Goal: Navigation & Orientation: Find specific page/section

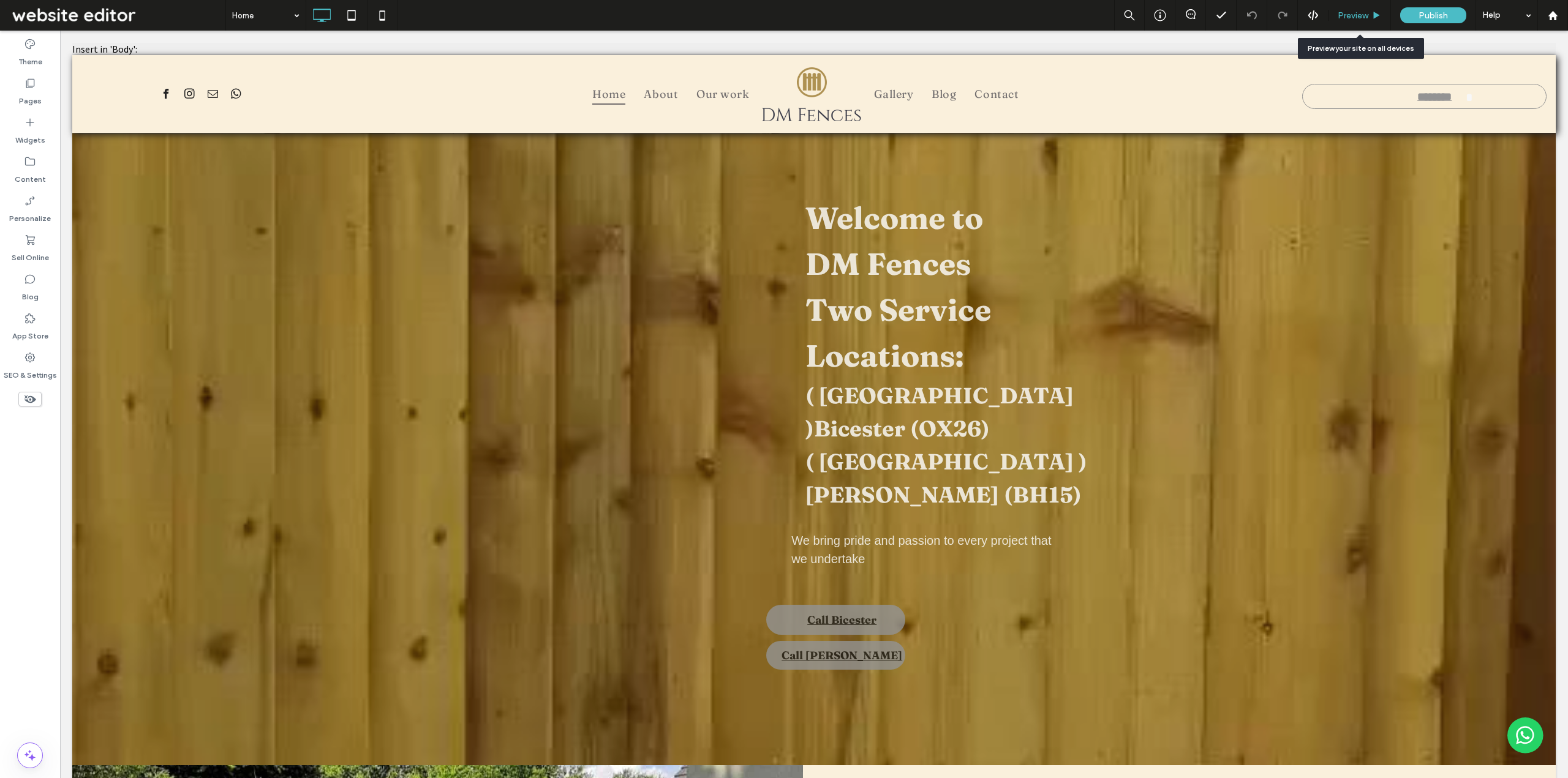
click at [1358, 17] on span "Preview" at bounding box center [1353, 16] width 30 height 11
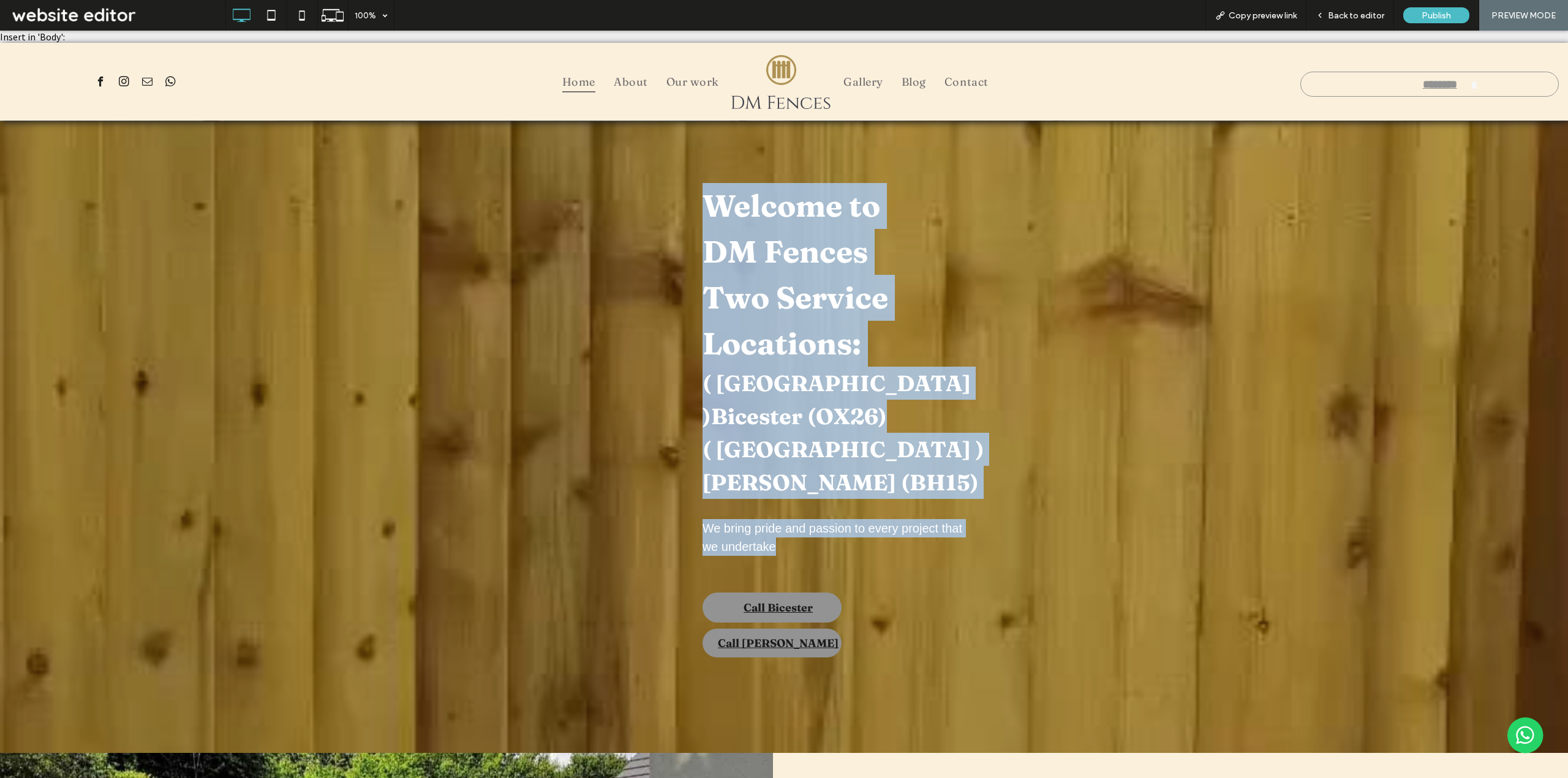
drag, startPoint x: 711, startPoint y: 201, endPoint x: 879, endPoint y: 486, distance: 330.8
click at [879, 486] on div "Welcome to DM Fences Two Service Locations: ( [GEOGRAPHIC_DATA] )Bicester (OX26…" at bounding box center [1111, 436] width 914 height 576
copy div "Welcome to DM Fences Two Service Locations: ( [GEOGRAPHIC_DATA] )Bicester (OX26…"
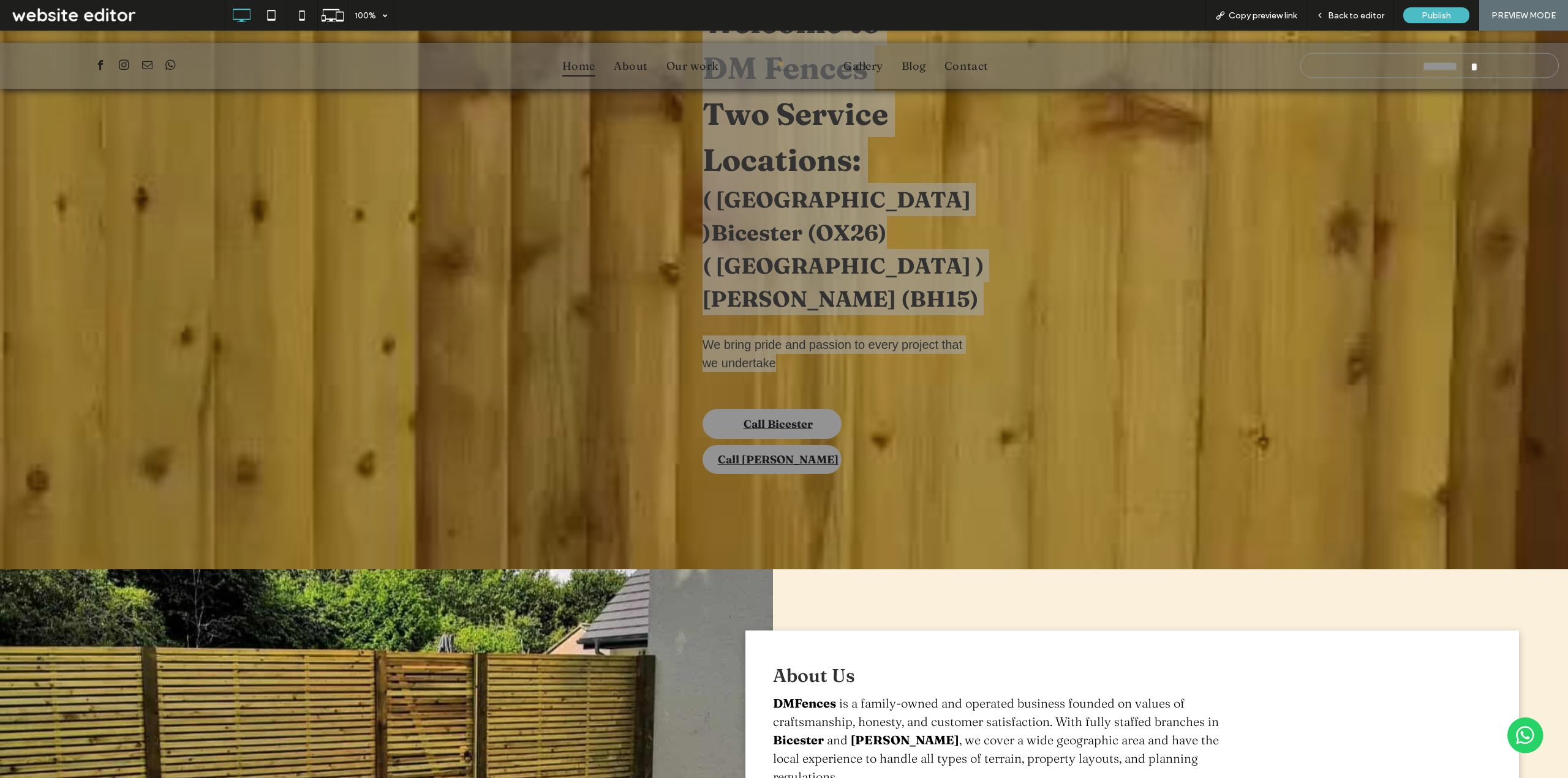
scroll to position [367, 0]
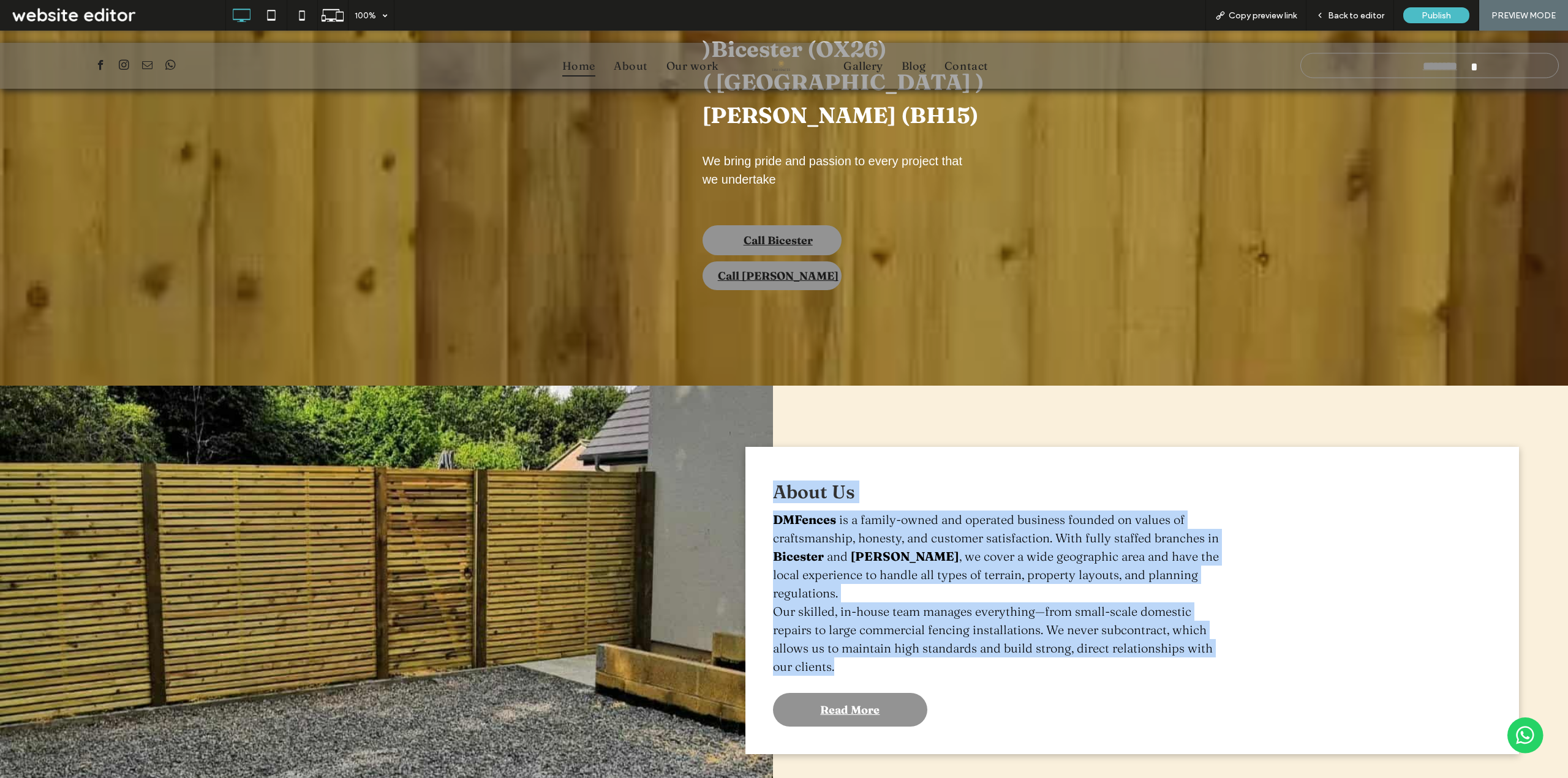
drag, startPoint x: 767, startPoint y: 423, endPoint x: 837, endPoint y: 599, distance: 189.4
click at [837, 599] on div "About Us DMFences is a family-owned and operated business founded on values of …" at bounding box center [1132, 600] width 774 height 307
copy div "About Us DMFences is a family-owned and operated business founded on values of …"
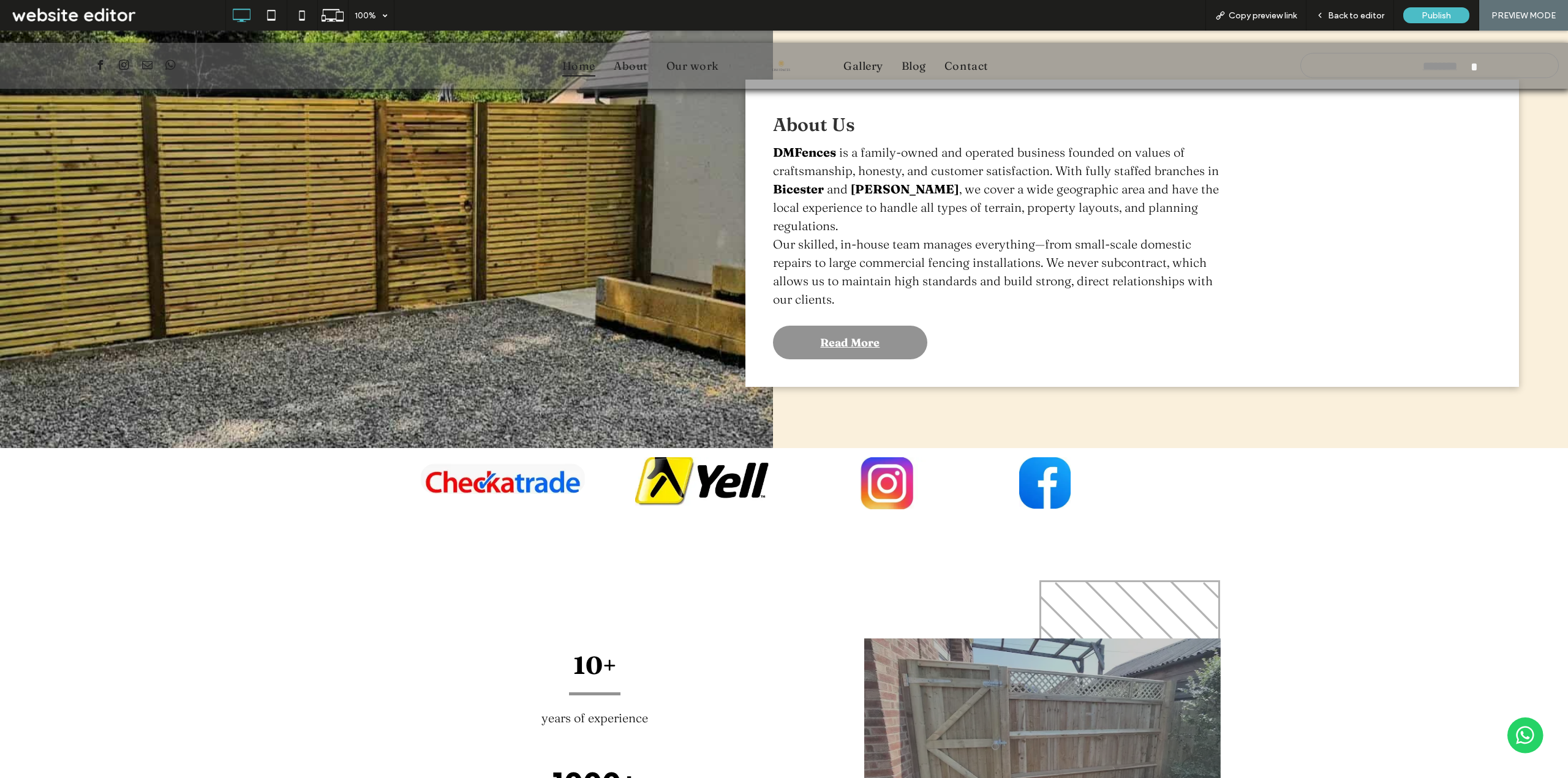
click at [1396, 518] on div "10+ years of experience Click To Paste 1000+ completed projects Click To Paste …" at bounding box center [784, 690] width 1568 height 344
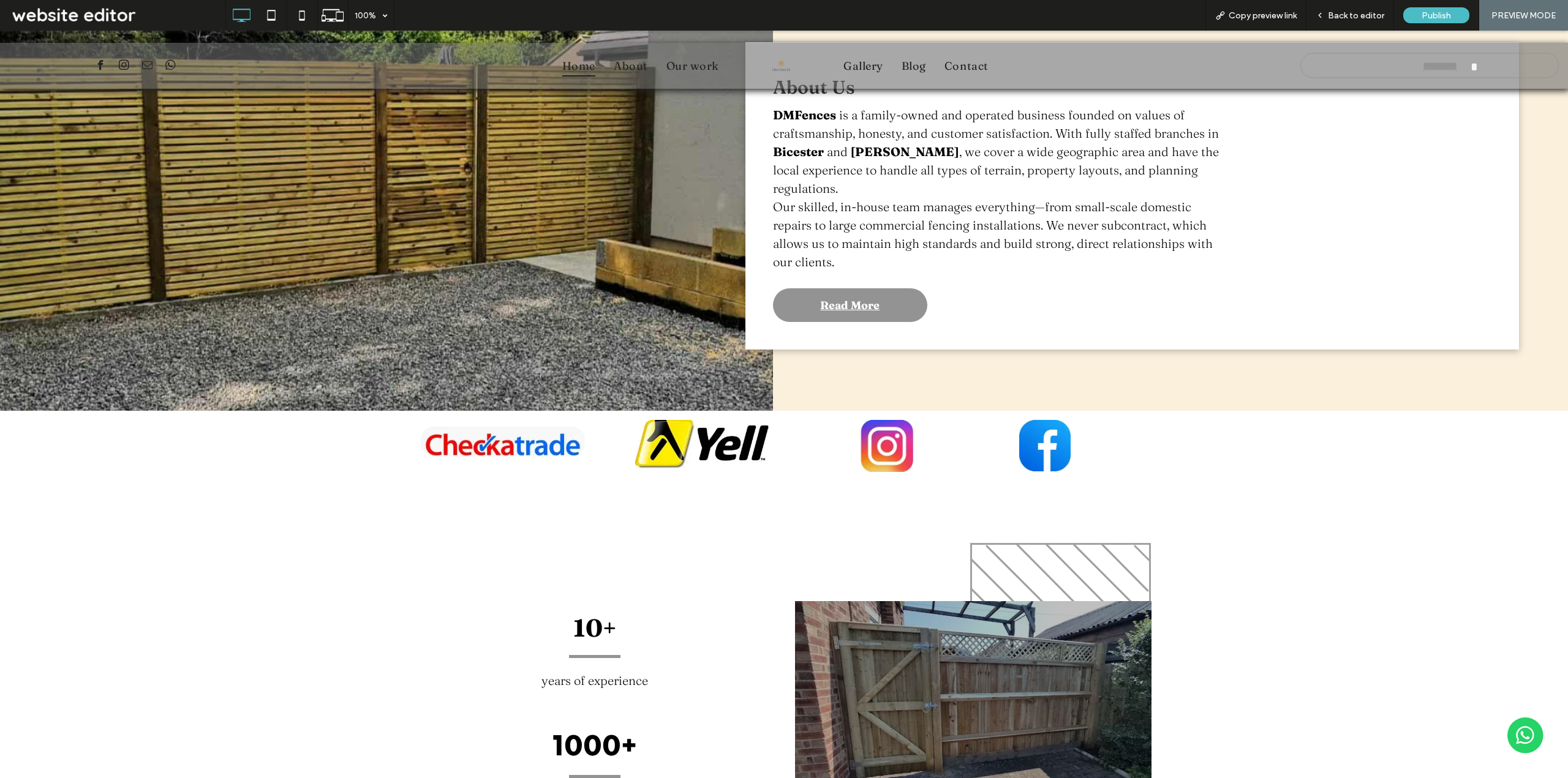
scroll to position [918, 0]
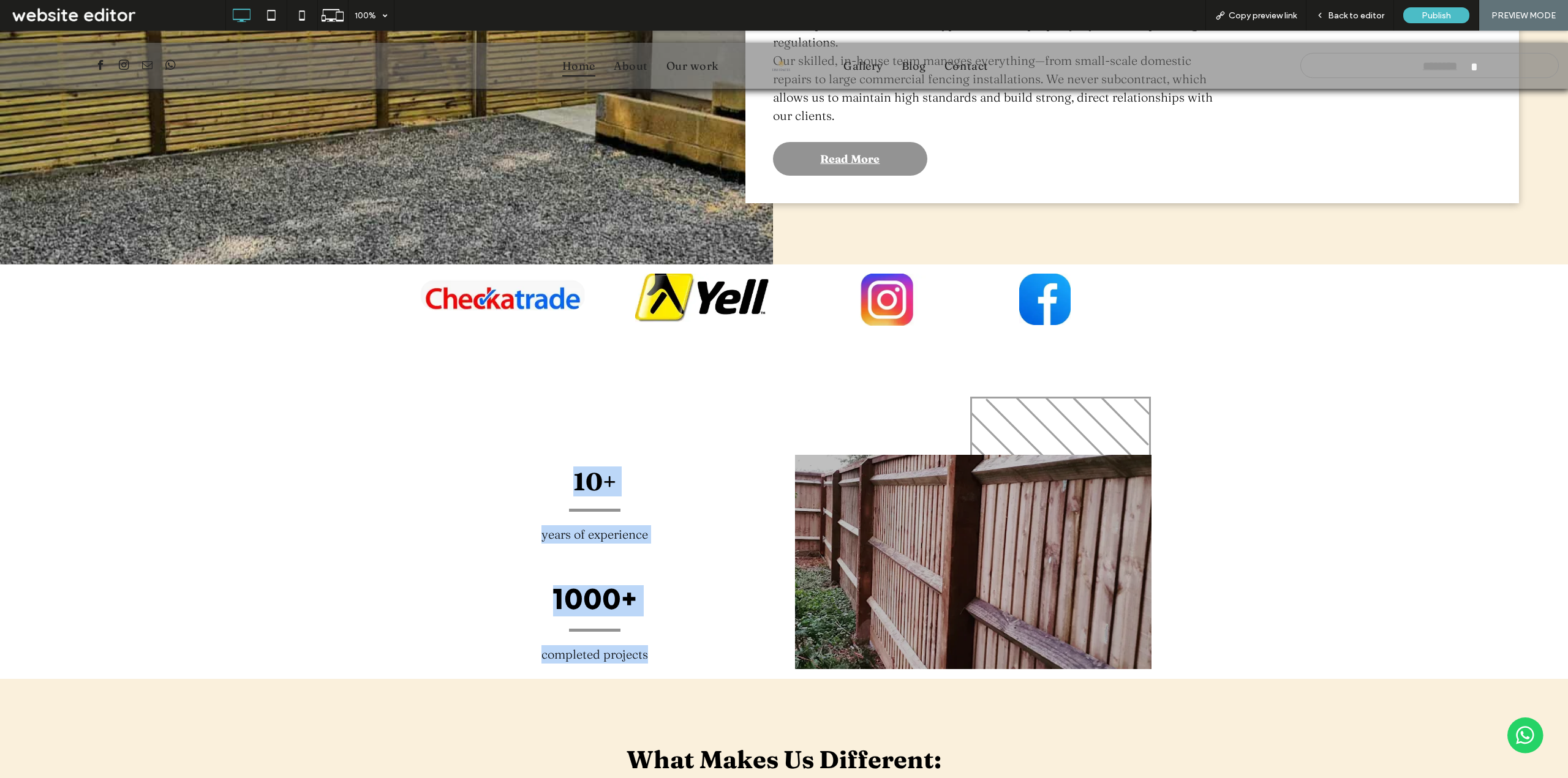
drag, startPoint x: 542, startPoint y: 419, endPoint x: 652, endPoint y: 594, distance: 206.7
click at [648, 594] on div "10+ years of experience Click To Paste 1000+ completed projects Click To Paste …" at bounding box center [600, 537] width 367 height 283
copy div "10+ years of experience Click To Paste 1000+ completed projects"
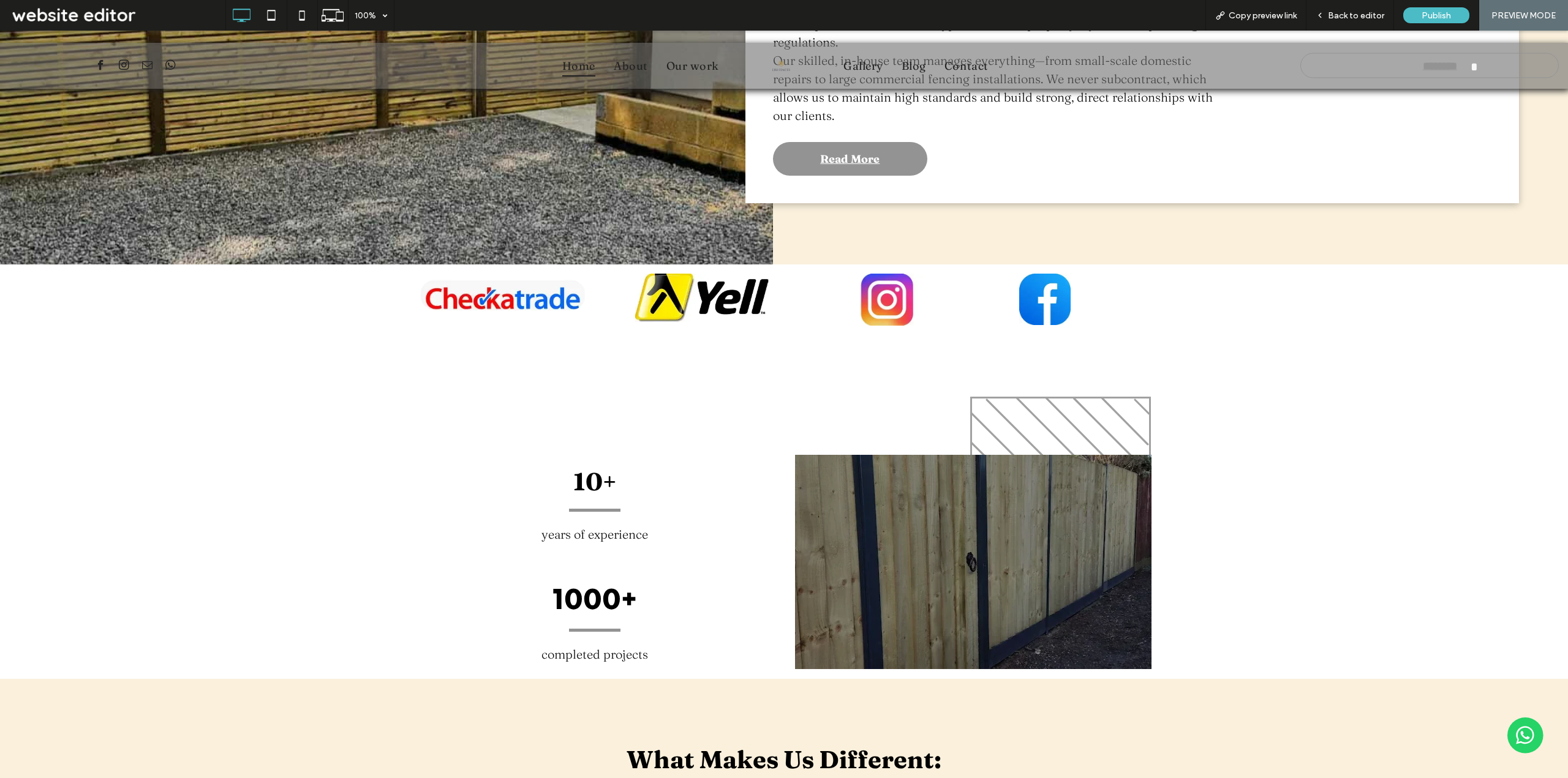
click at [1087, 742] on h2 "What Makes Us Different:" at bounding box center [784, 759] width 735 height 36
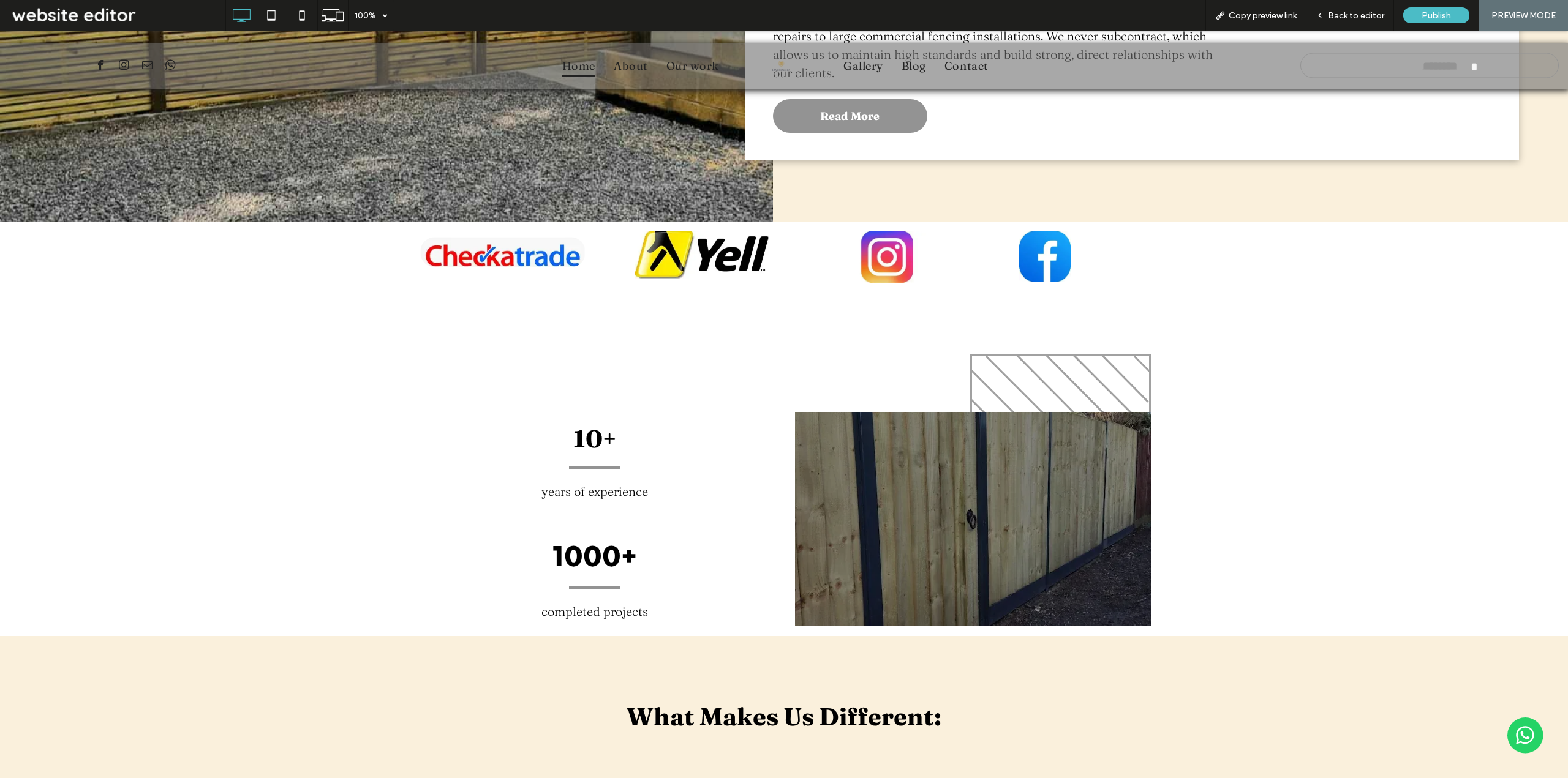
scroll to position [1224, 0]
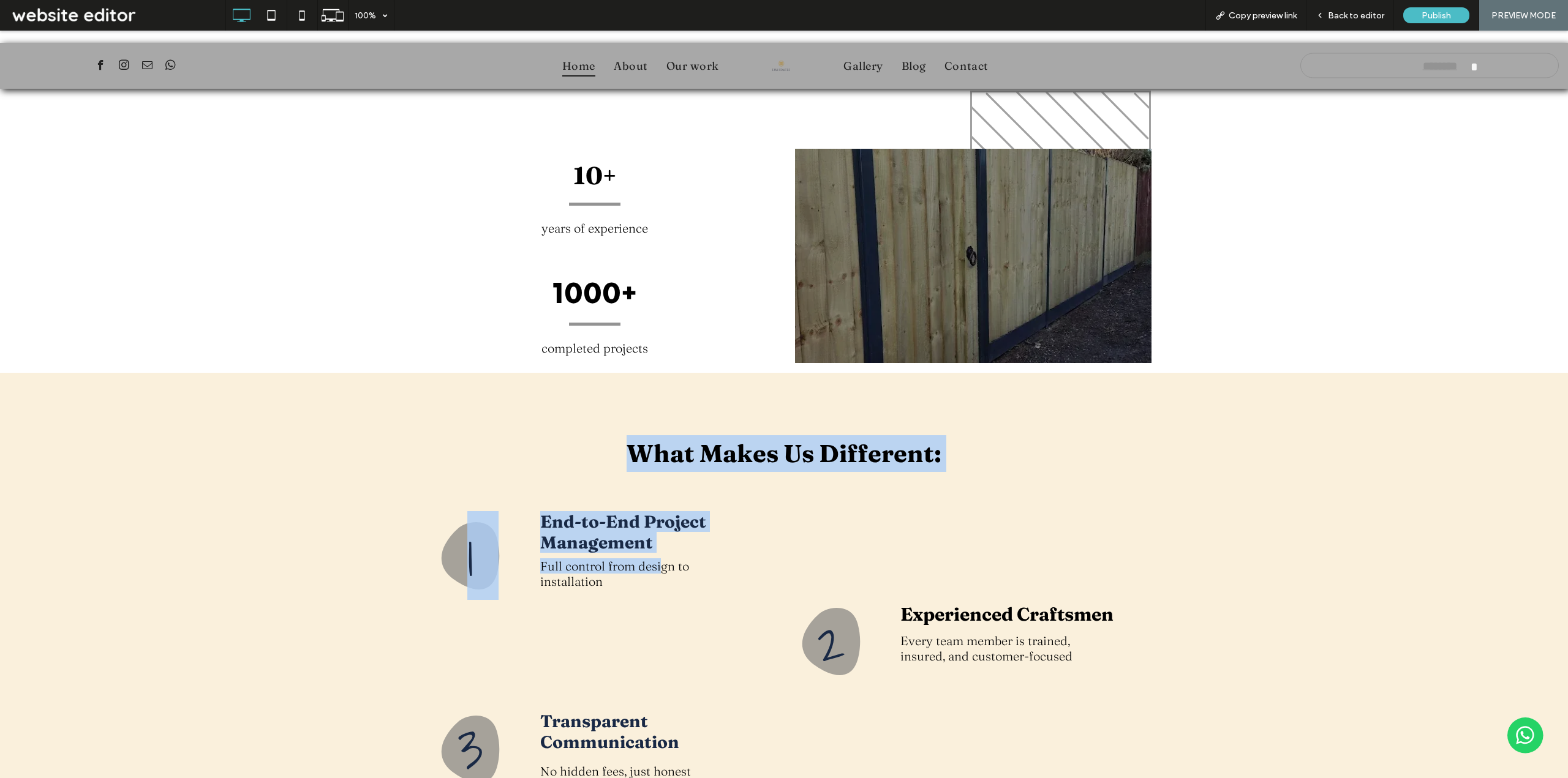
drag, startPoint x: 609, startPoint y: 387, endPoint x: 654, endPoint y: 500, distance: 121.6
click at [654, 500] on div "What Makes Us Different: 1 Click To Paste End-to-End Project Management Full co…" at bounding box center [784, 679] width 735 height 491
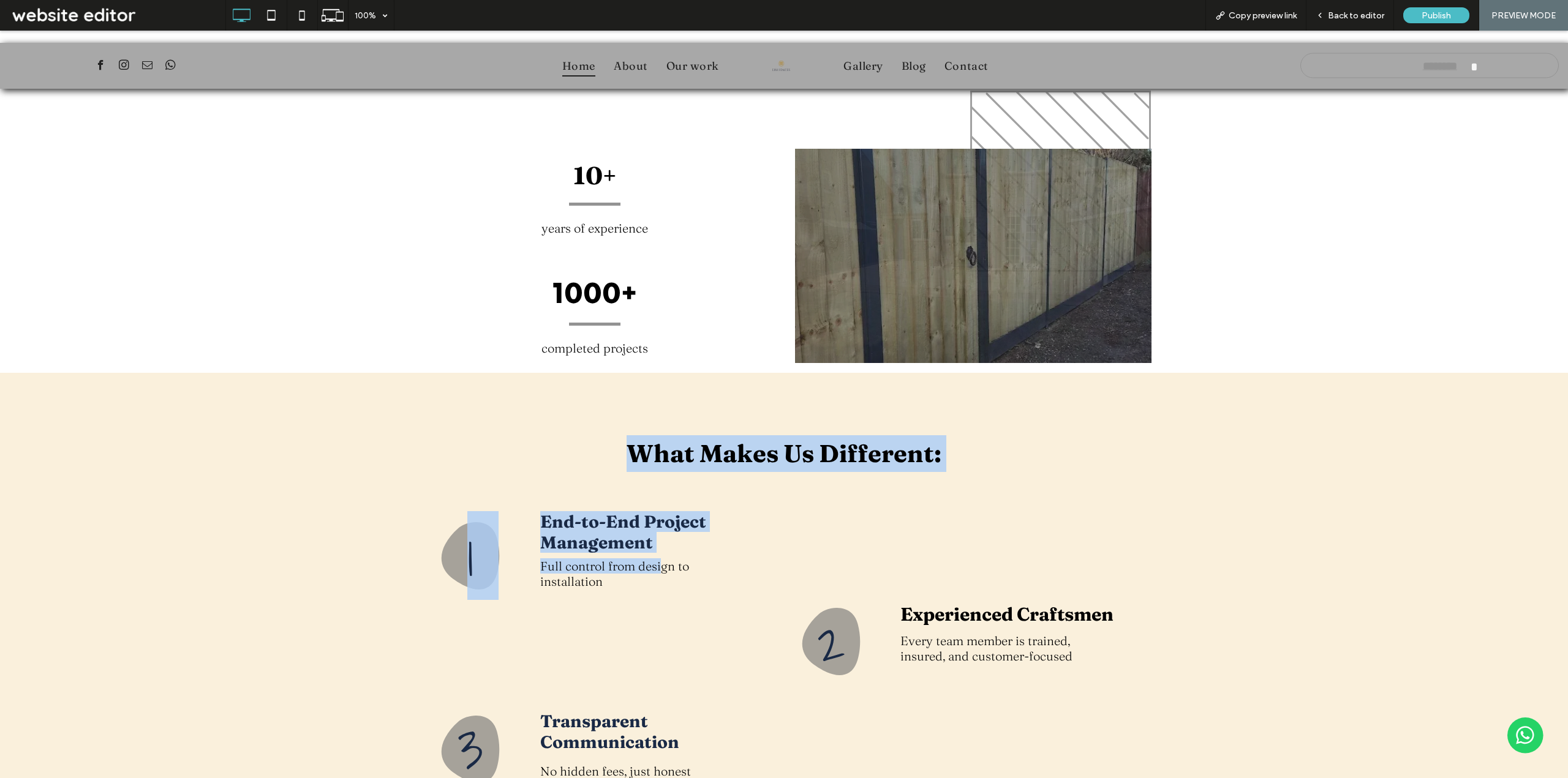
click at [770, 505] on div "1 Click To Paste End-to-End Project Management Full control from design to inst…" at bounding box center [771, 595] width 710 height 181
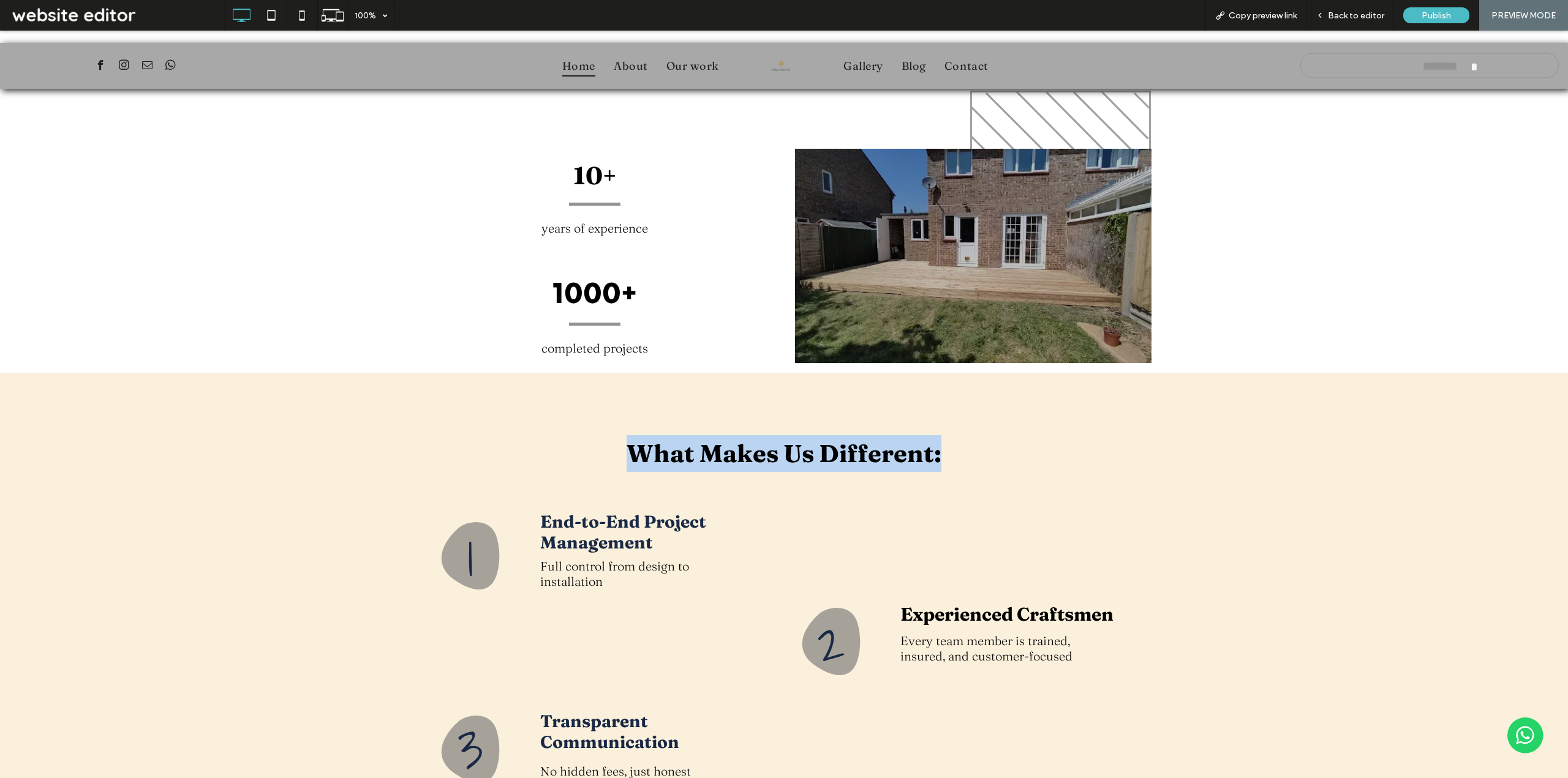
drag, startPoint x: 634, startPoint y: 386, endPoint x: 1000, endPoint y: 392, distance: 366.0
click at [1000, 435] on h2 "What Makes Us Different:" at bounding box center [784, 453] width 735 height 36
copy span "What Makes Us Different:"
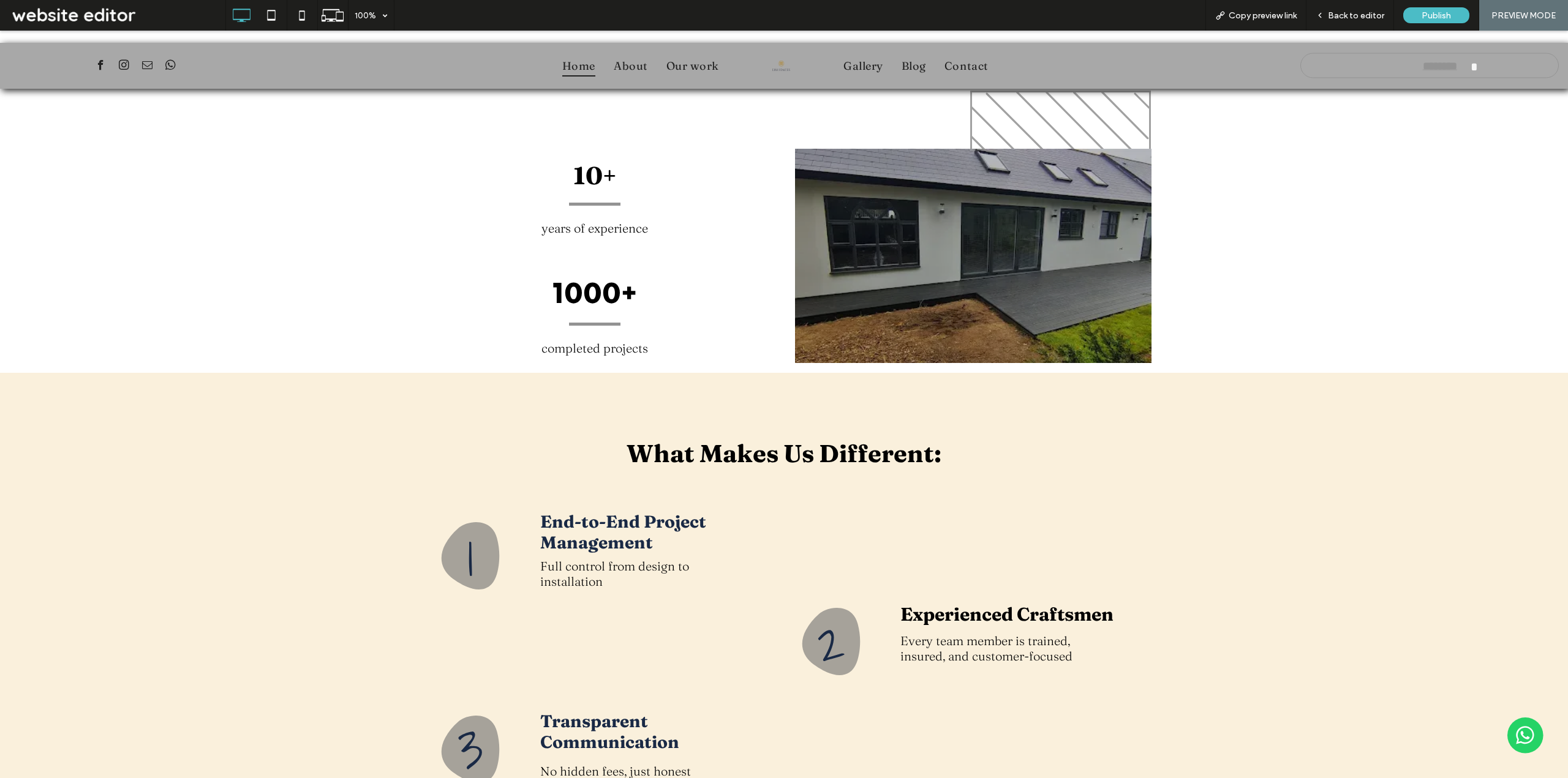
click at [564, 505] on div "End-to-End Project Management Full control from design to installation Click To…" at bounding box center [652, 595] width 237 height 181
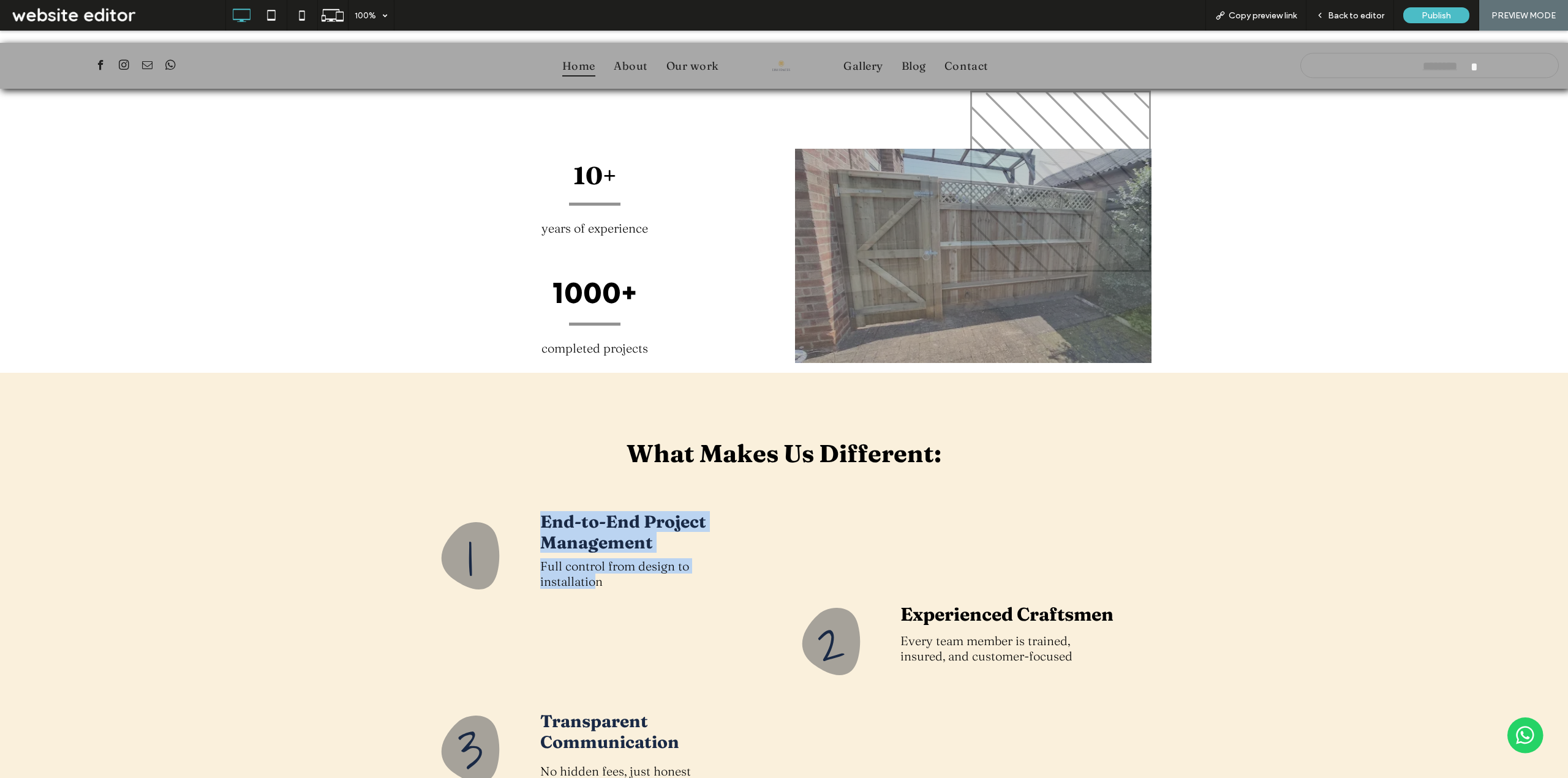
drag, startPoint x: 536, startPoint y: 445, endPoint x: 592, endPoint y: 530, distance: 101.8
click at [592, 530] on div "End-to-End Project Management Full control from design to installation Click To…" at bounding box center [652, 595] width 237 height 181
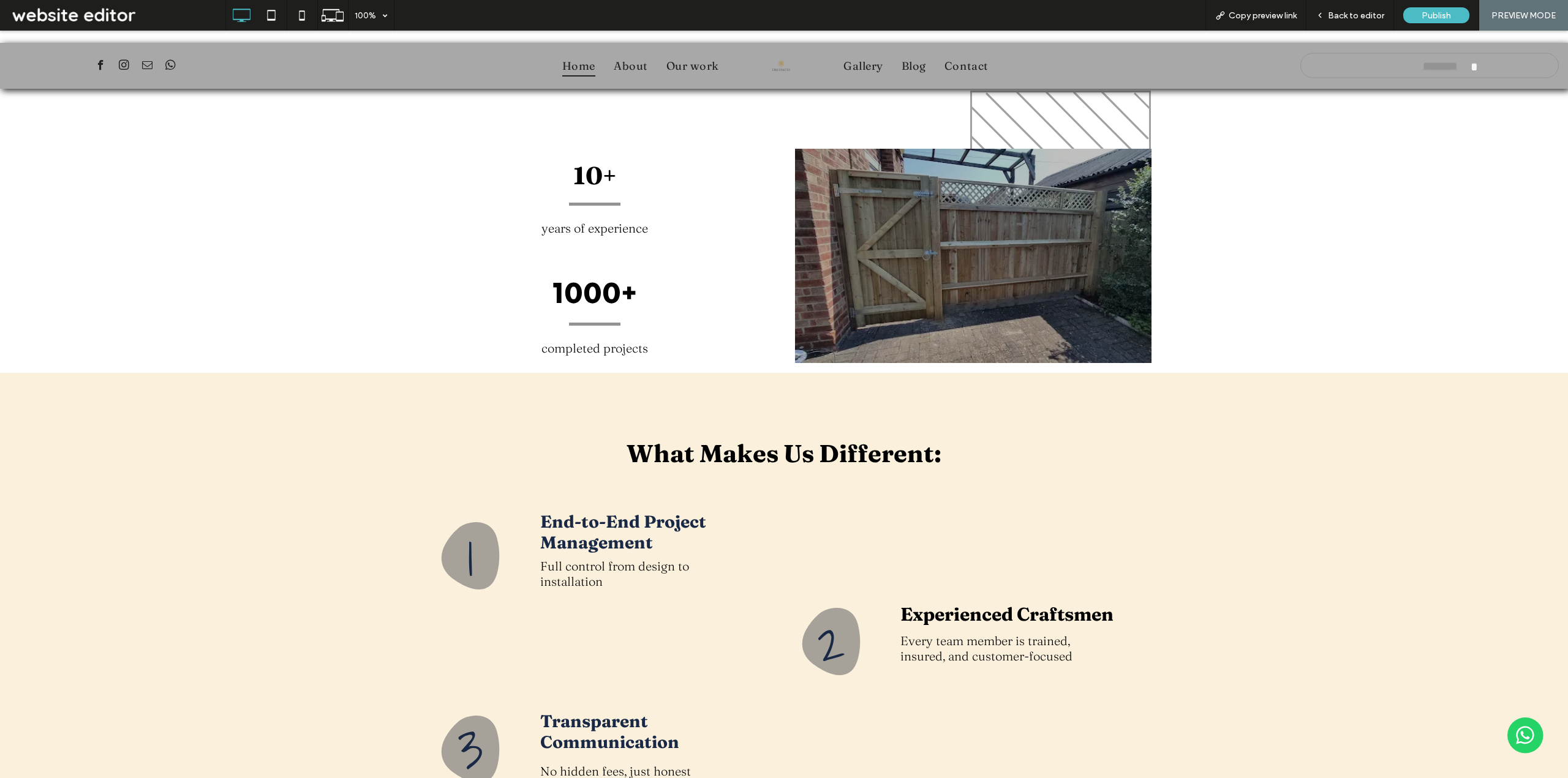
click at [621, 557] on div "Full control from design to installation" at bounding box center [629, 574] width 178 height 33
drag, startPoint x: 603, startPoint y: 520, endPoint x: 535, endPoint y: 499, distance: 71.2
click at [540, 558] on p "Full control from design to installation" at bounding box center [629, 573] width 178 height 30
copy span "Full control from design to installation"
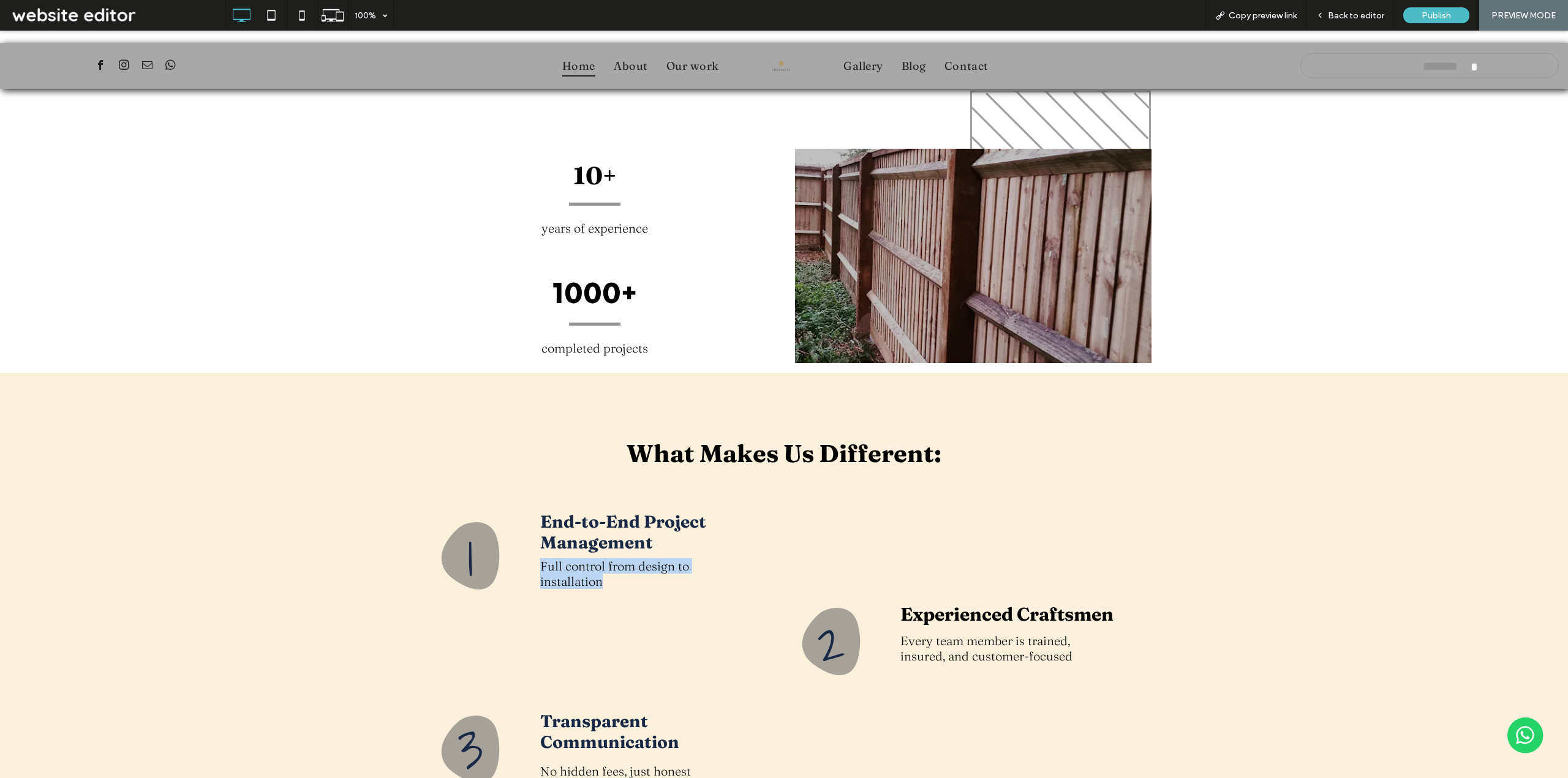
click at [731, 525] on div "End-to-End Project Management Full control from design to installation Click To…" at bounding box center [652, 595] width 237 height 181
drag, startPoint x: 548, startPoint y: 469, endPoint x: 607, endPoint y: 528, distance: 83.4
click at [607, 528] on div "End-to-End Project Management Full control from design to installation Click To…" at bounding box center [652, 595] width 237 height 181
copy div "End-to-End Project Management Full control from design to installation"
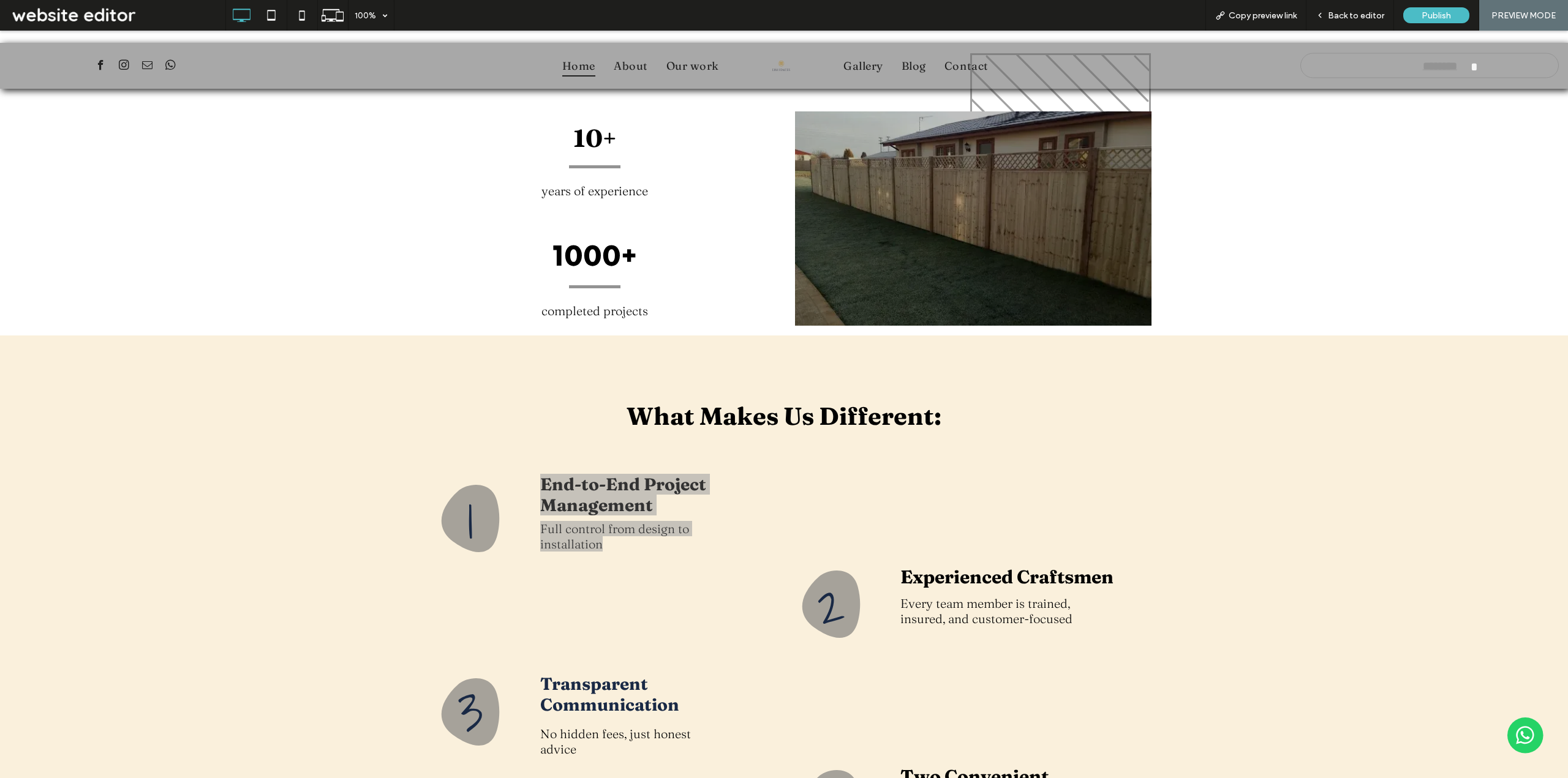
scroll to position [1408, 0]
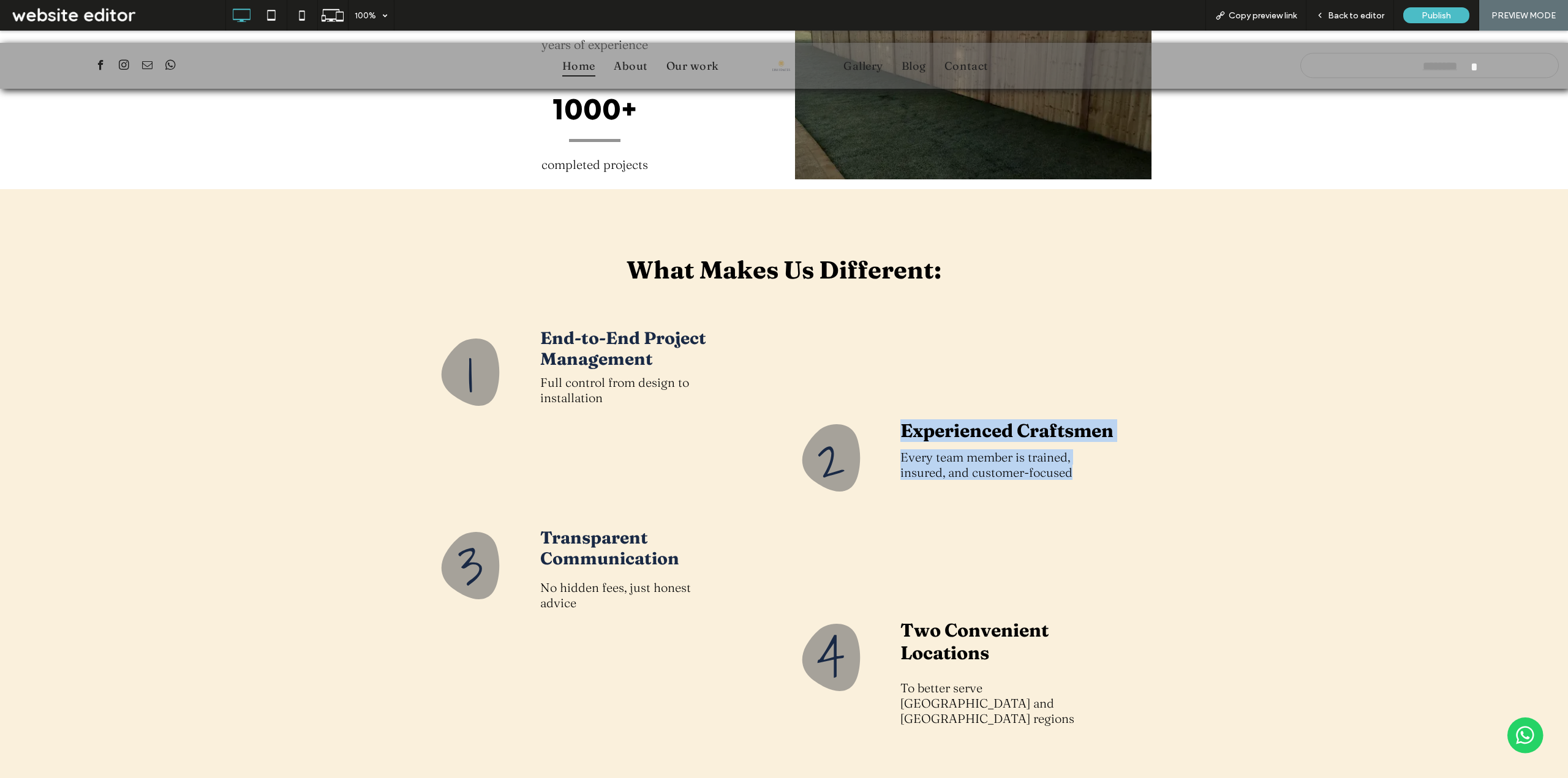
drag, startPoint x: 895, startPoint y: 357, endPoint x: 1100, endPoint y: 409, distance: 211.5
click at [1100, 414] on div "Experienced Craftsmen Every team member is trained, insured, and customer-focus…" at bounding box center [1008, 458] width 237 height 89
copy div "Experienced Craftsmen Every team member is trained, insured, and customer-focus…"
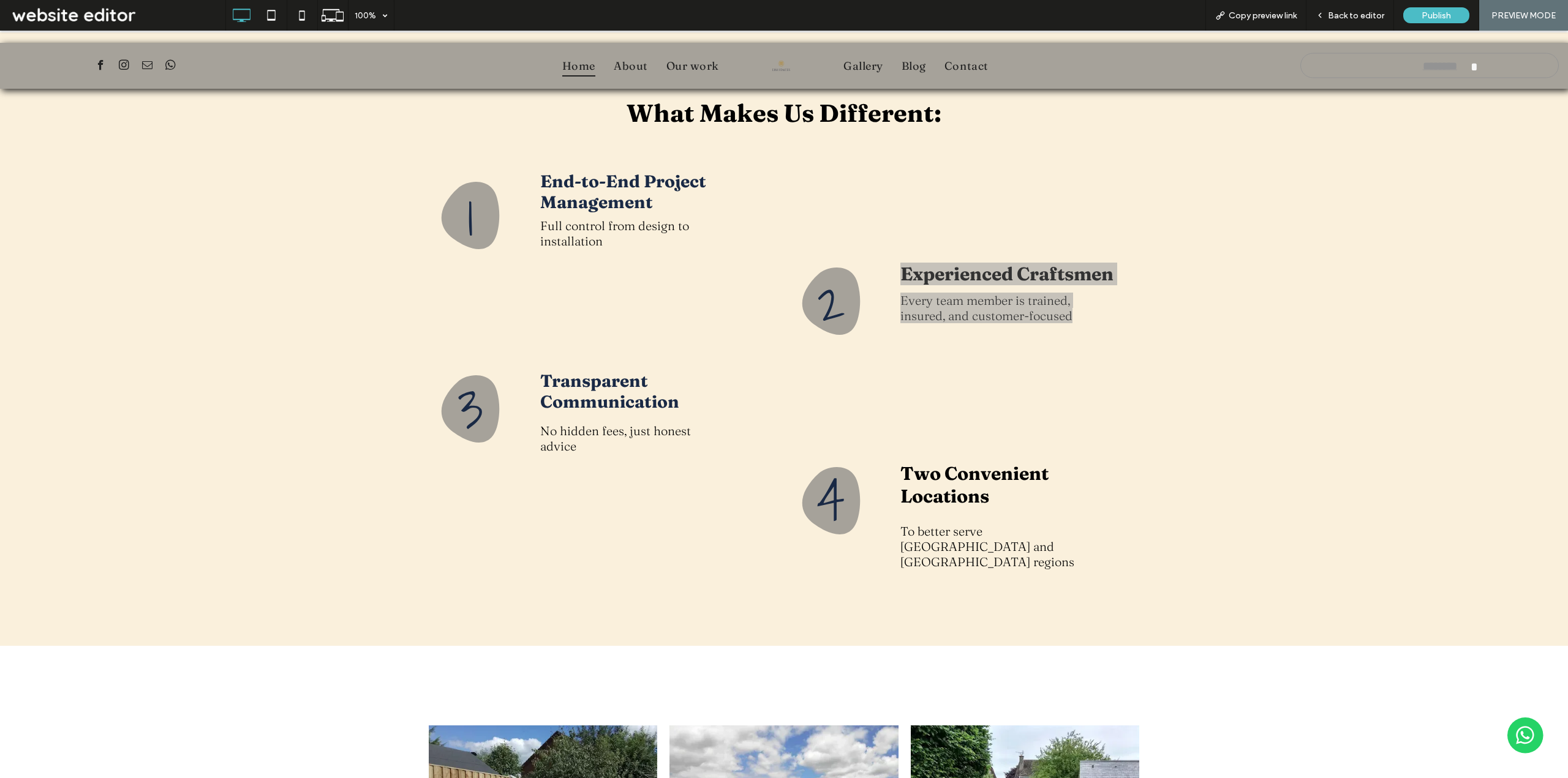
scroll to position [1592, 0]
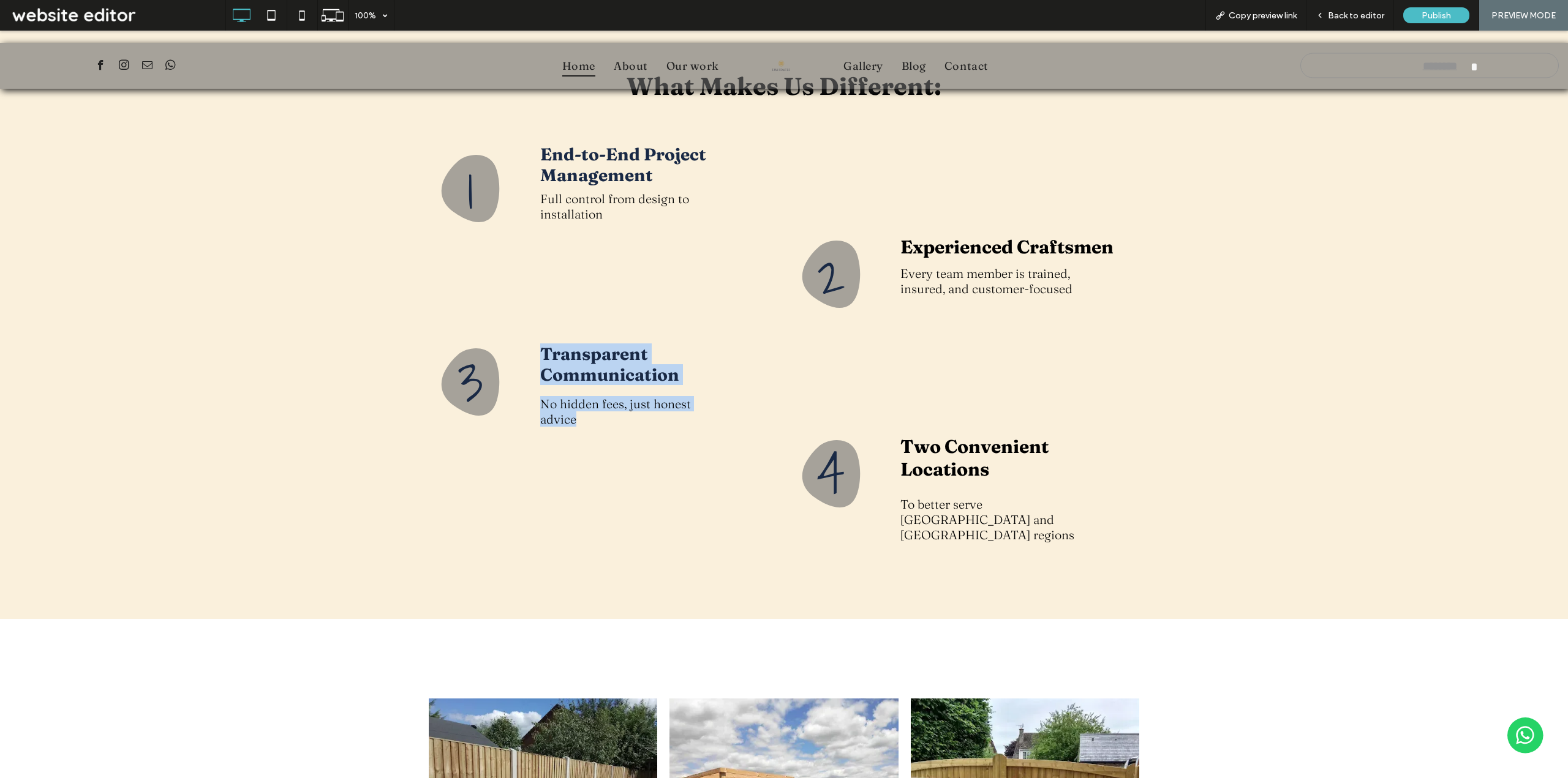
drag, startPoint x: 570, startPoint y: 318, endPoint x: 603, endPoint y: 356, distance: 50.3
click at [603, 356] on div "Transparent Communication No hidden fees, just honest advice Click To Paste" at bounding box center [652, 443] width 237 height 211
copy div "Transparent Communication No hidden fees, just honest advice"
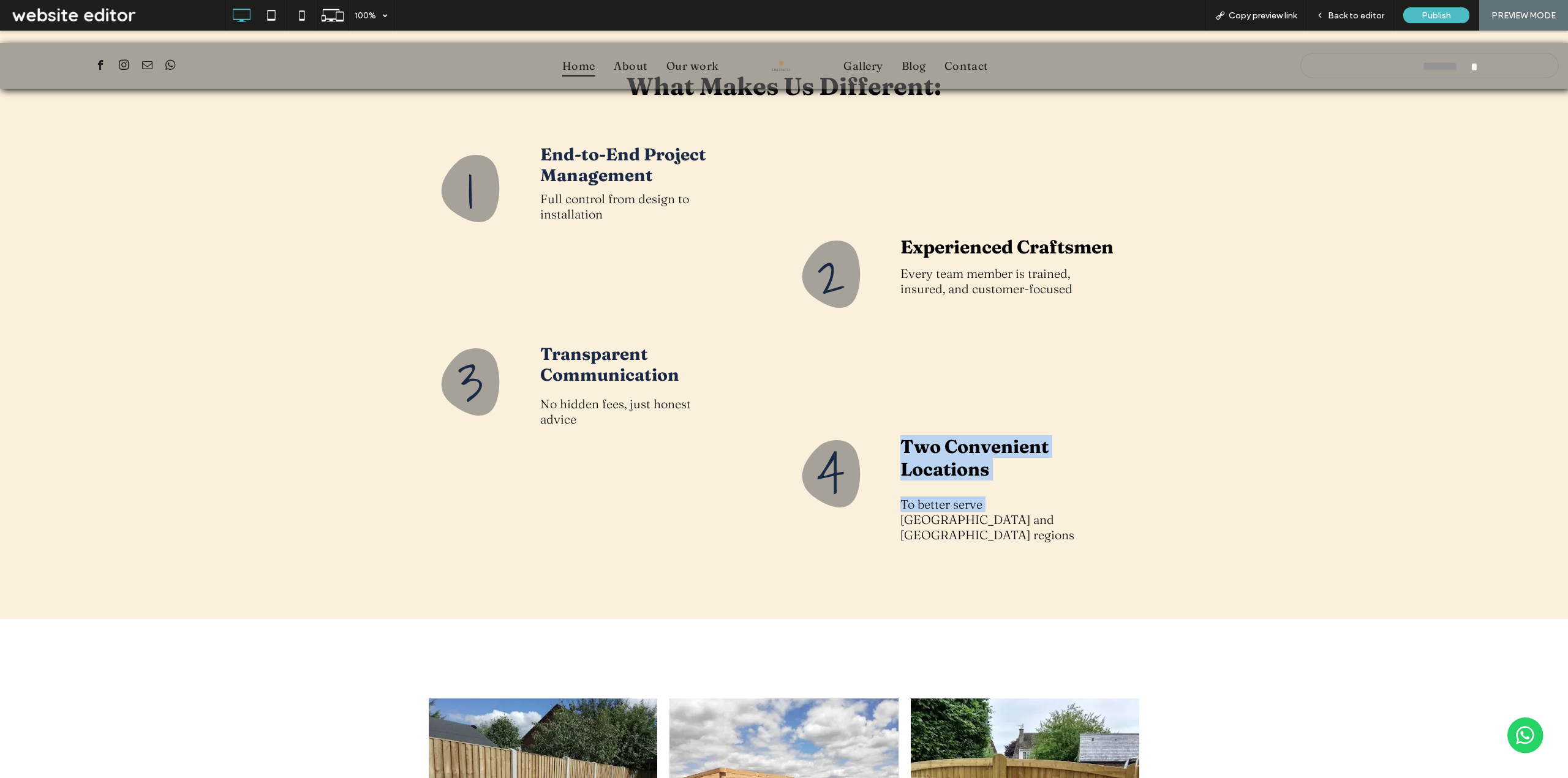
drag, startPoint x: 895, startPoint y: 371, endPoint x: 985, endPoint y: 437, distance: 111.6
click at [985, 437] on div "Two Convenient Locations To better serve [GEOGRAPHIC_DATA] and [GEOGRAPHIC_DATA…" at bounding box center [1008, 489] width 237 height 119
drag, startPoint x: 996, startPoint y: 453, endPoint x: 896, endPoint y: 370, distance: 130.0
click at [896, 429] on div "Two Convenient Locations To better serve [GEOGRAPHIC_DATA] and [GEOGRAPHIC_DATA…" at bounding box center [1008, 489] width 237 height 119
copy div "Two Convenient Locations To better serve [GEOGRAPHIC_DATA] and [GEOGRAPHIC_DATA…"
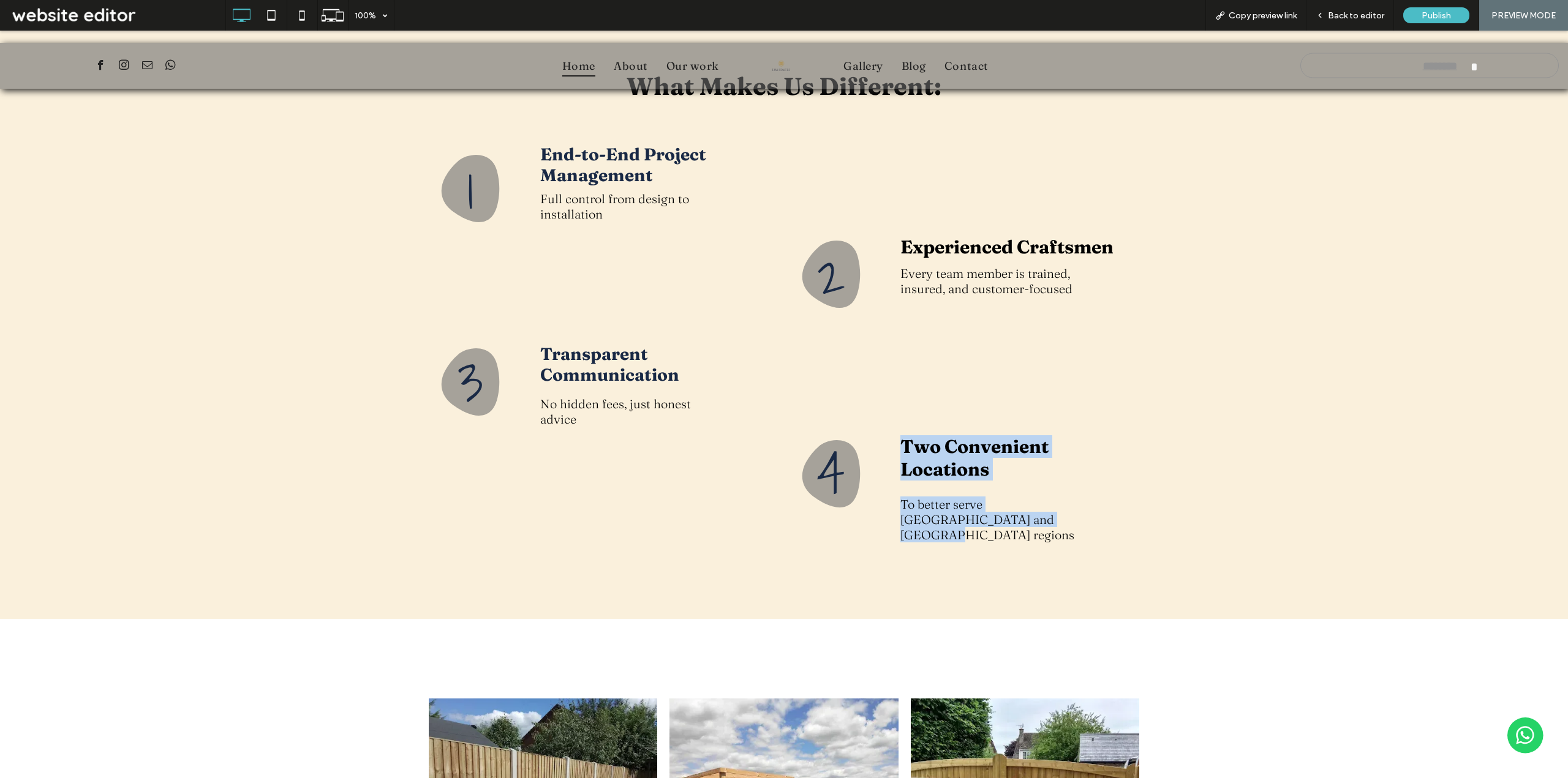
click at [1059, 429] on div "Two Convenient Locations To better serve [GEOGRAPHIC_DATA] and [GEOGRAPHIC_DATA…" at bounding box center [1008, 489] width 237 height 119
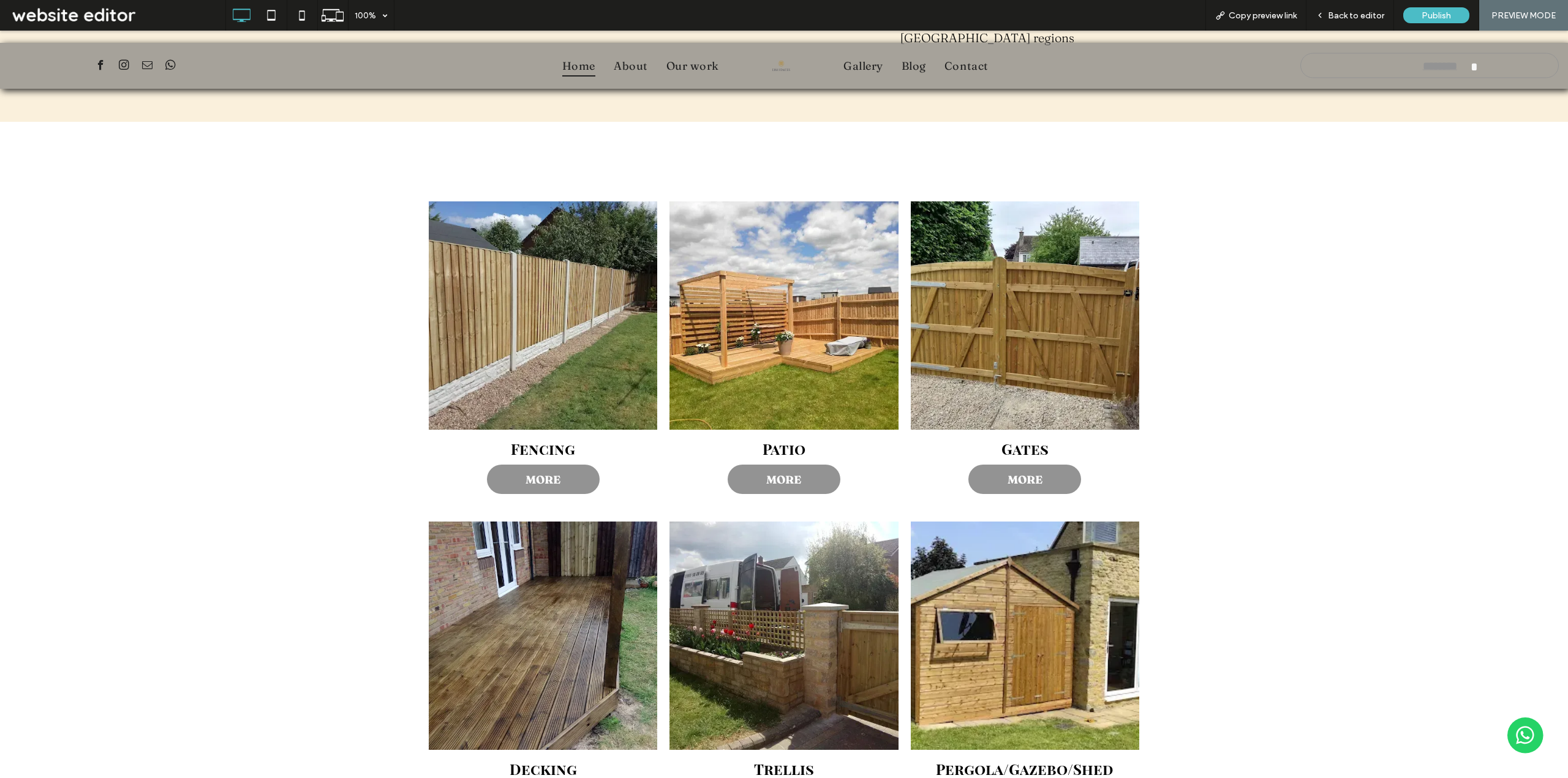
scroll to position [2142, 0]
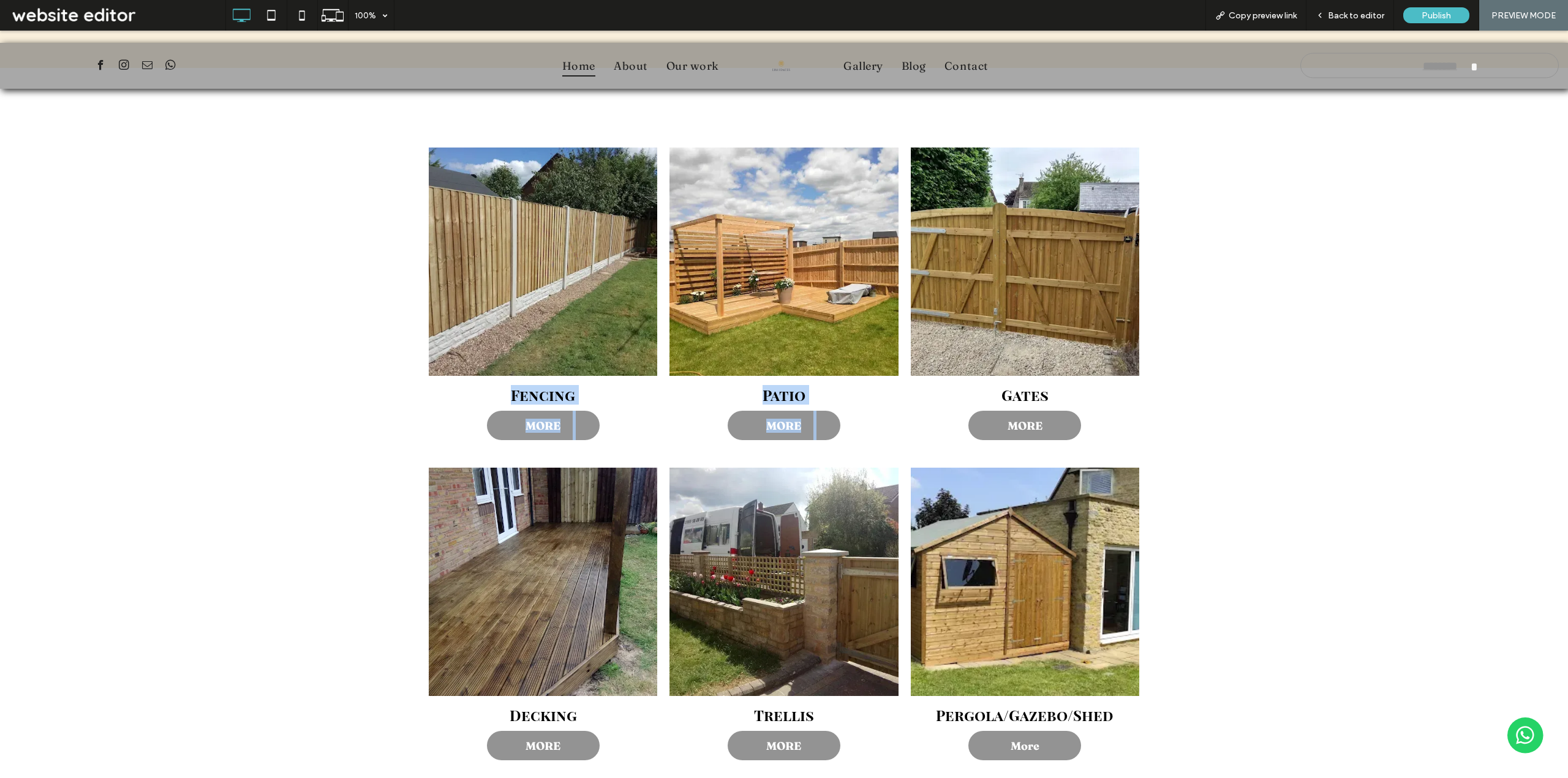
drag, startPoint x: 511, startPoint y: 308, endPoint x: 869, endPoint y: 308, distance: 358.0
click at [869, 308] on div "Fencing MORE Patio MORE Gates MORE" at bounding box center [784, 301] width 723 height 320
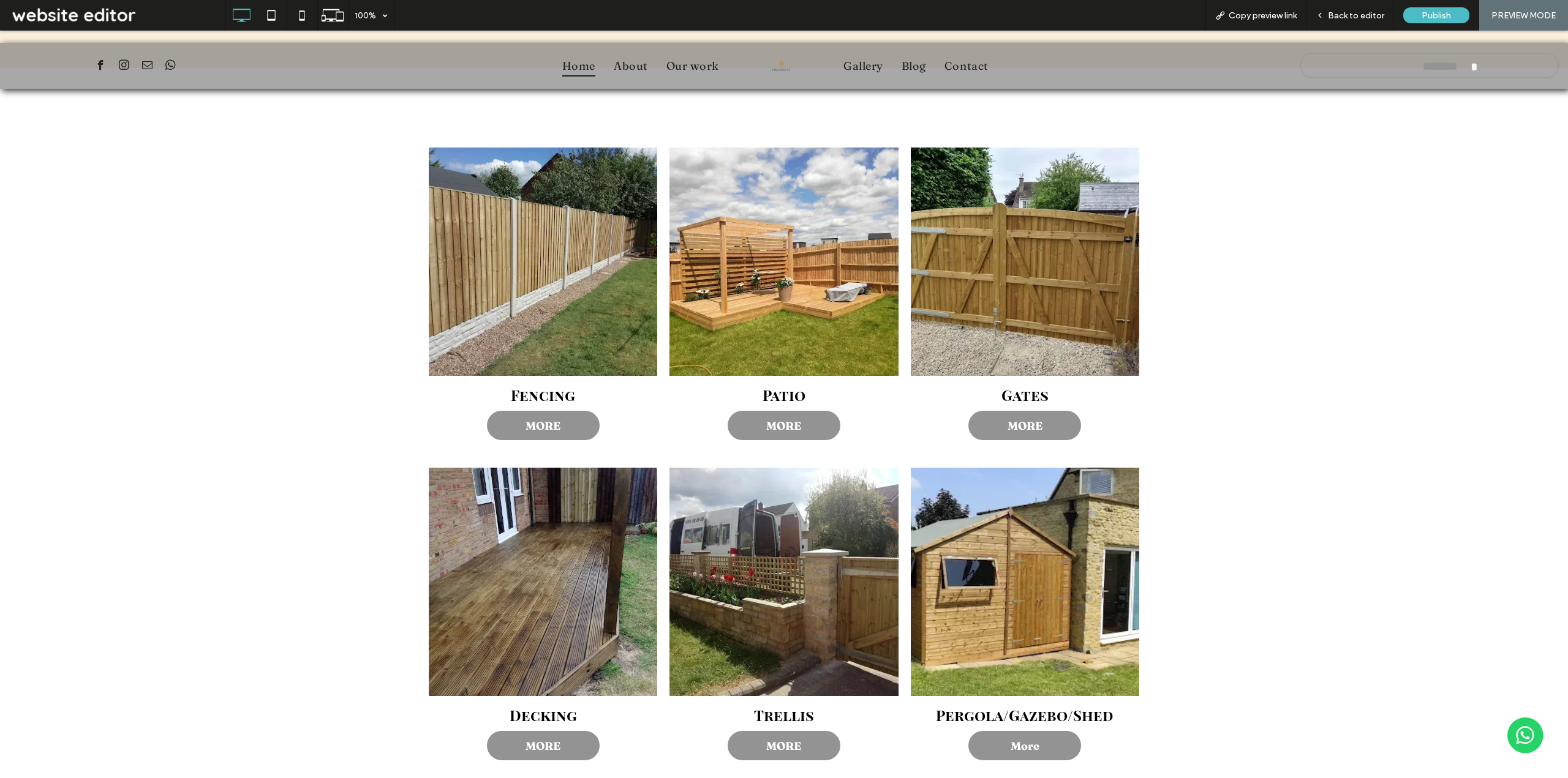
click at [1176, 317] on div "Fencing MORE Patio MORE Gates MORE Decking MORE Trellis MORE Pergola/Gazebo/She…" at bounding box center [784, 450] width 1568 height 763
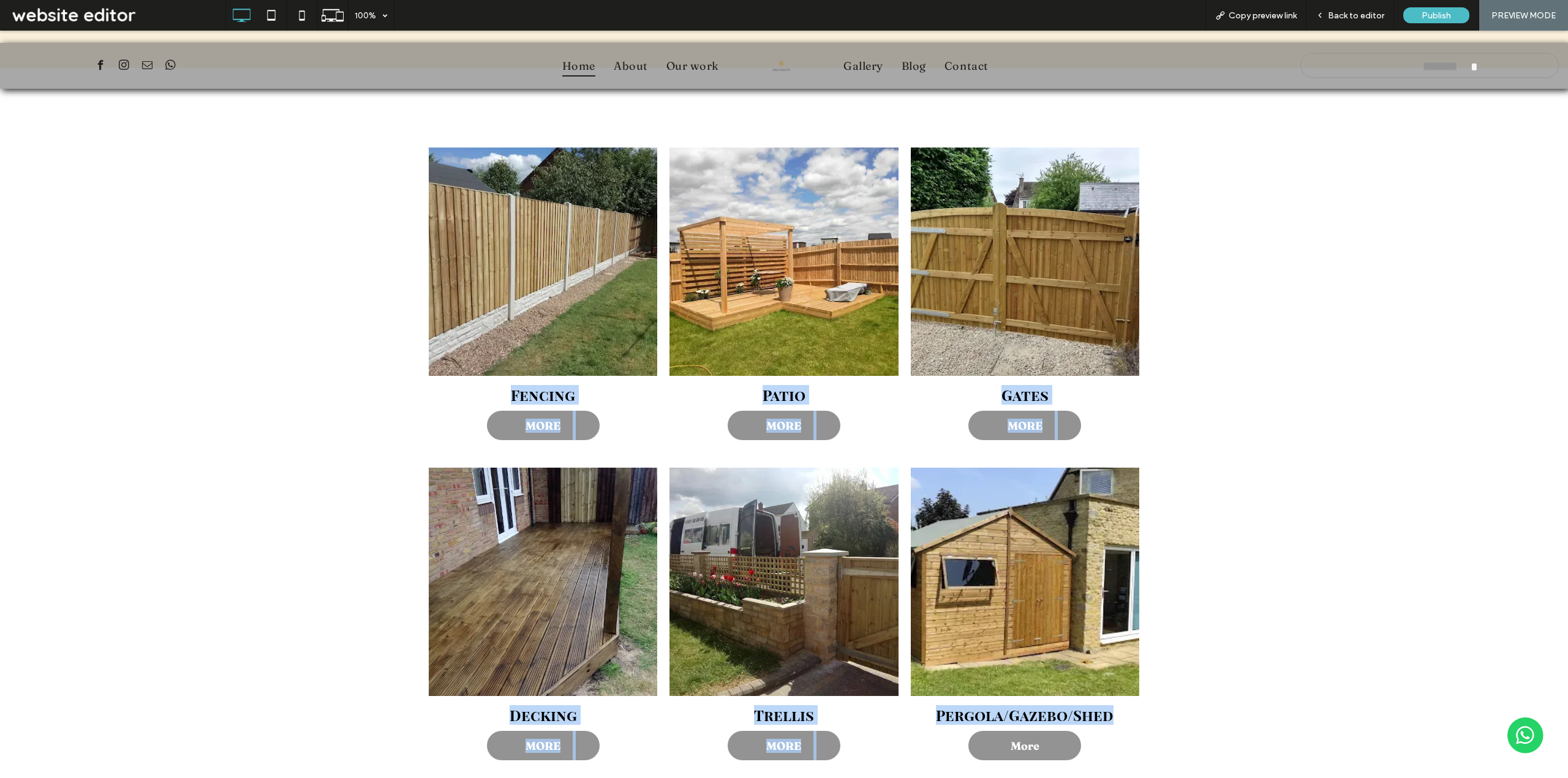
drag, startPoint x: 1138, startPoint y: 630, endPoint x: 505, endPoint y: 306, distance: 711.1
click at [505, 306] on div "Fencing MORE Patio MORE Gates MORE Decking MORE Trellis MORE Pergola/Gazebo/She…" at bounding box center [784, 450] width 1568 height 763
copy div "Fencing MORE Patio MORE Gates MORE Decking MORE Trellis MORE Pergola/Gazebo/Shed"
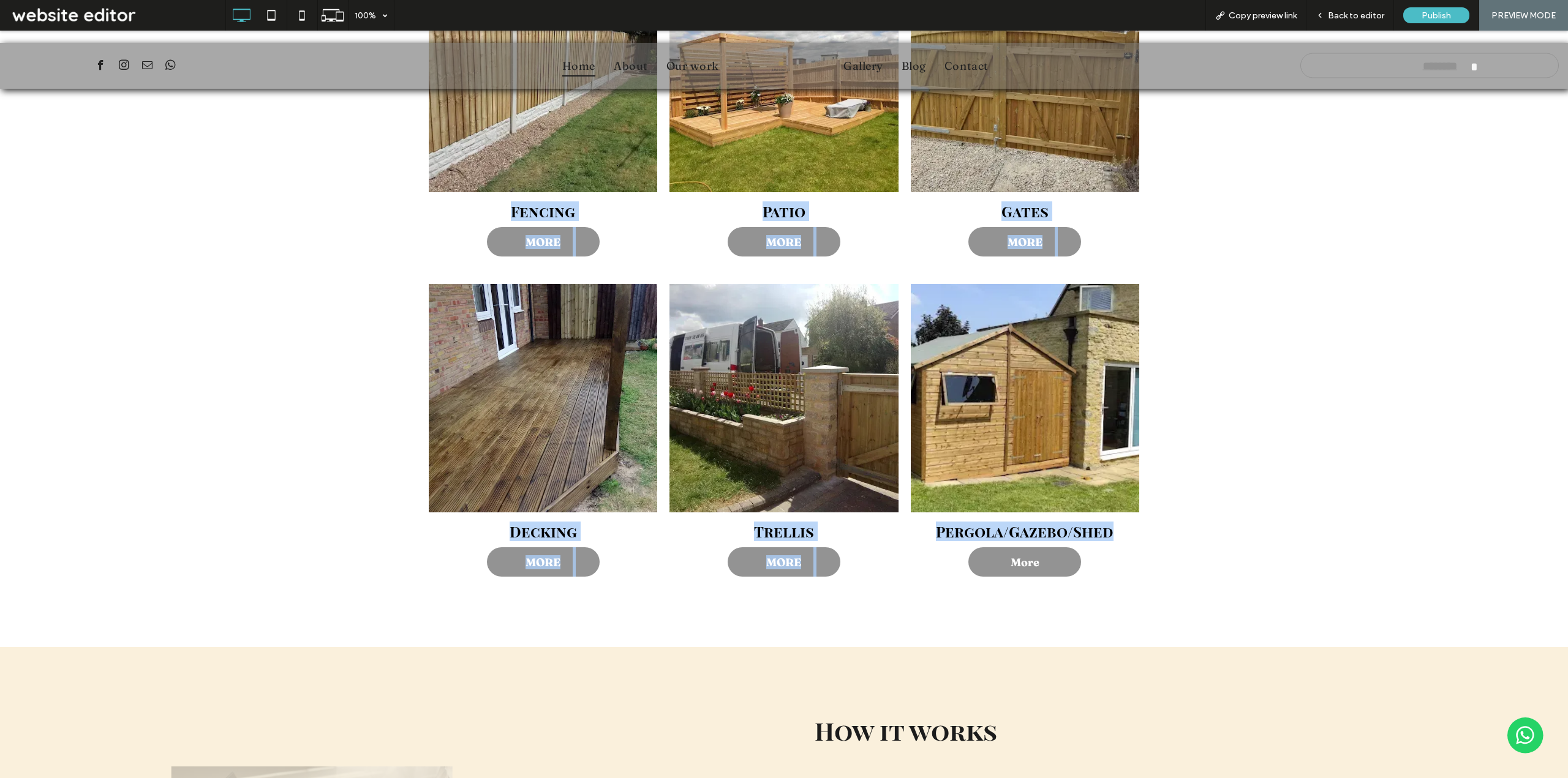
click at [1429, 508] on div "Fencing MORE Patio MORE Gates MORE Decking MORE Trellis MORE Pergola/Gazebo/She…" at bounding box center [784, 266] width 1568 height 763
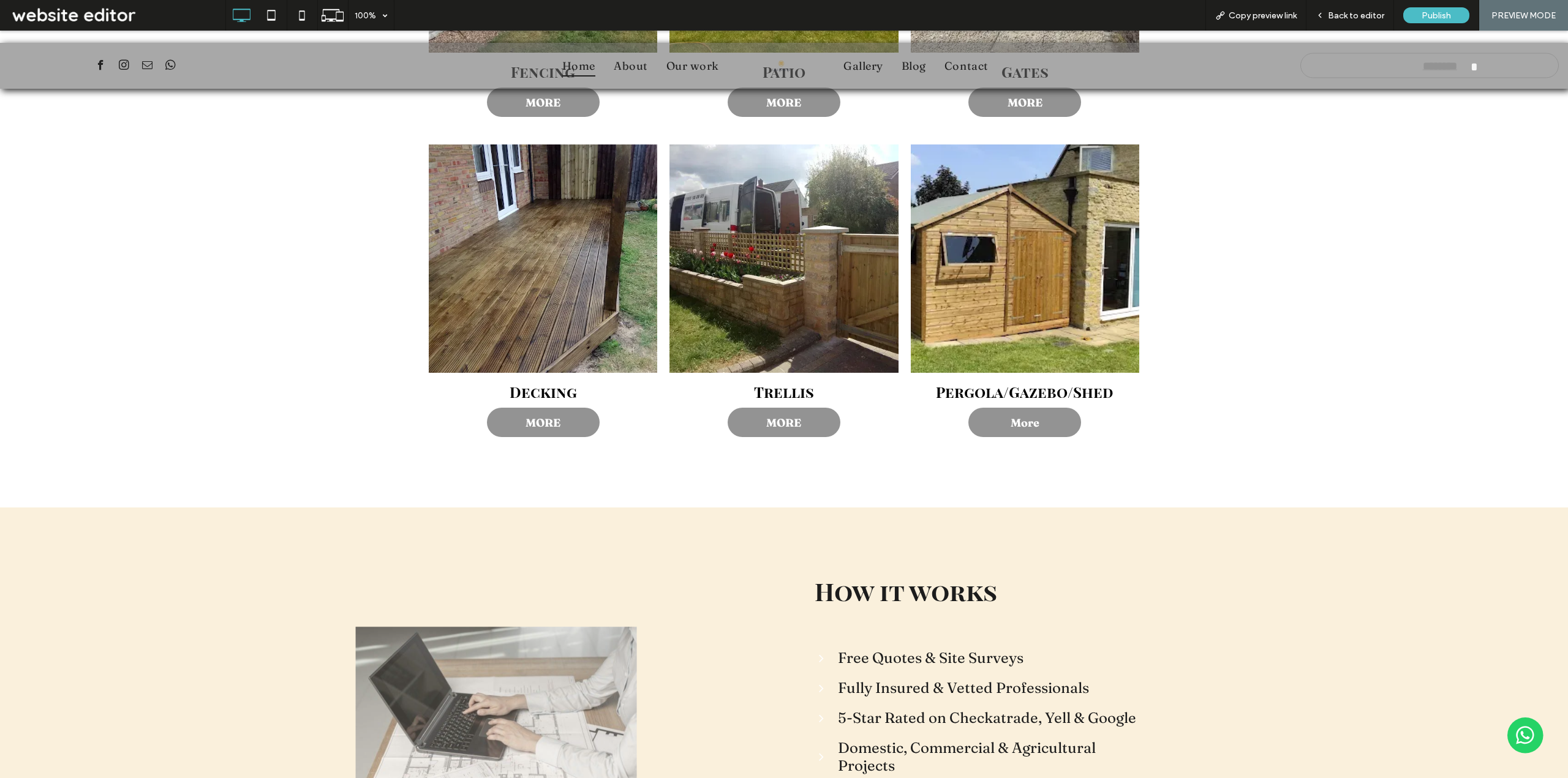
scroll to position [2571, 0]
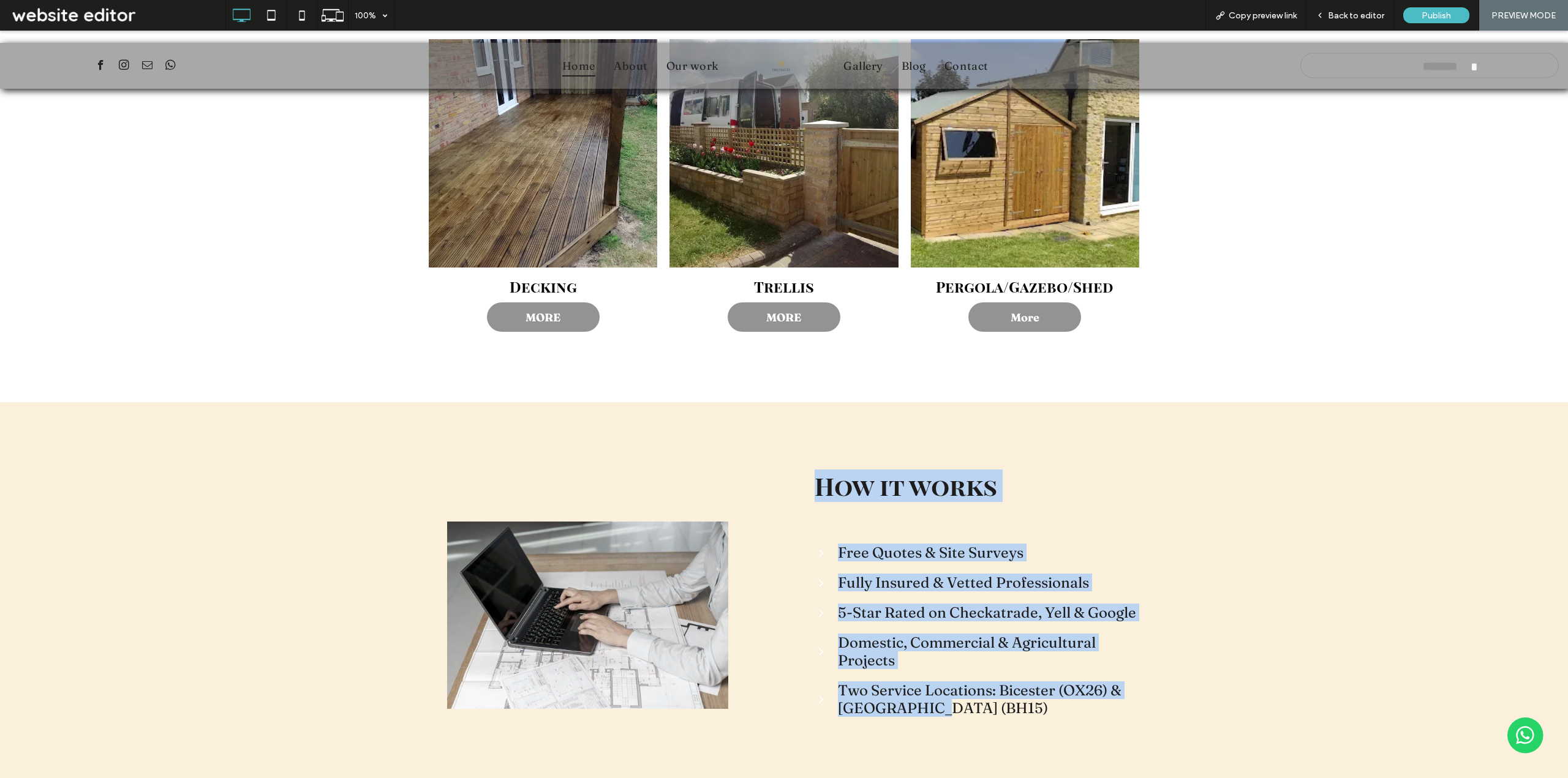
drag, startPoint x: 808, startPoint y: 403, endPoint x: 958, endPoint y: 622, distance: 265.4
click at [958, 622] on div "How it works Free Quotes & Site Surveys Fully Insured & Vetted Professionals 5-…" at bounding box center [967, 593] width 367 height 260
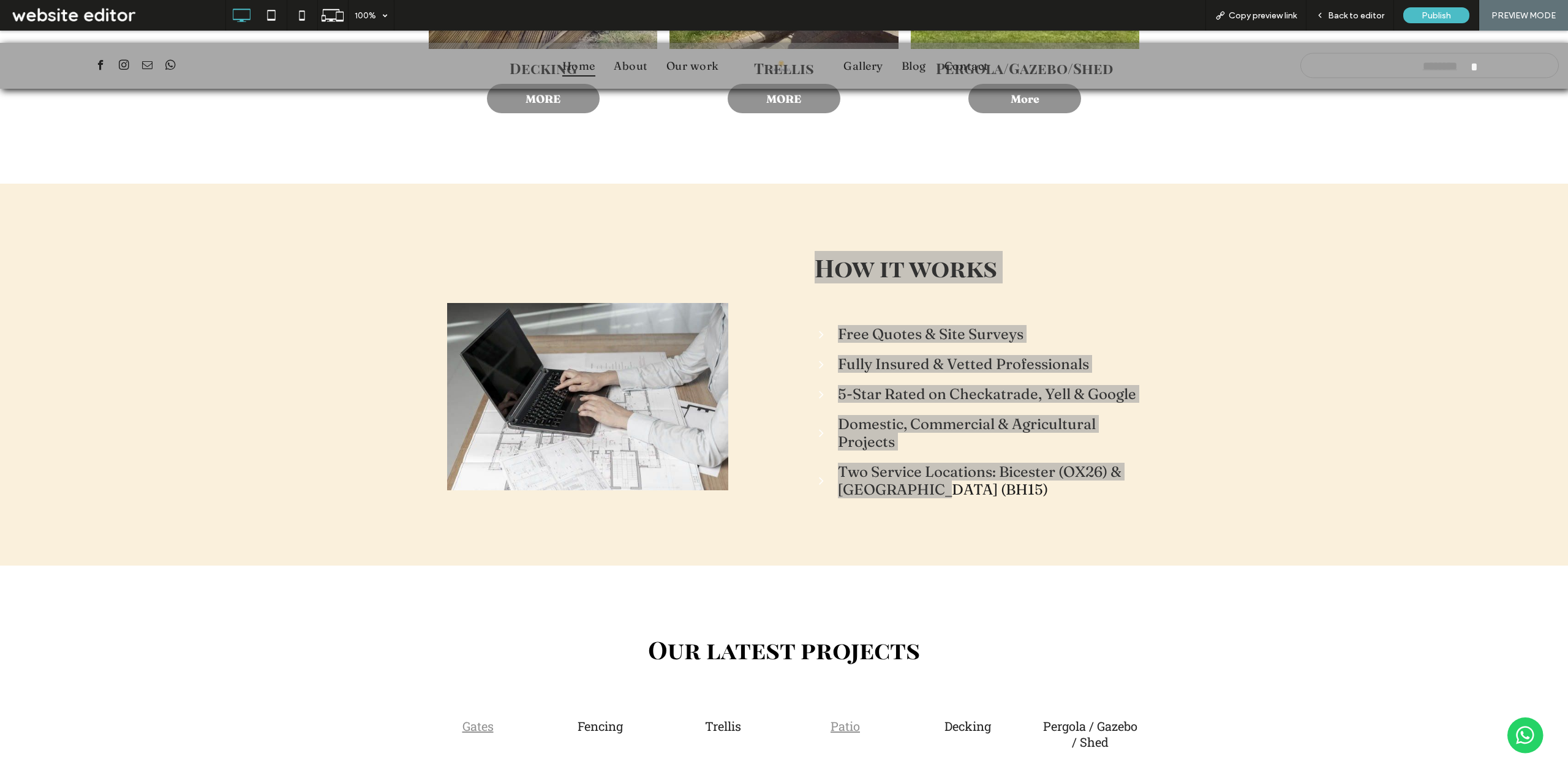
scroll to position [2938, 0]
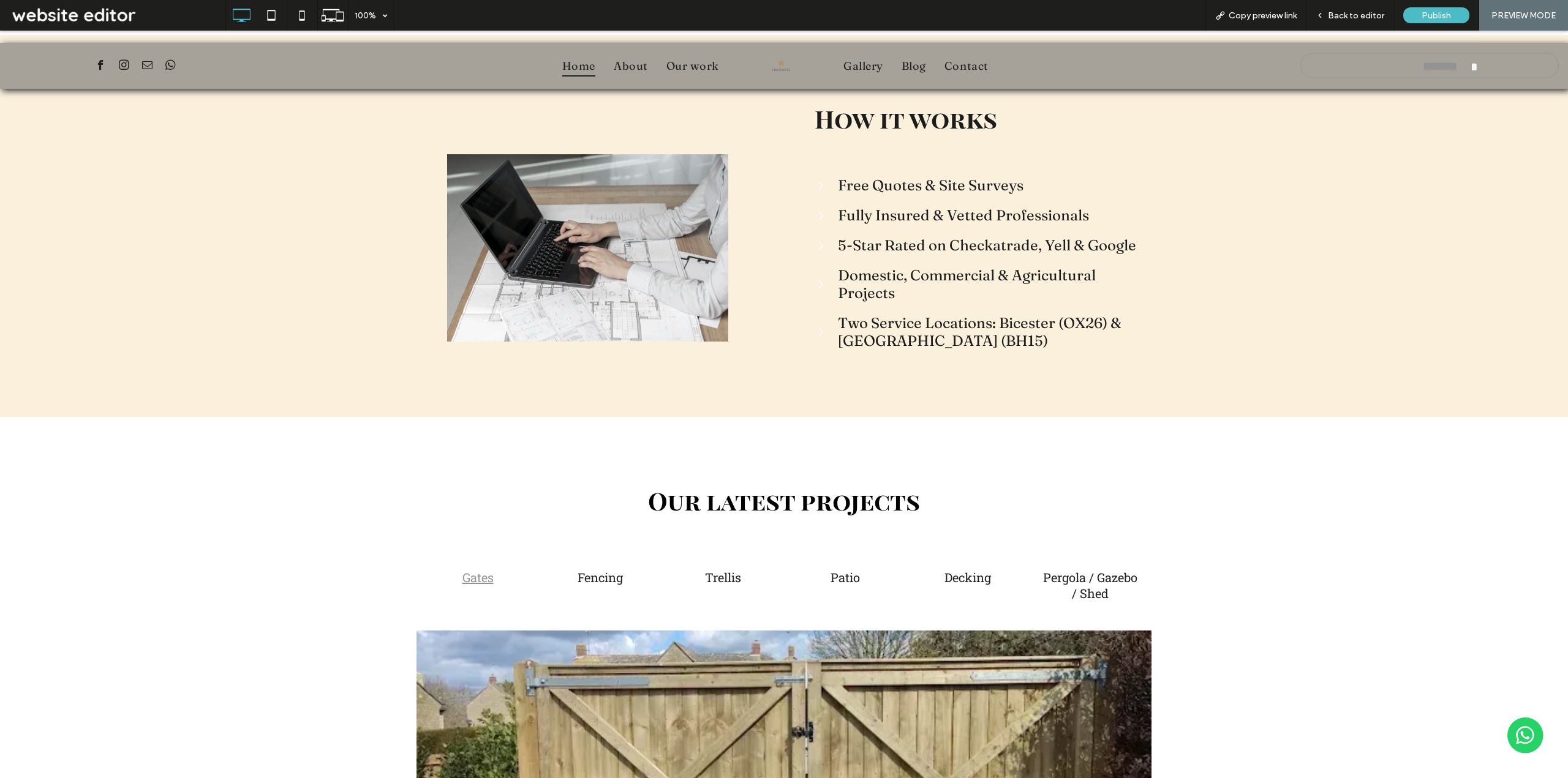
click at [1226, 417] on div "Our latest projects Gates Fencing Trellis Patio Decking Pergola / Gazebo / Shed…" at bounding box center [784, 742] width 1568 height 649
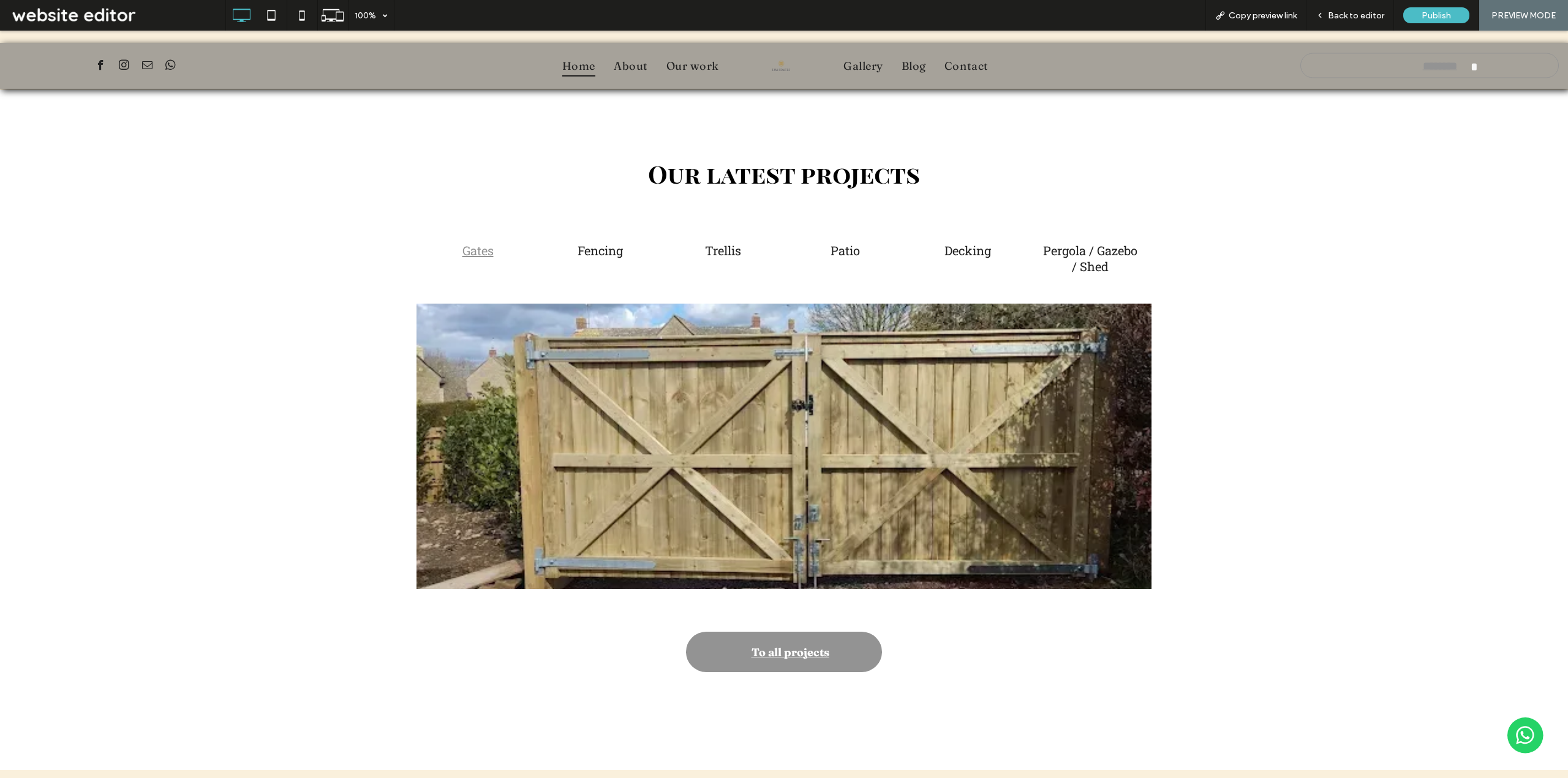
scroll to position [3111, 0]
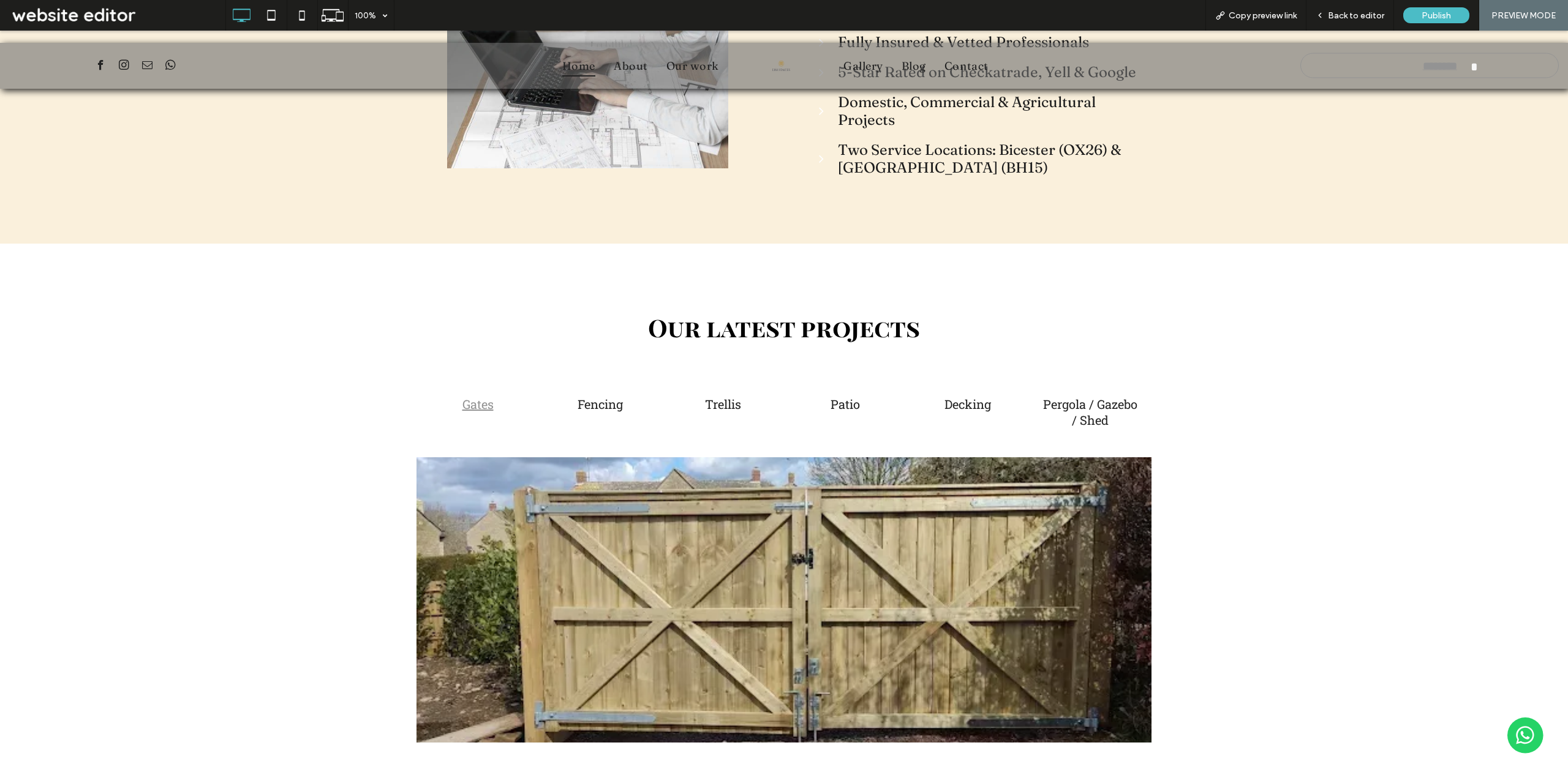
click at [872, 630] on div at bounding box center [784, 600] width 735 height 285
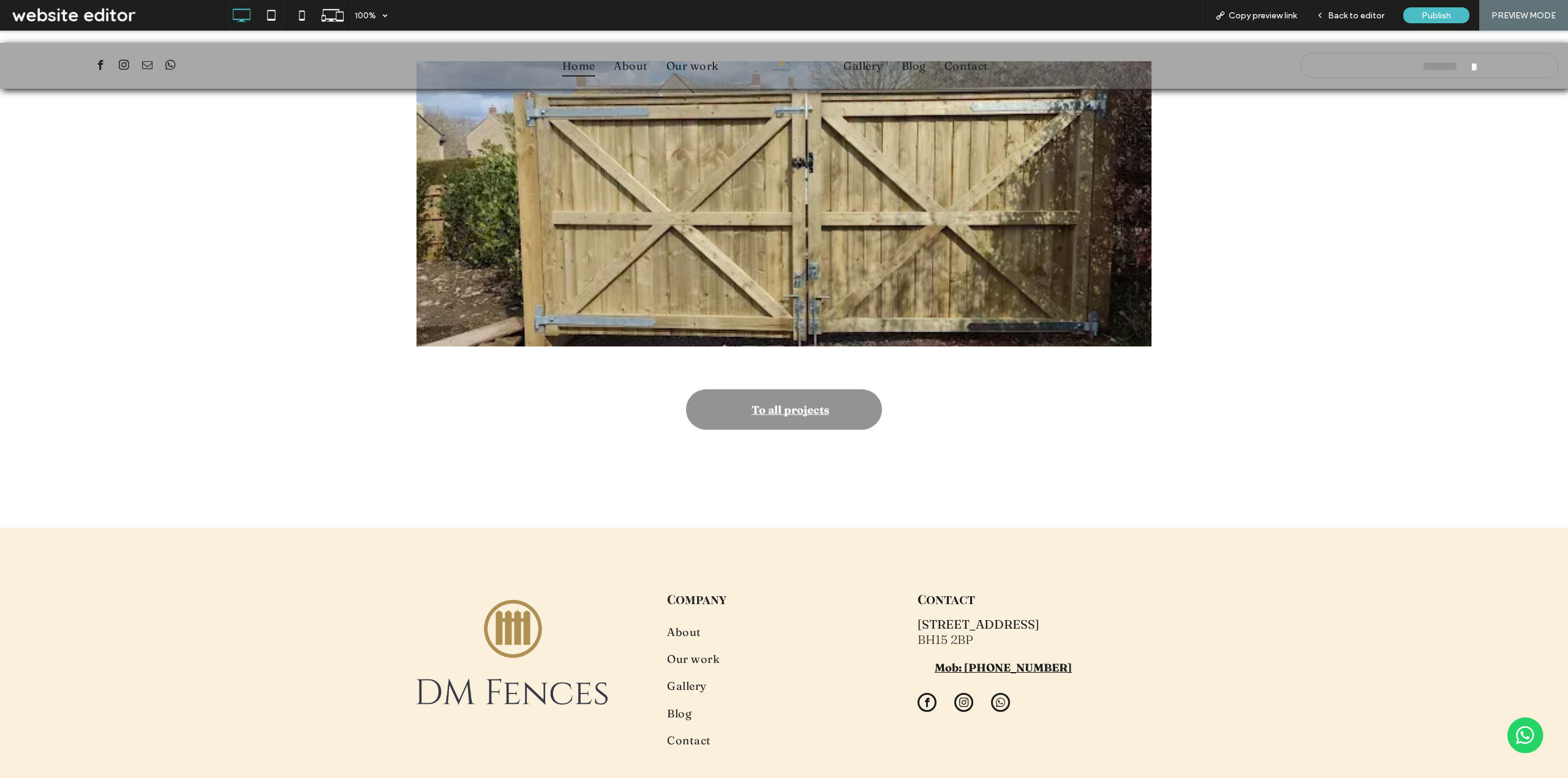
scroll to position [3540, 0]
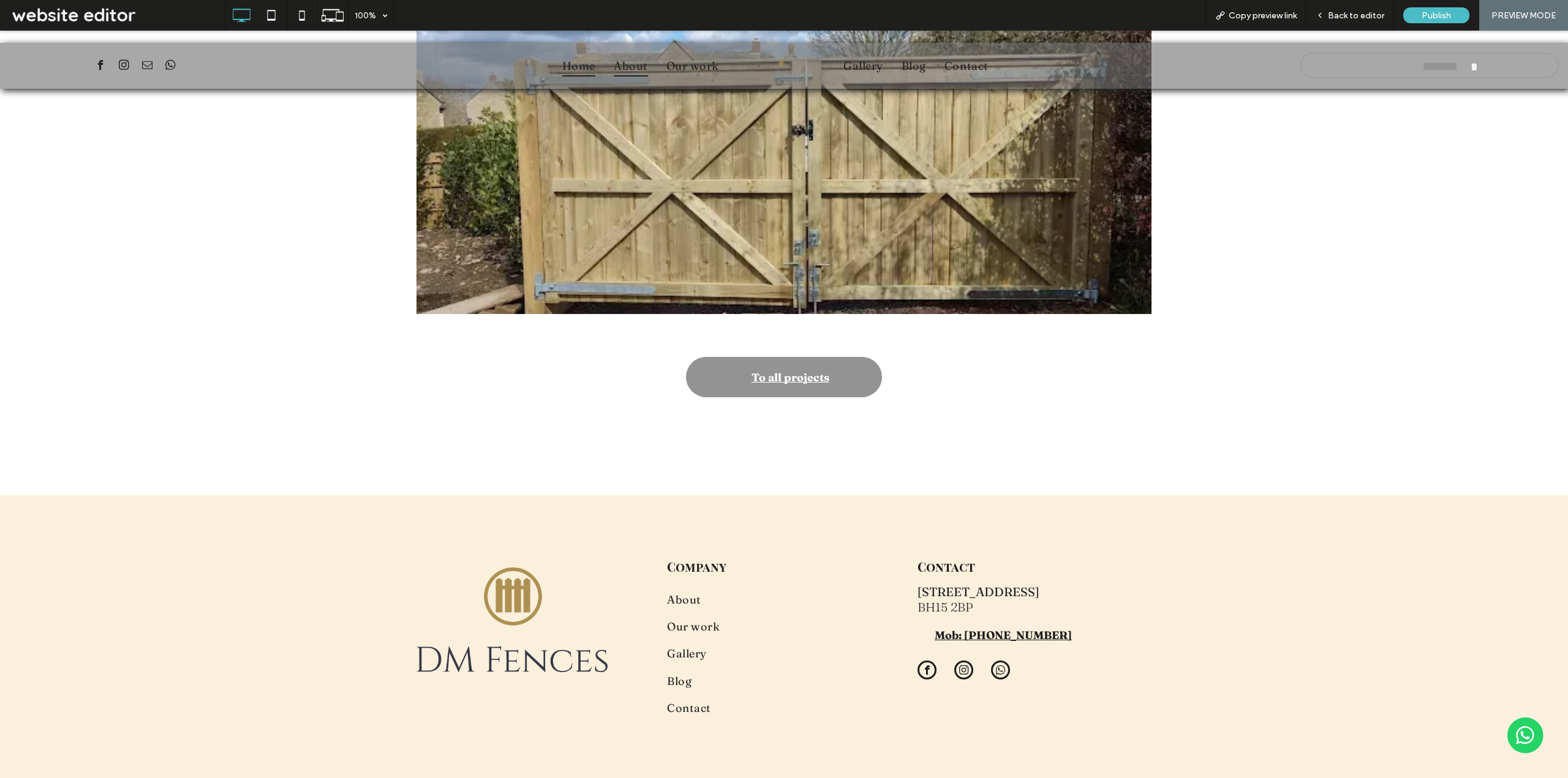
click at [633, 62] on span "About" at bounding box center [631, 65] width 34 height 21
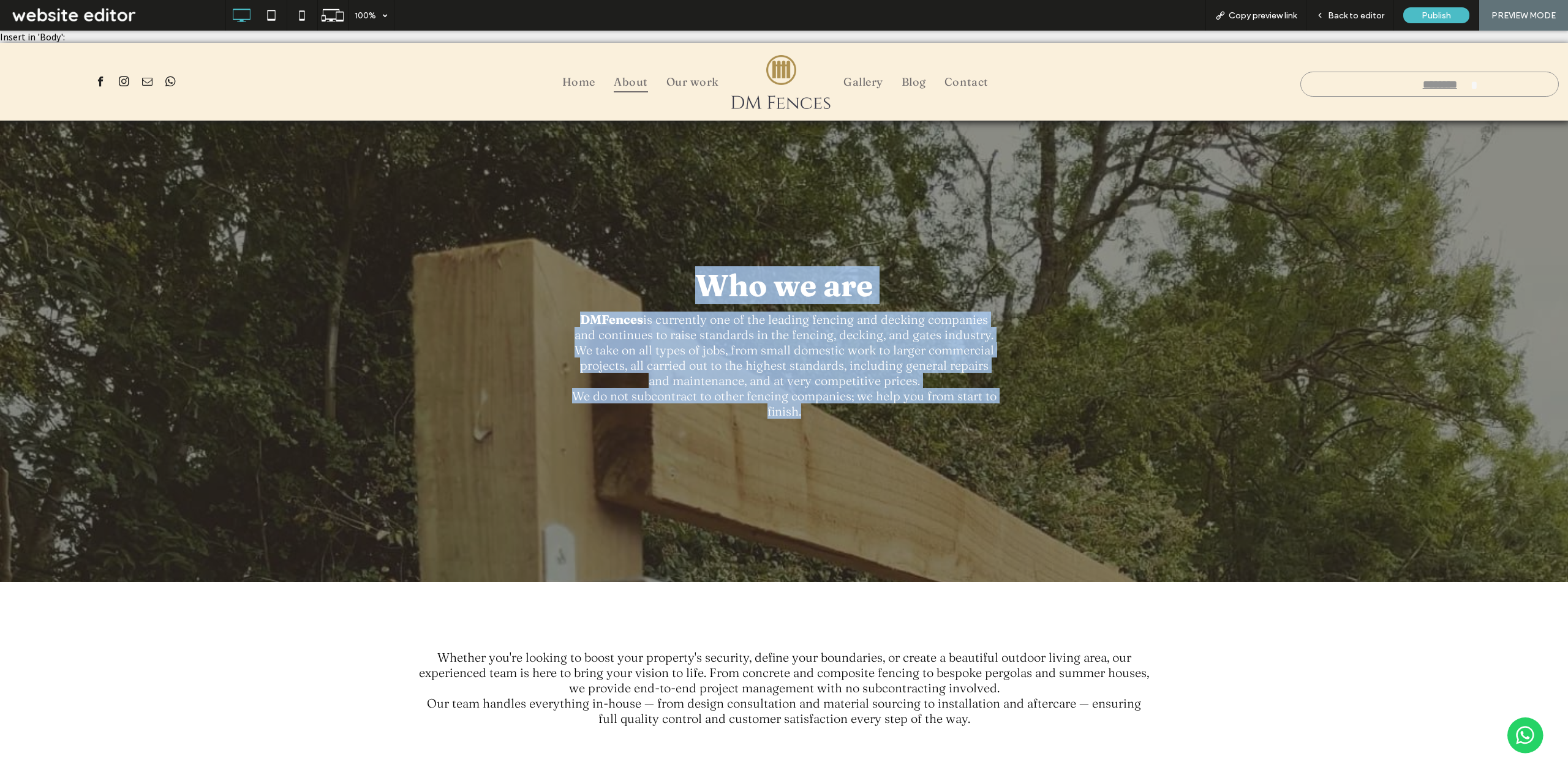
drag, startPoint x: 691, startPoint y: 276, endPoint x: 896, endPoint y: 413, distance: 246.6
click at [896, 413] on div "Who we are DMFences is currently one of the leading fencing and decking compani…" at bounding box center [784, 352] width 735 height 183
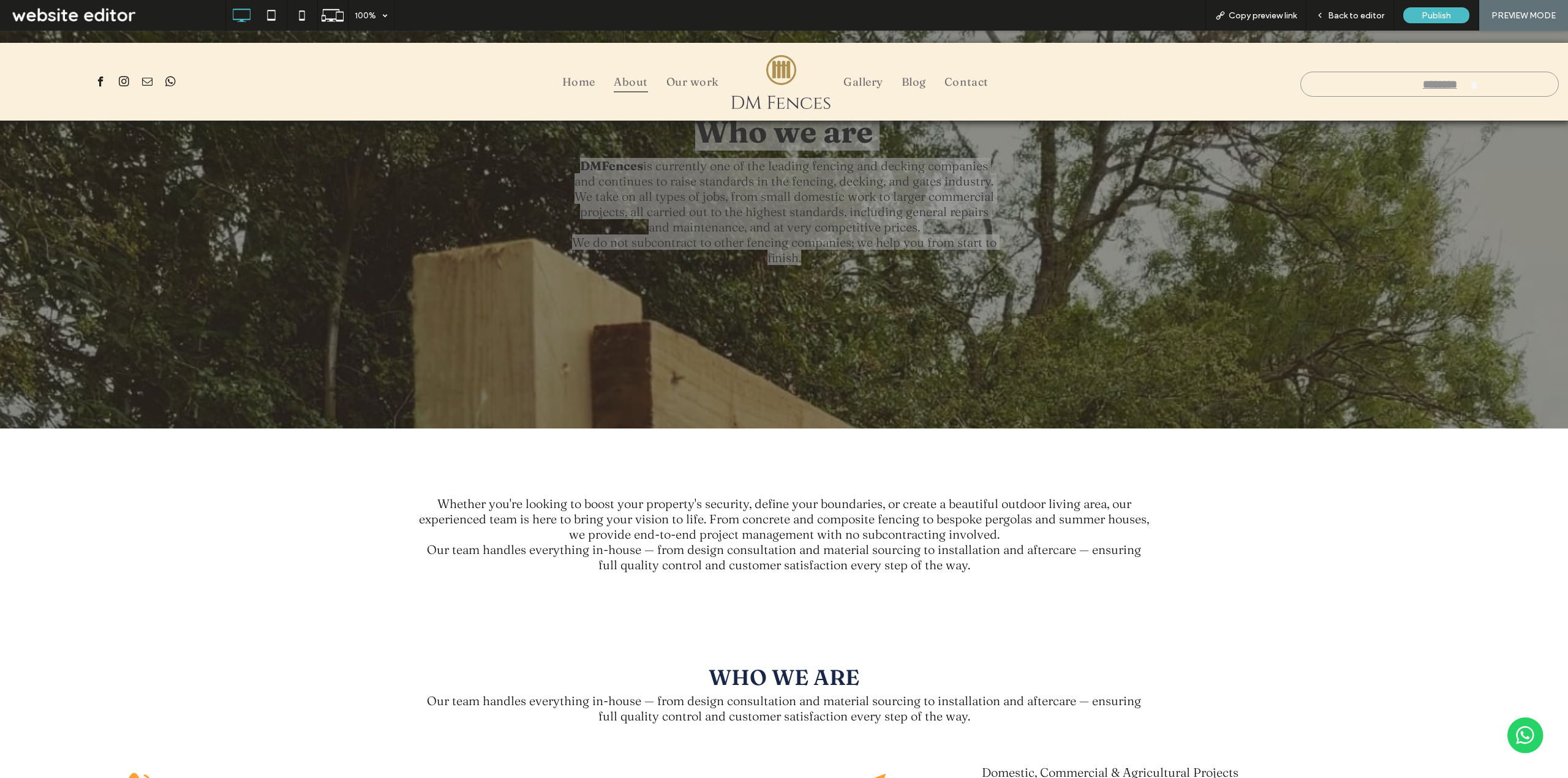
scroll to position [184, 0]
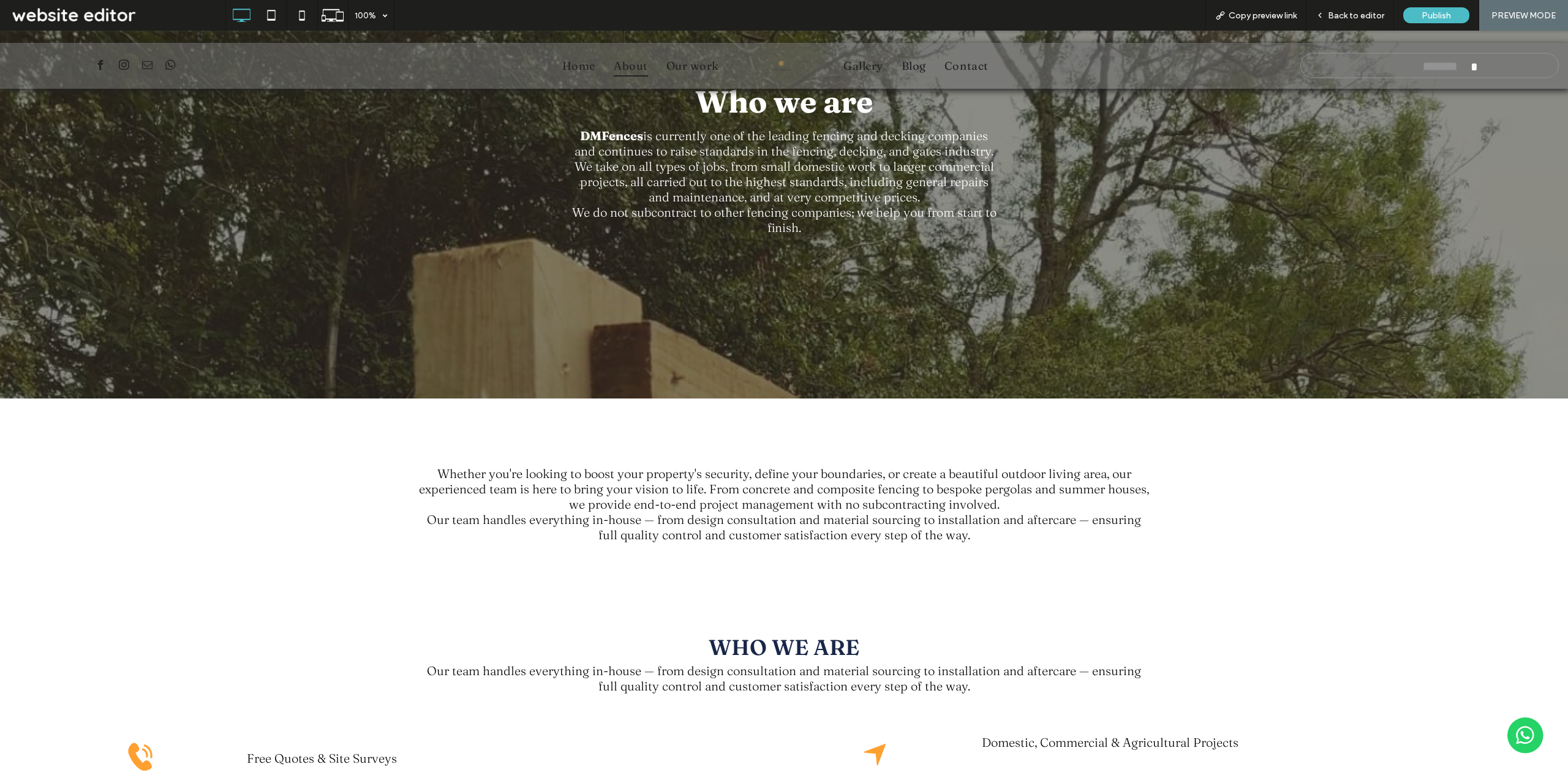
click at [614, 460] on div "Whether you're looking to boost your property's security, define your boundarie…" at bounding box center [784, 504] width 735 height 89
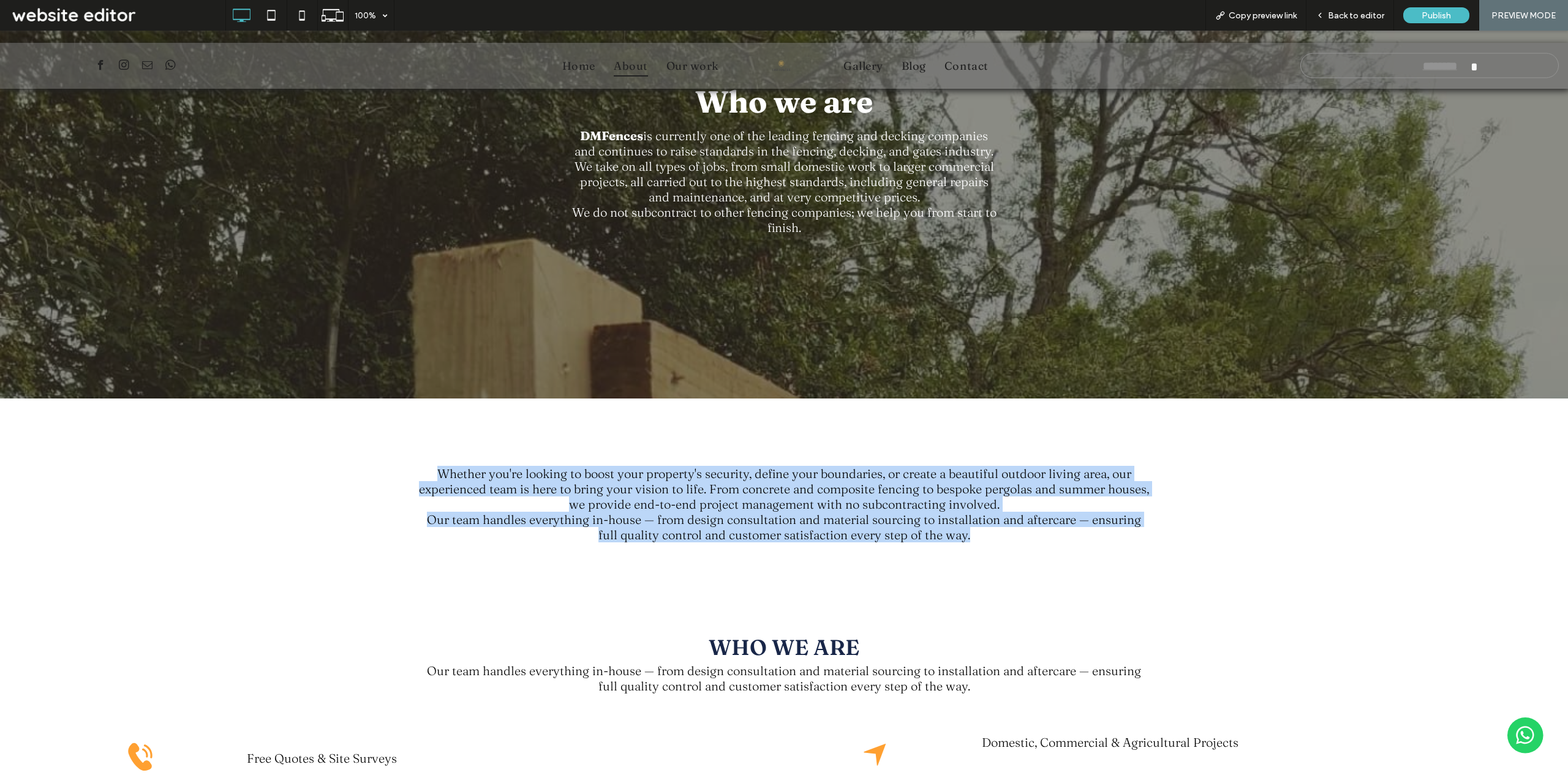
drag, startPoint x: 430, startPoint y: 468, endPoint x: 964, endPoint y: 556, distance: 541.2
click at [964, 556] on div "Whether you're looking to boost your property's security, define your boundarie…" at bounding box center [784, 492] width 1568 height 187
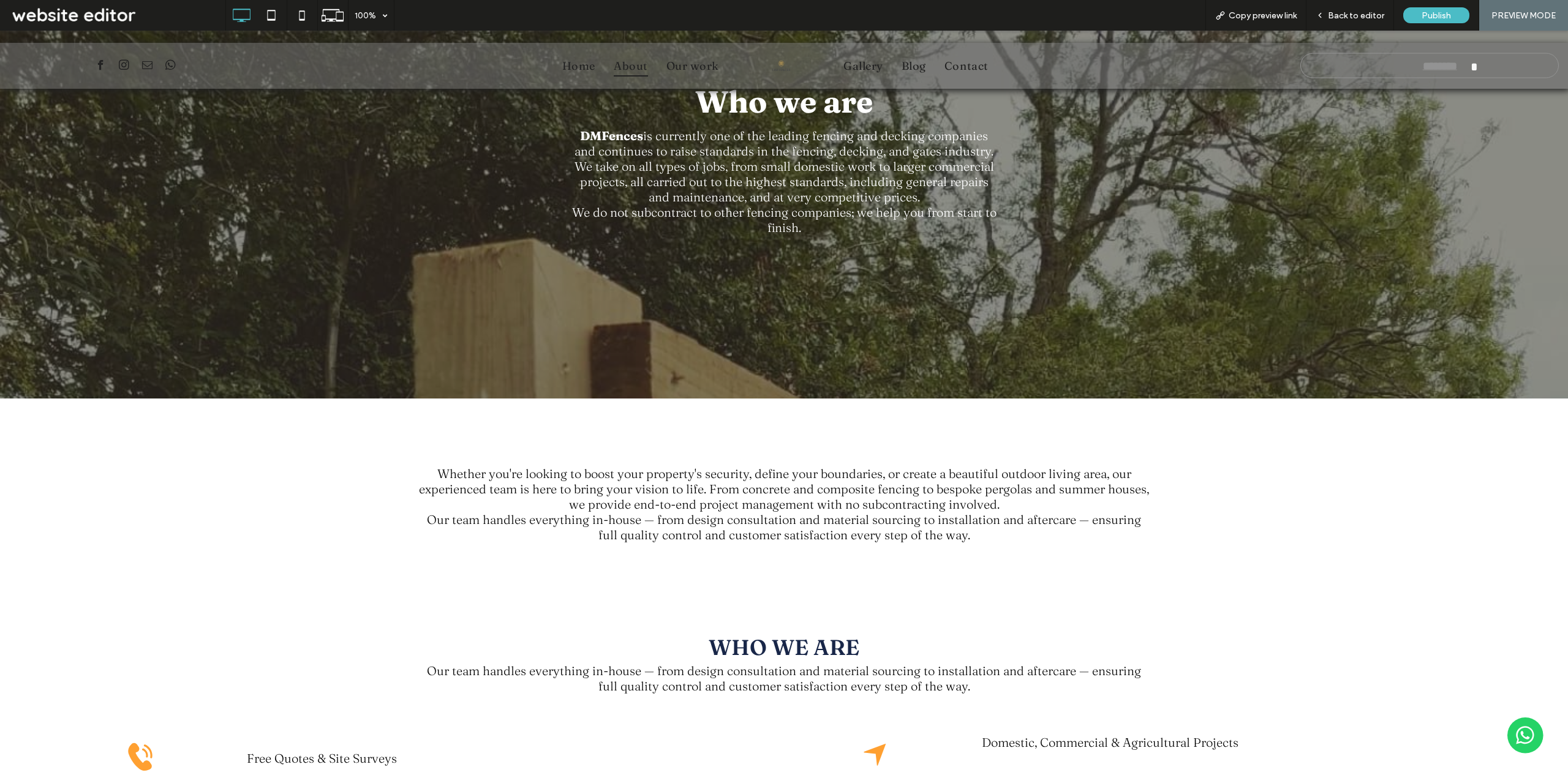
click at [701, 586] on div "WHO WE ARE Our team handles everything in-house — from design consultation and …" at bounding box center [784, 647] width 1568 height 124
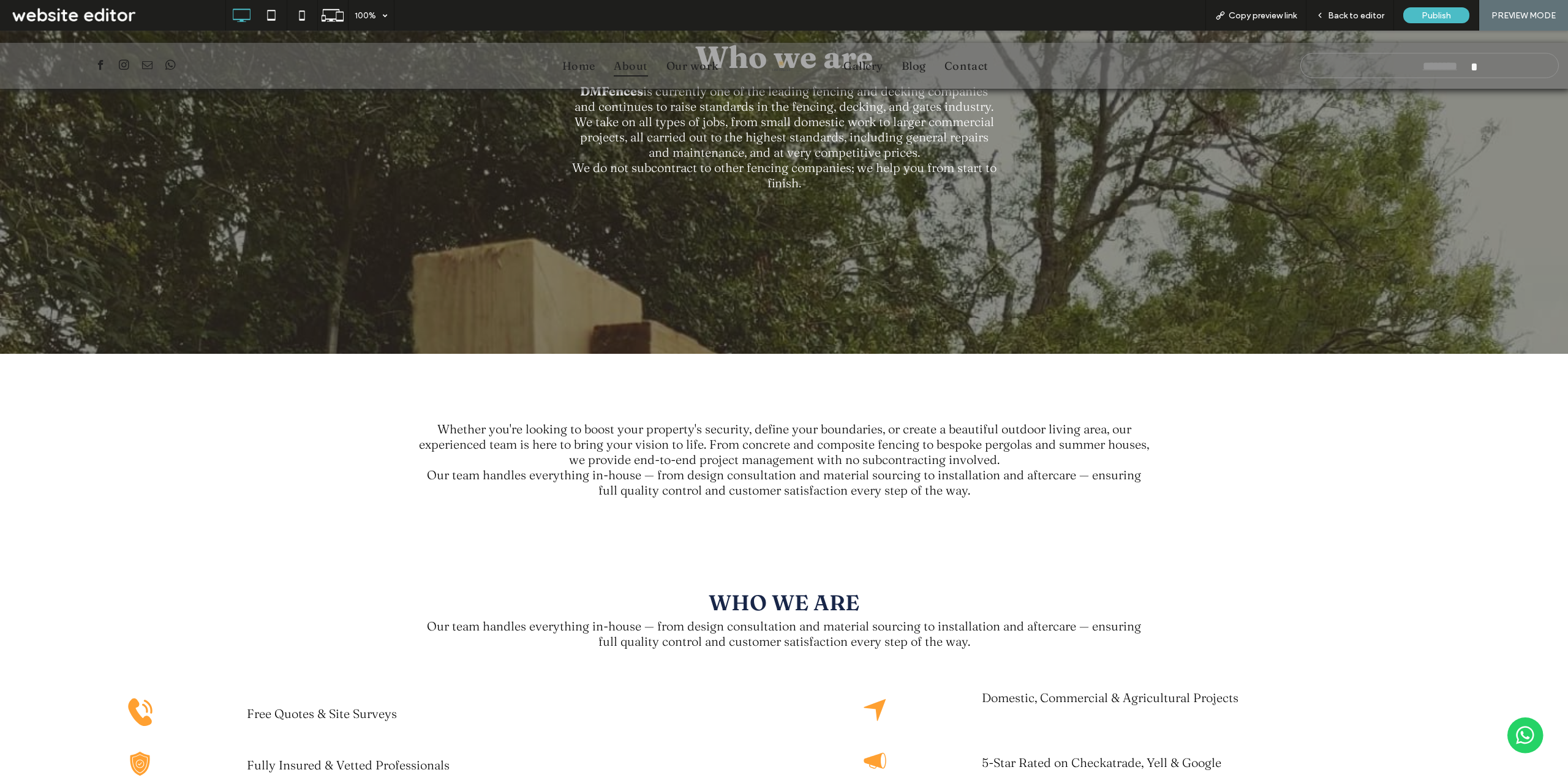
scroll to position [367, 0]
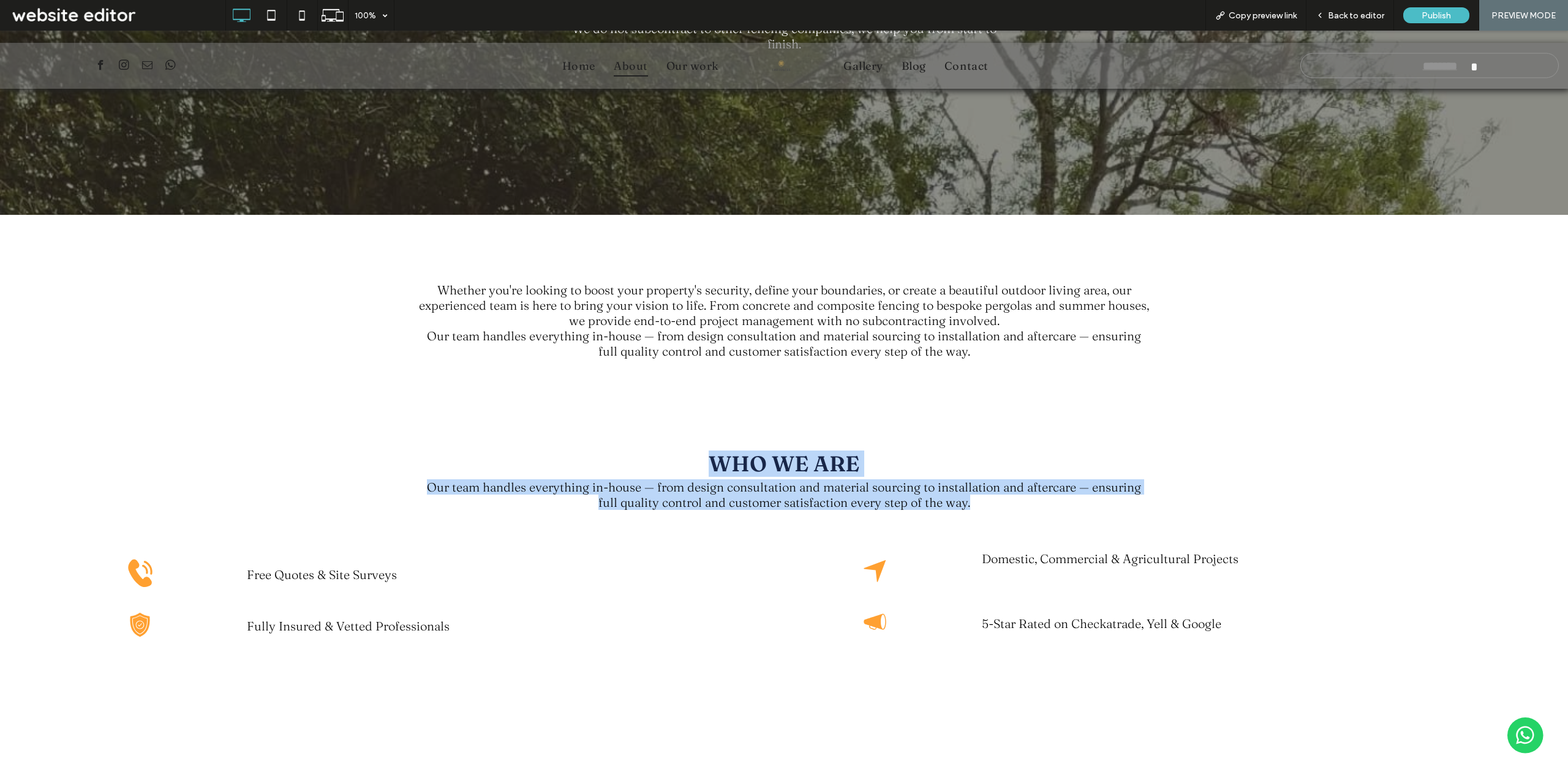
drag, startPoint x: 676, startPoint y: 451, endPoint x: 980, endPoint y: 502, distance: 308.2
click at [981, 502] on div "WHO WE ARE Our team handles everything in-house — from design consultation and …" at bounding box center [784, 480] width 735 height 72
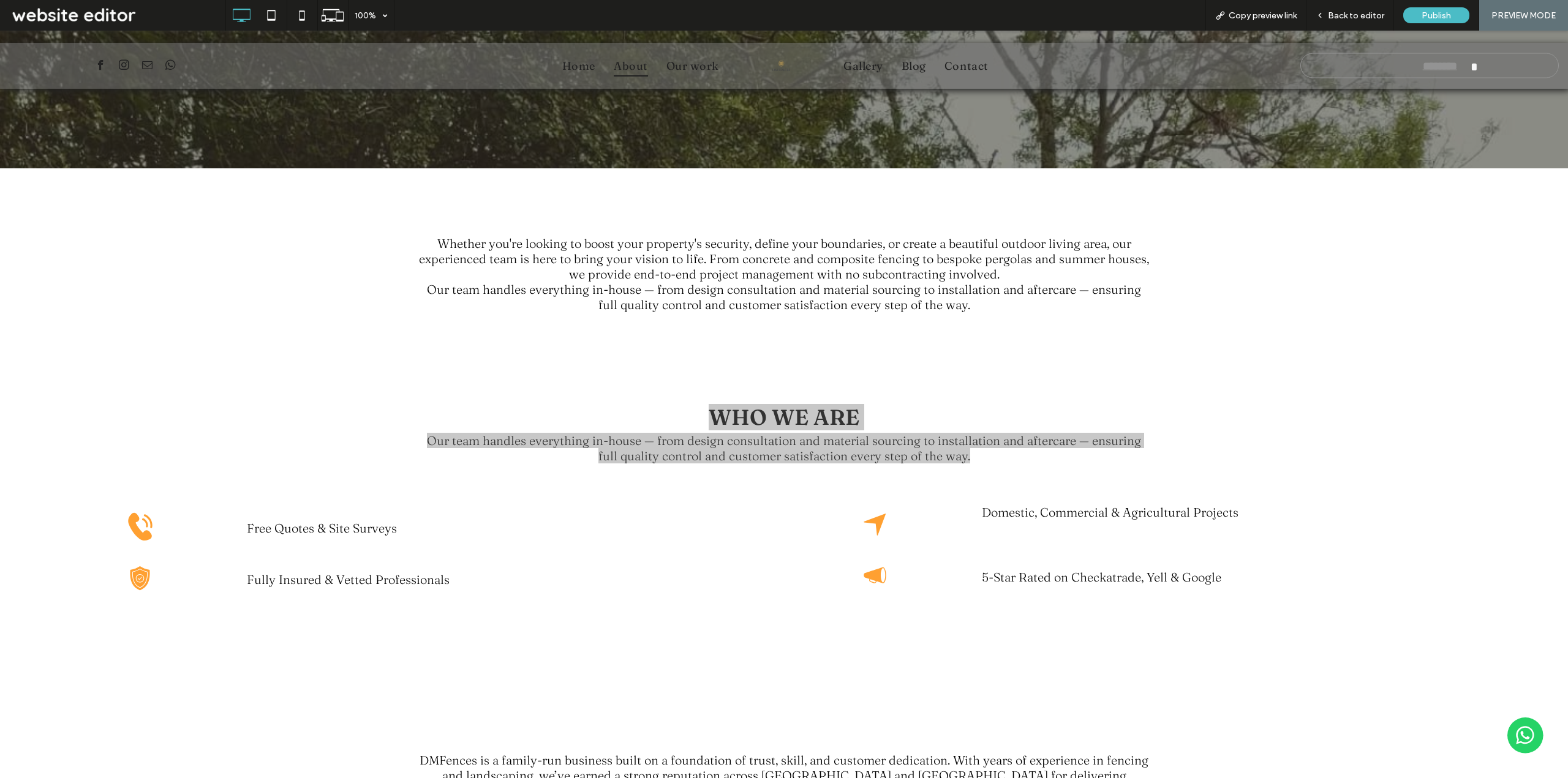
scroll to position [612, 0]
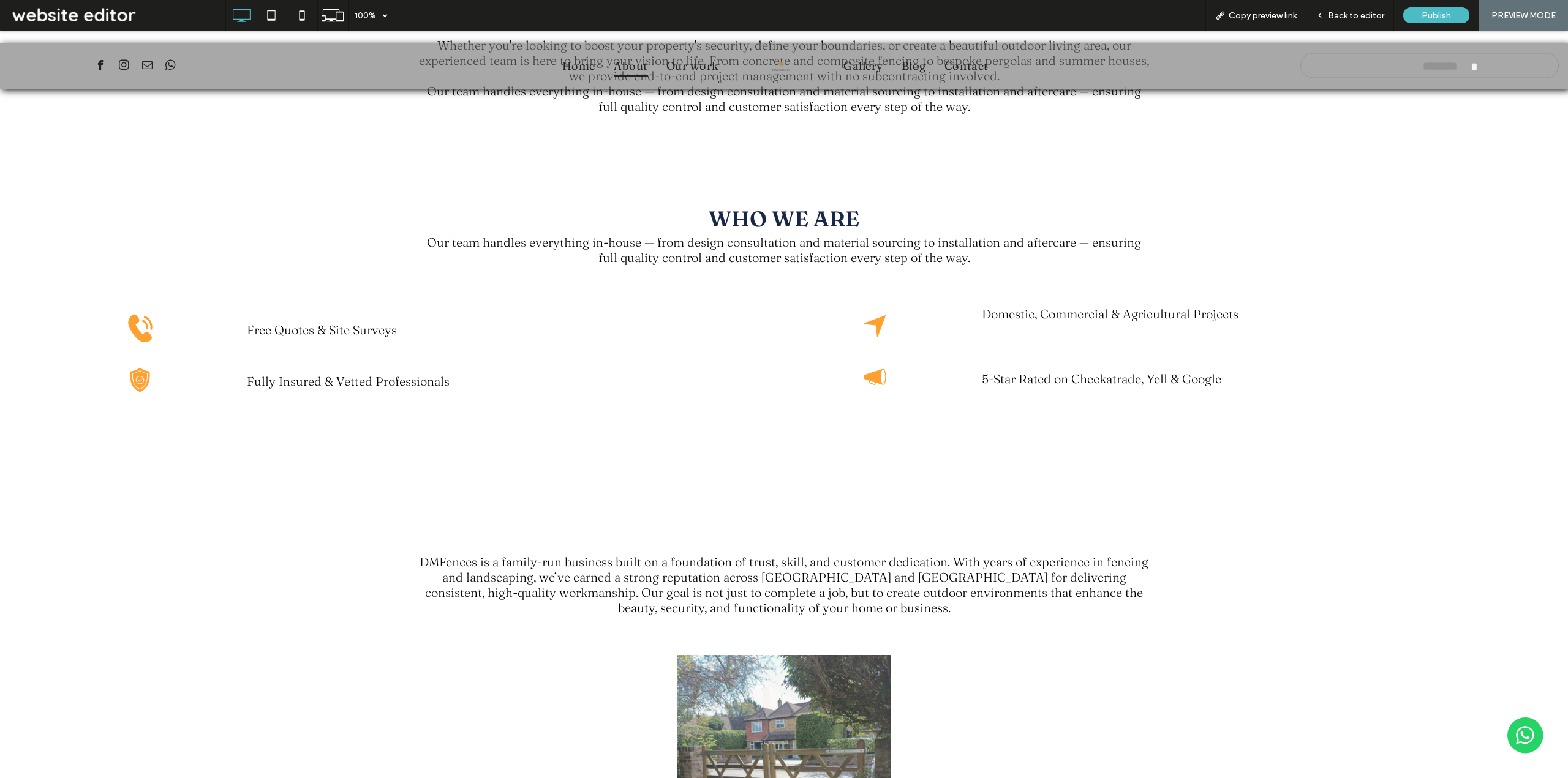
click at [702, 433] on div "Click To Paste Free Quotes & Site Surveys Click To Paste Click To Paste Fully I…" at bounding box center [784, 370] width 1568 height 179
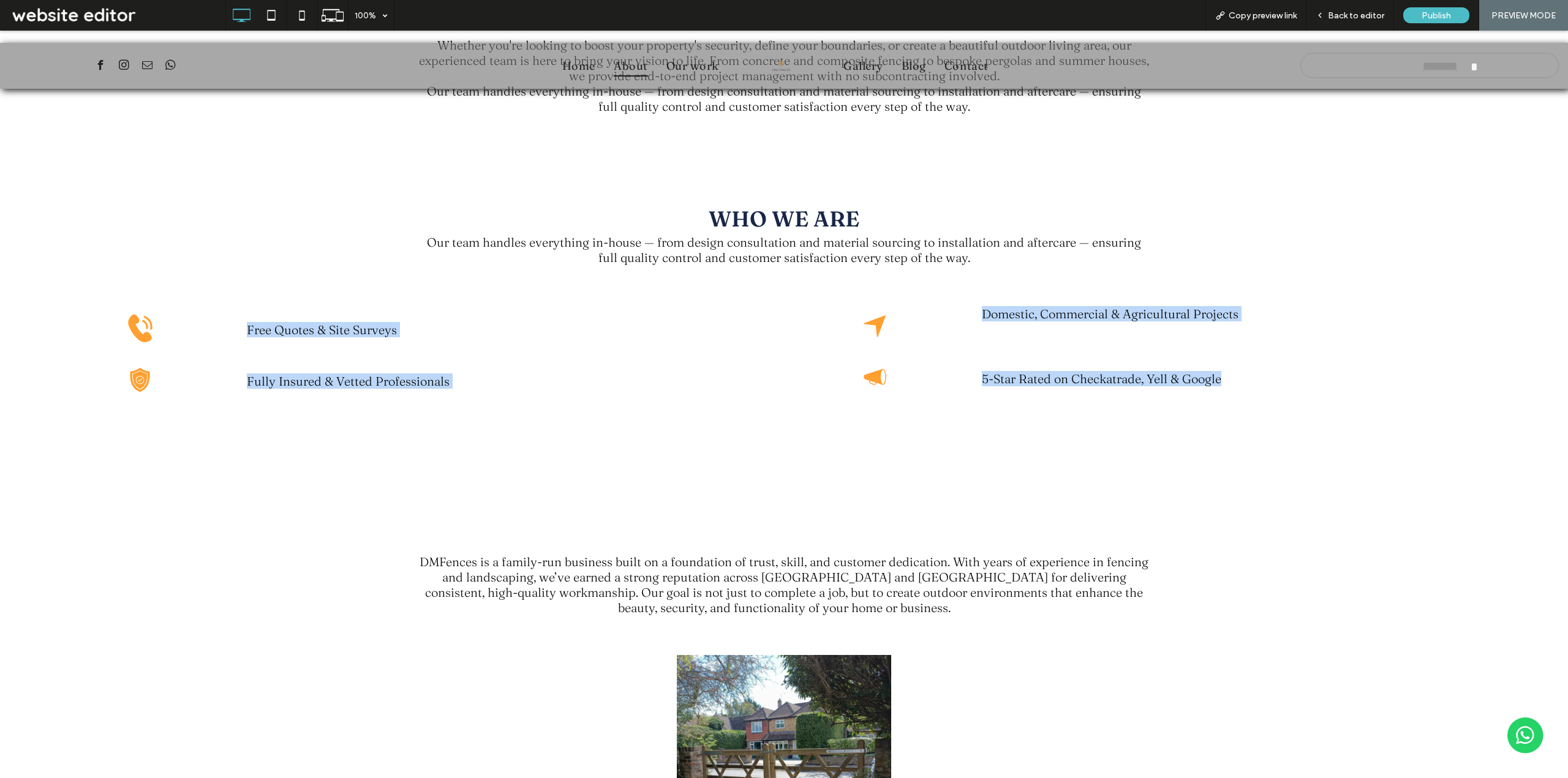
drag, startPoint x: 424, startPoint y: 353, endPoint x: 1249, endPoint y: 357, distance: 825.0
click at [1249, 357] on div "Click To Paste Free Quotes & Site Surveys Click To Paste Click To Paste Fully I…" at bounding box center [784, 355] width 1470 height 148
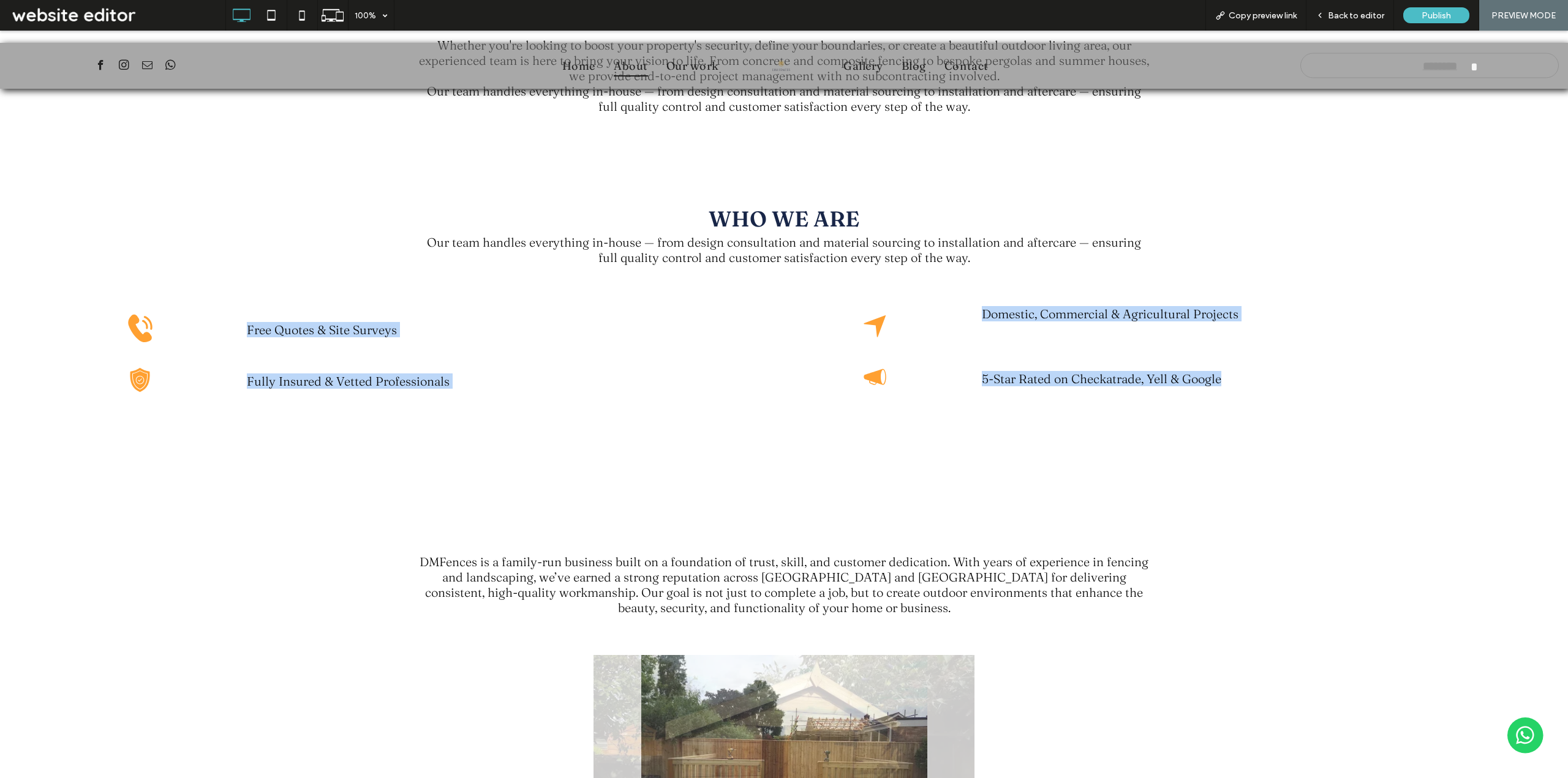
click at [796, 390] on div "Click To Paste" at bounding box center [880, 377] width 180 height 48
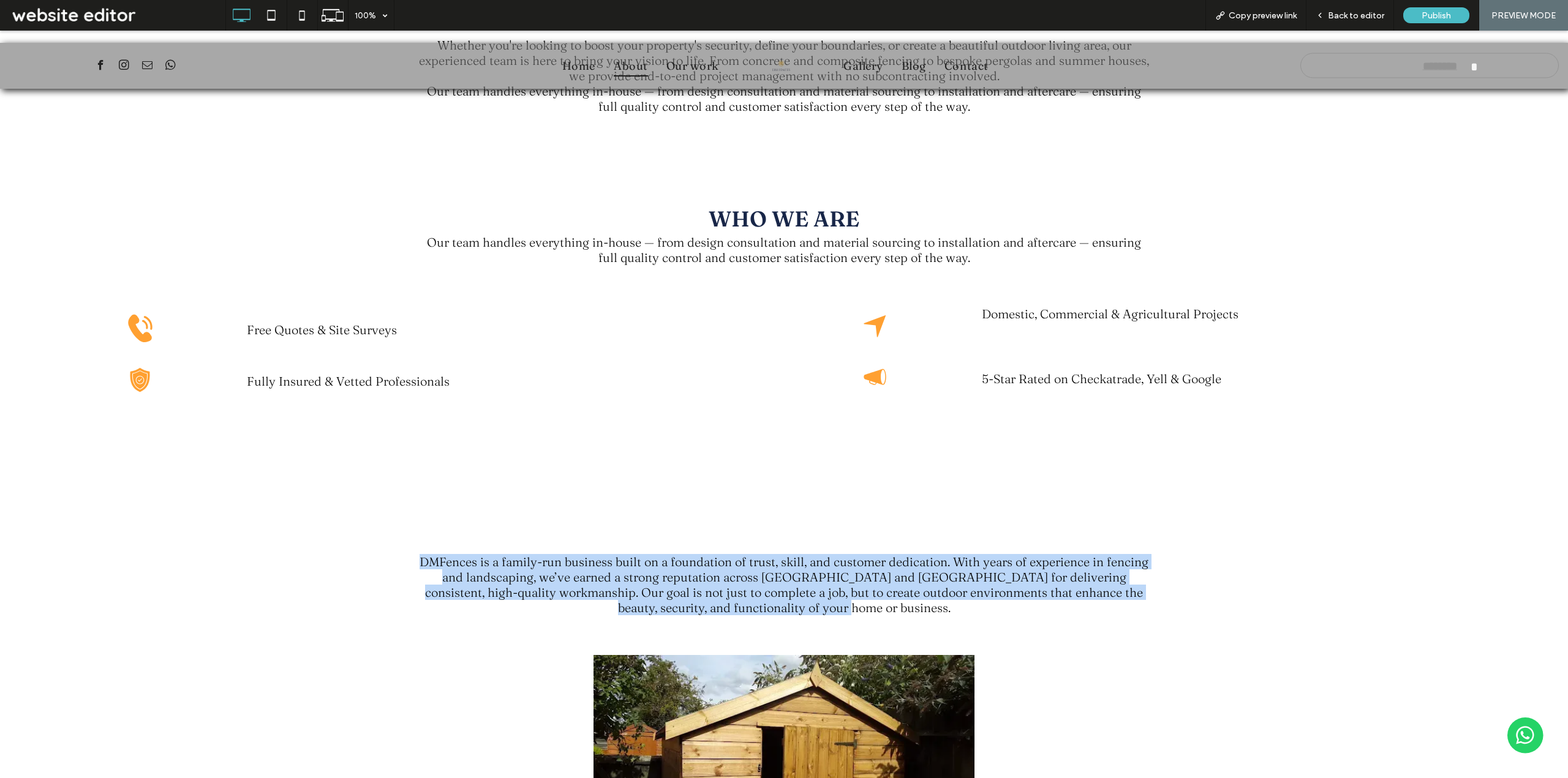
drag, startPoint x: 738, startPoint y: 589, endPoint x: 908, endPoint y: 608, distance: 171.1
click at [908, 608] on div "DMFences is a family-run business built on a foundation of trust, skill, and cu…" at bounding box center [784, 592] width 1568 height 107
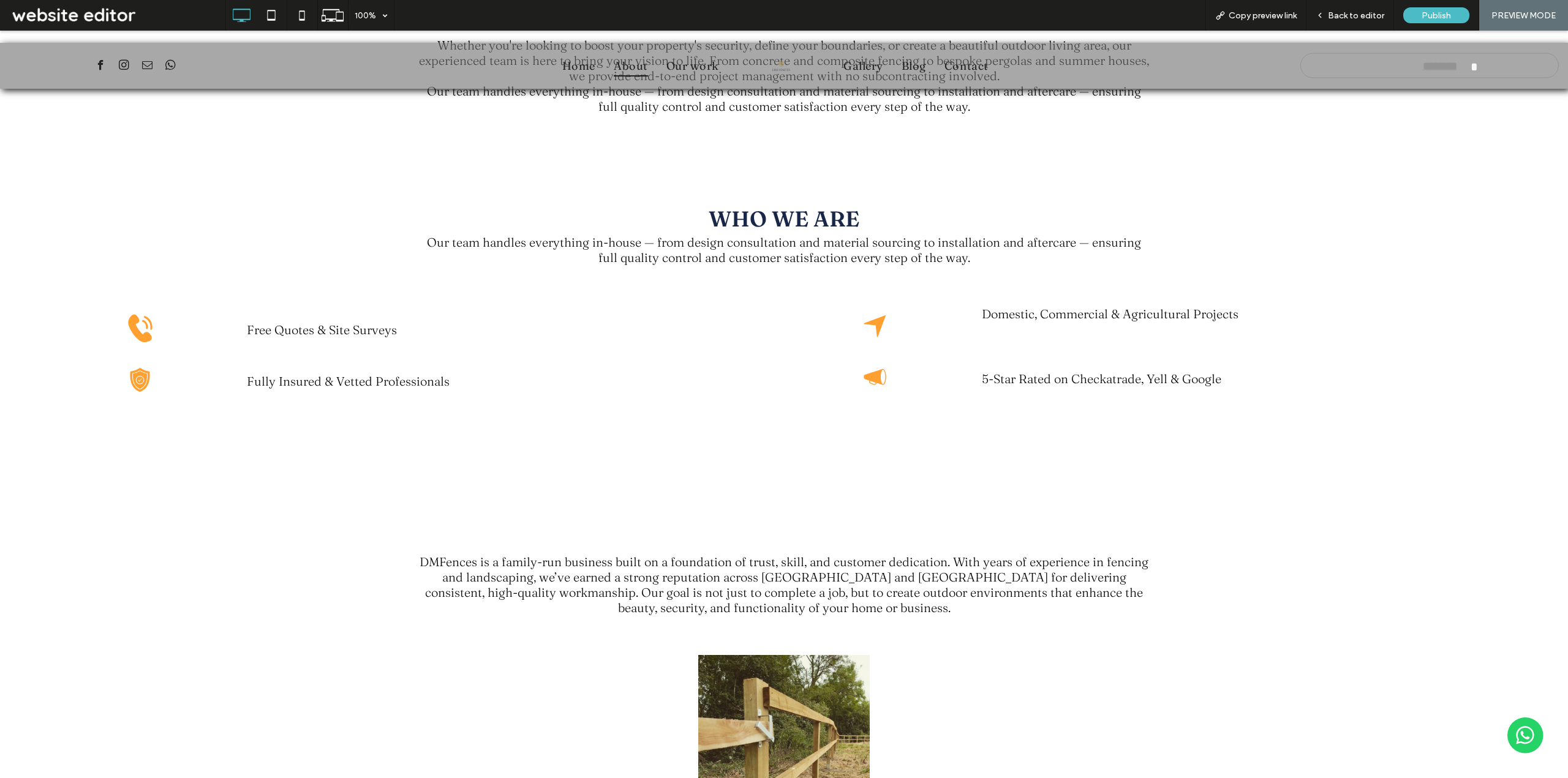
click at [862, 459] on div "Click To Paste Row + Add Section" at bounding box center [784, 499] width 1568 height 80
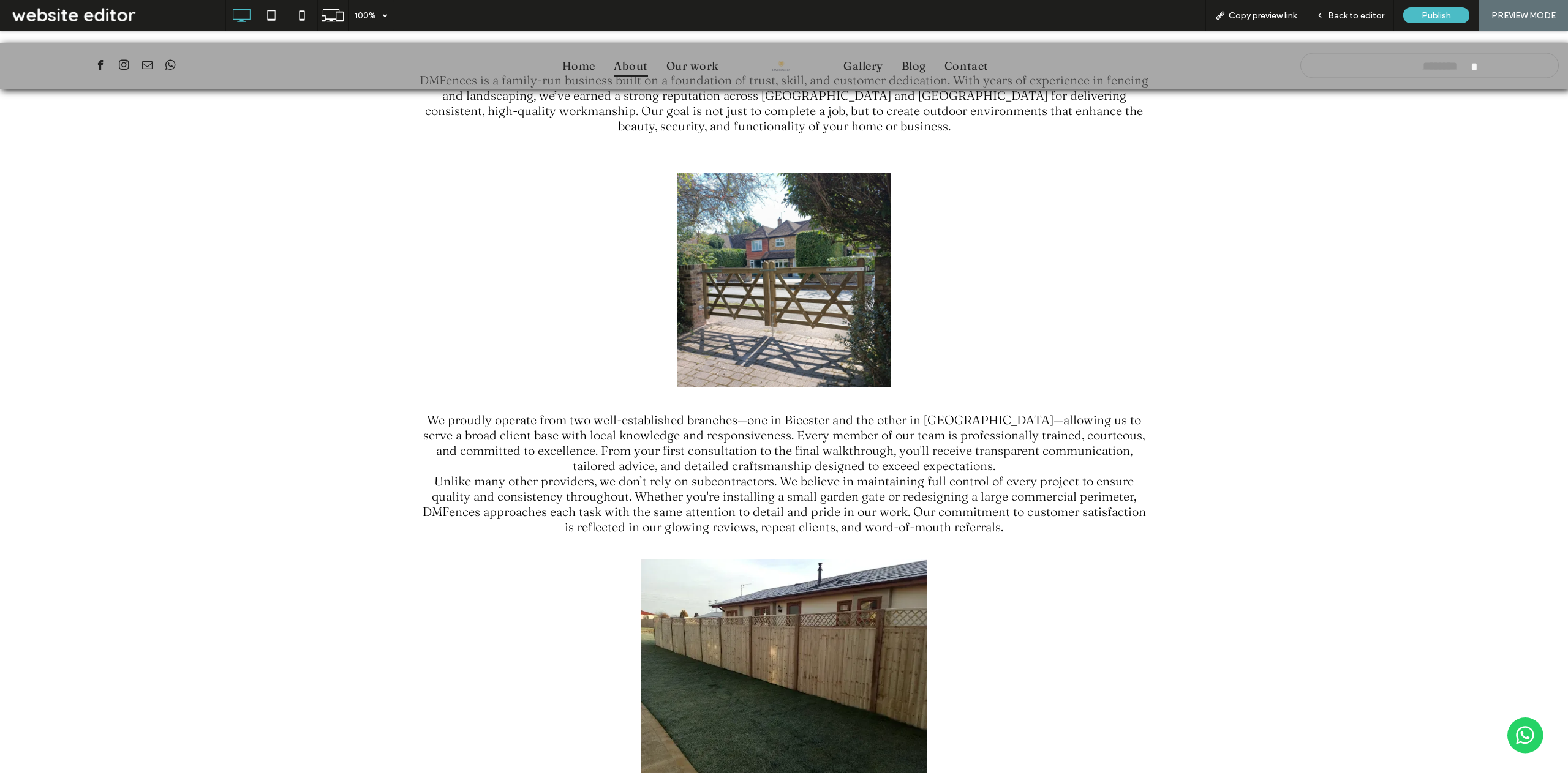
scroll to position [1102, 0]
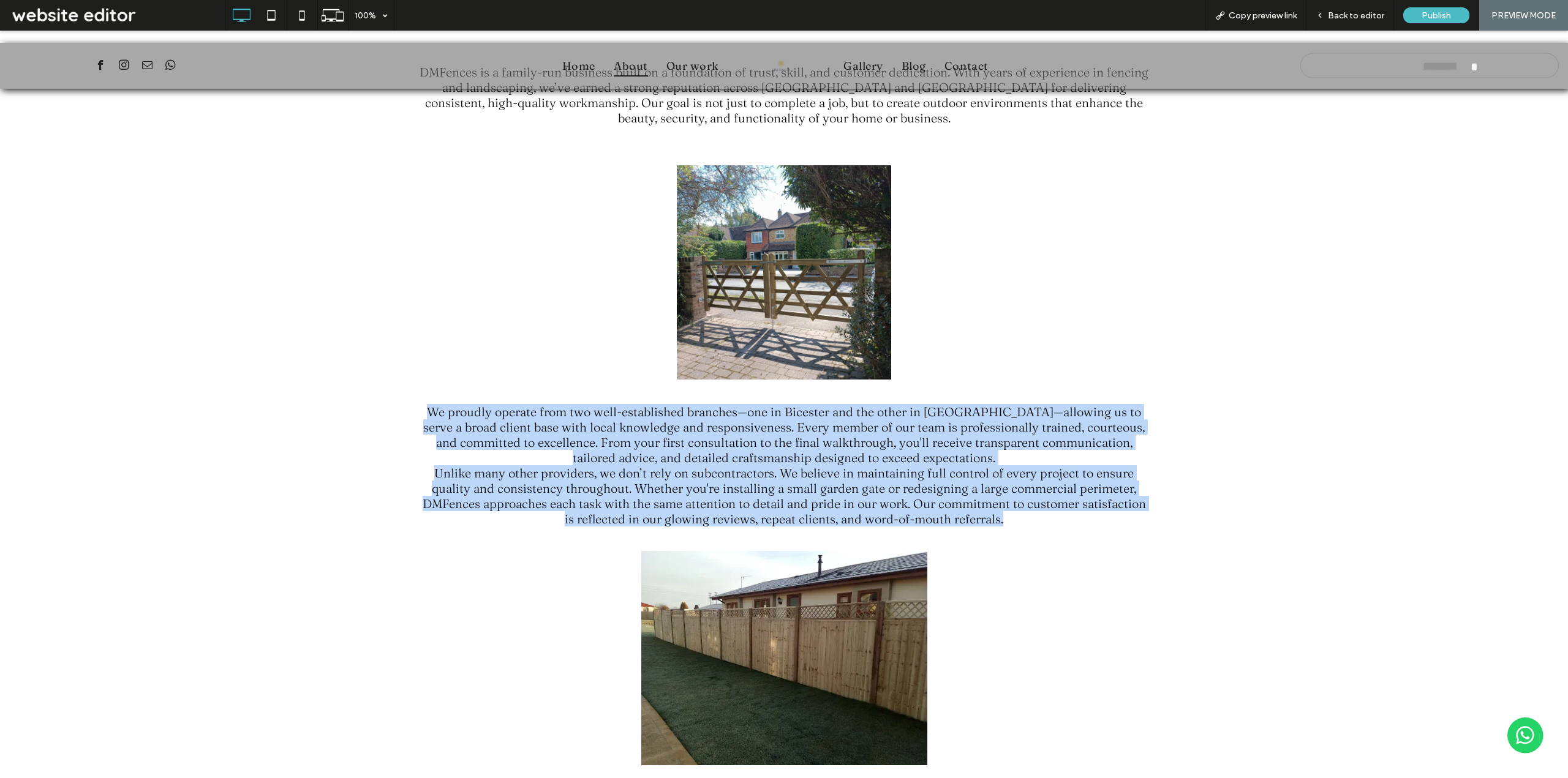
drag, startPoint x: 410, startPoint y: 409, endPoint x: 1012, endPoint y: 514, distance: 611.1
click at [1012, 514] on div "We proudly operate from two well-established branches—one in Bicester and the o…" at bounding box center [784, 465] width 1568 height 153
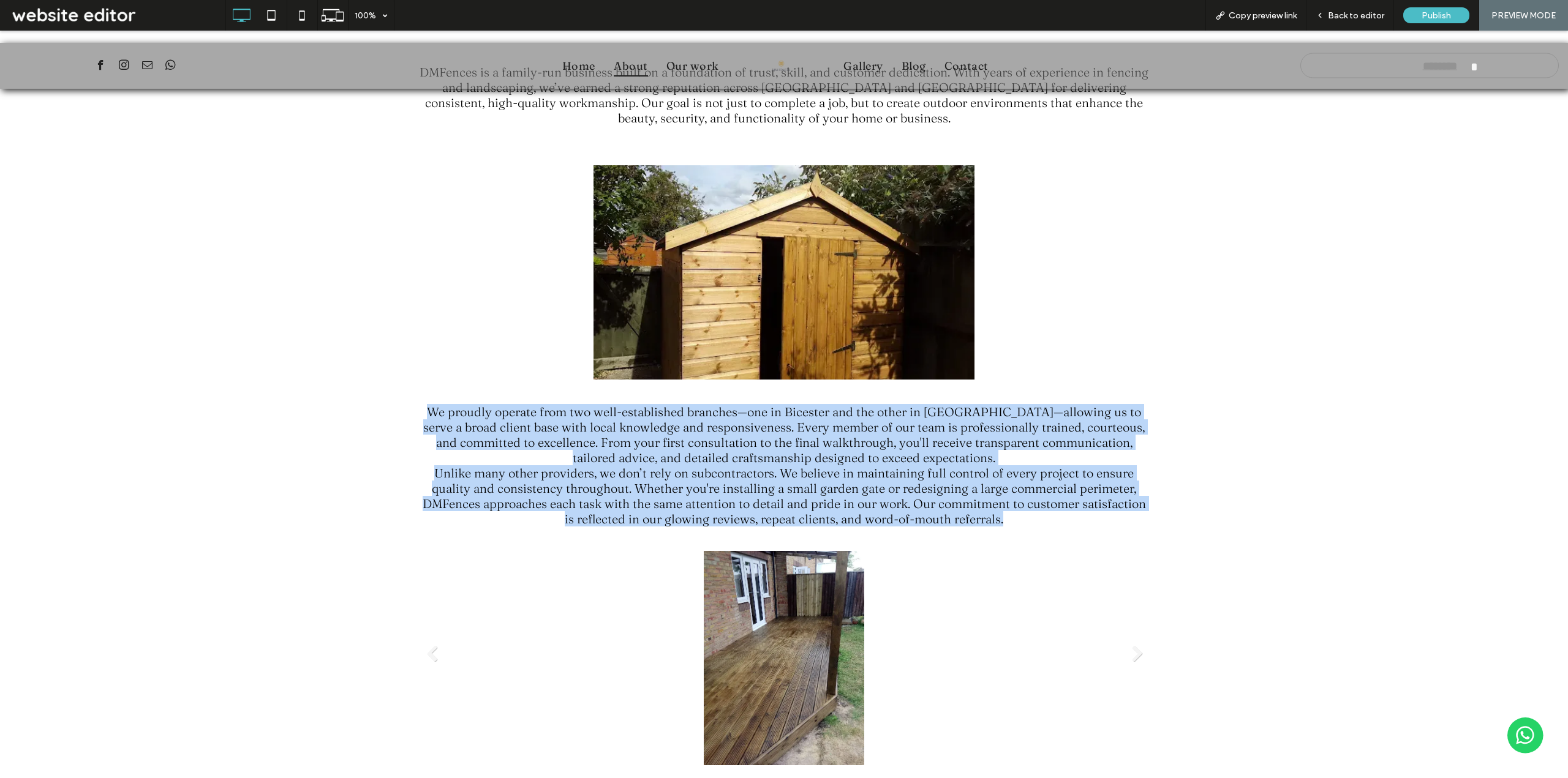
click at [1057, 616] on li "Slide title Write your caption here Button" at bounding box center [784, 657] width 735 height 214
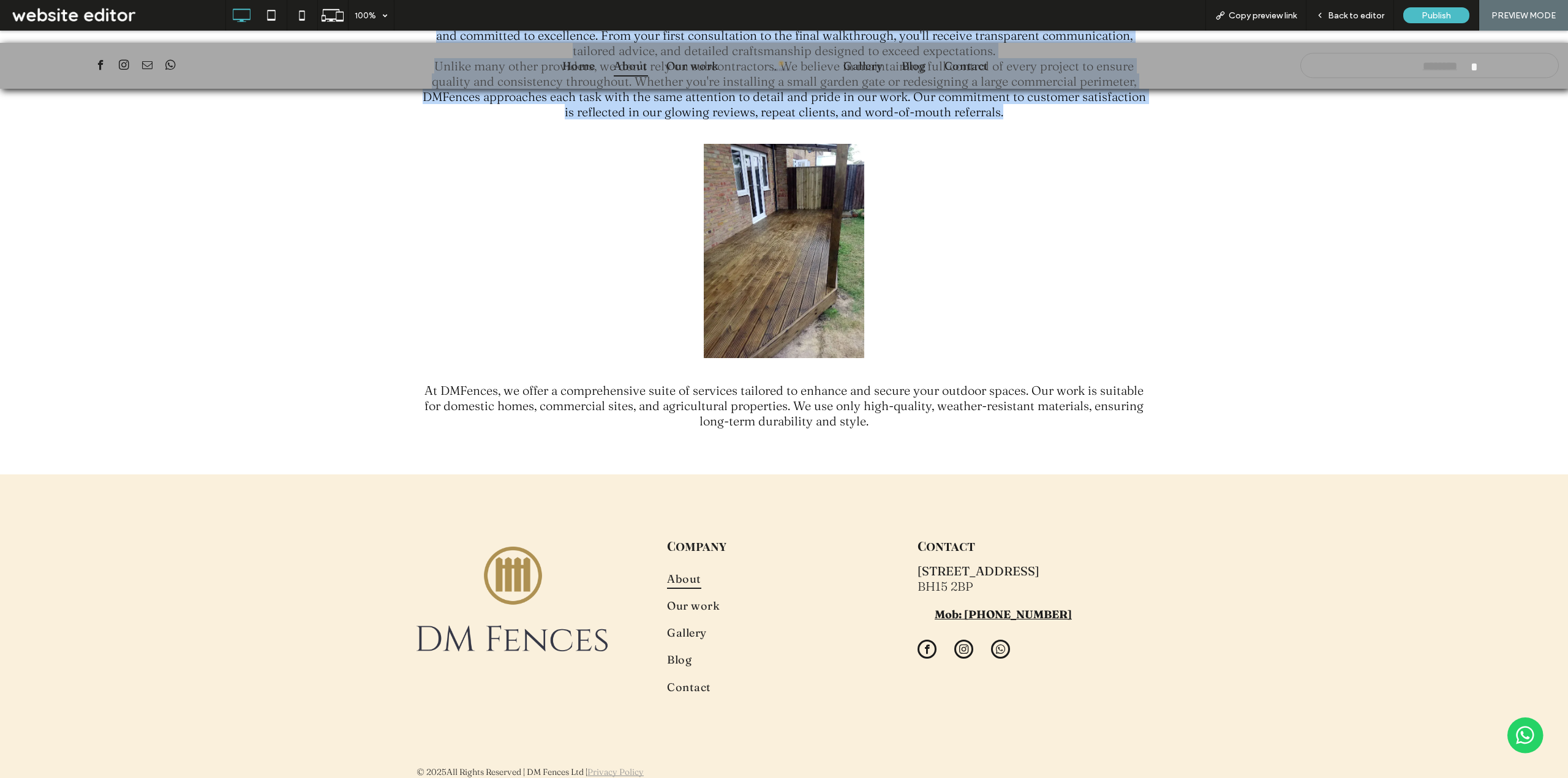
scroll to position [1530, 0]
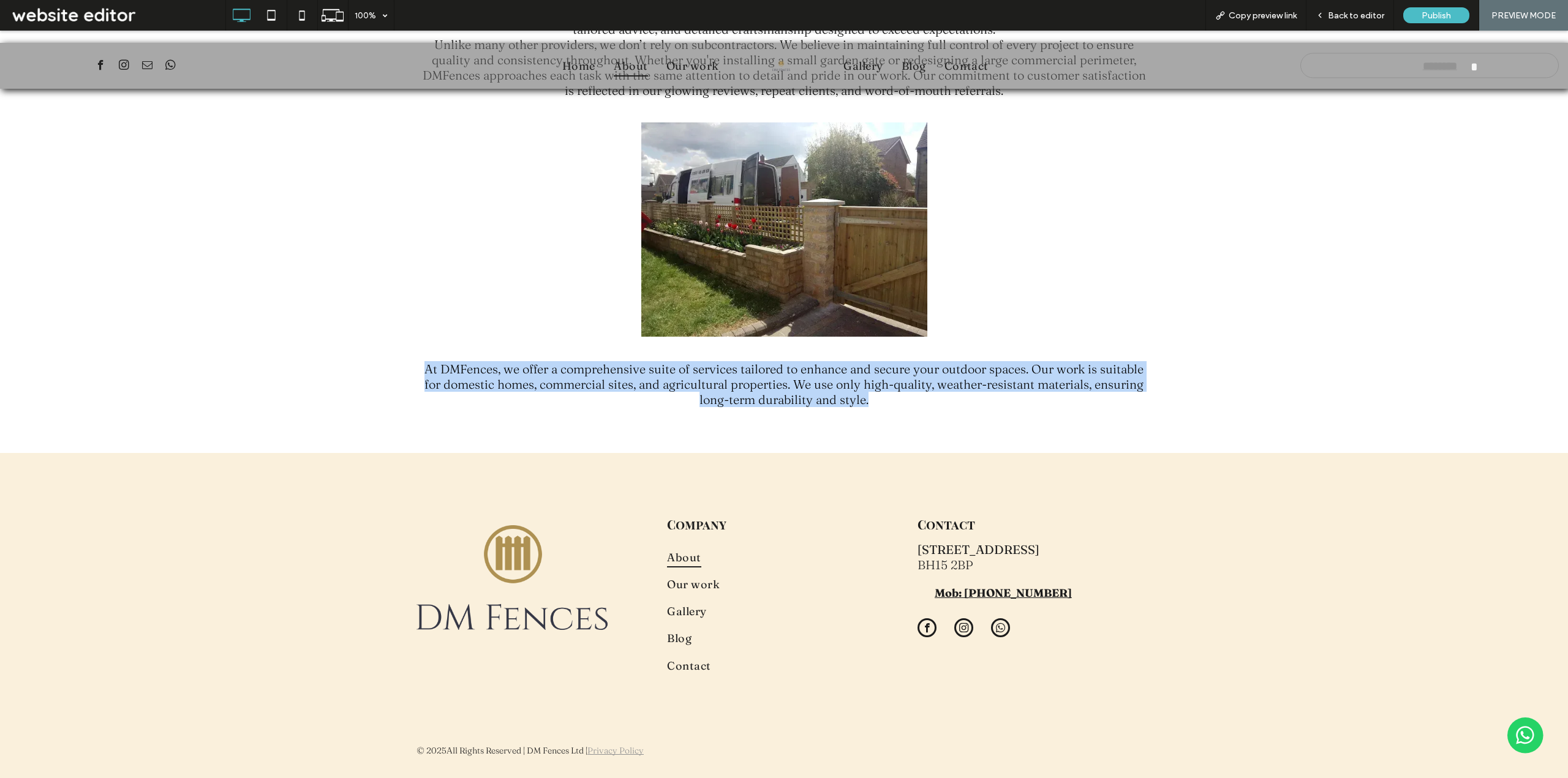
drag, startPoint x: 524, startPoint y: 378, endPoint x: 911, endPoint y: 402, distance: 387.7
click at [911, 402] on div "At DMFences, we offer a comprehensive suite of services tailored to enhance and…" at bounding box center [784, 384] width 1568 height 76
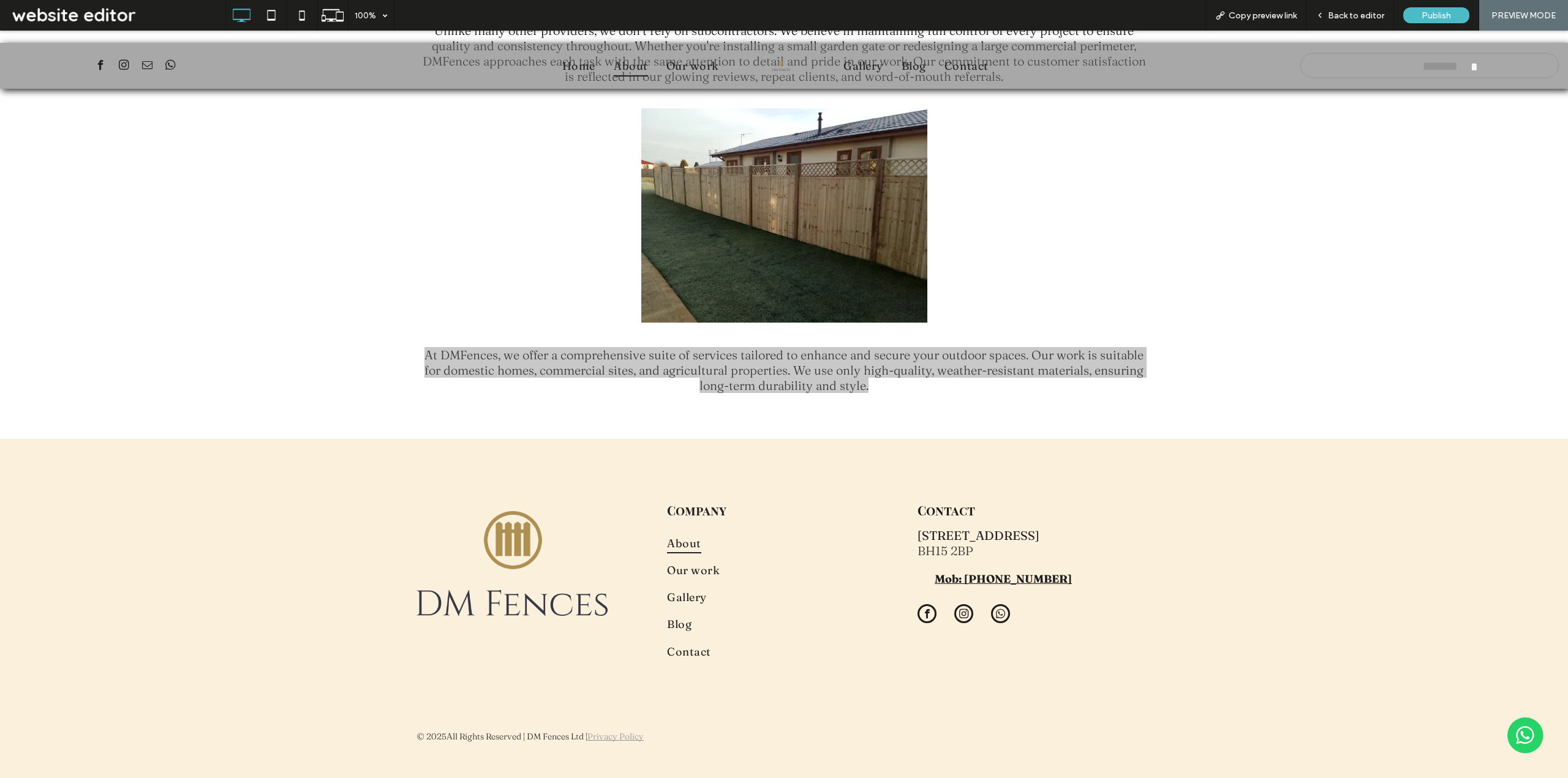
scroll to position [1569, 0]
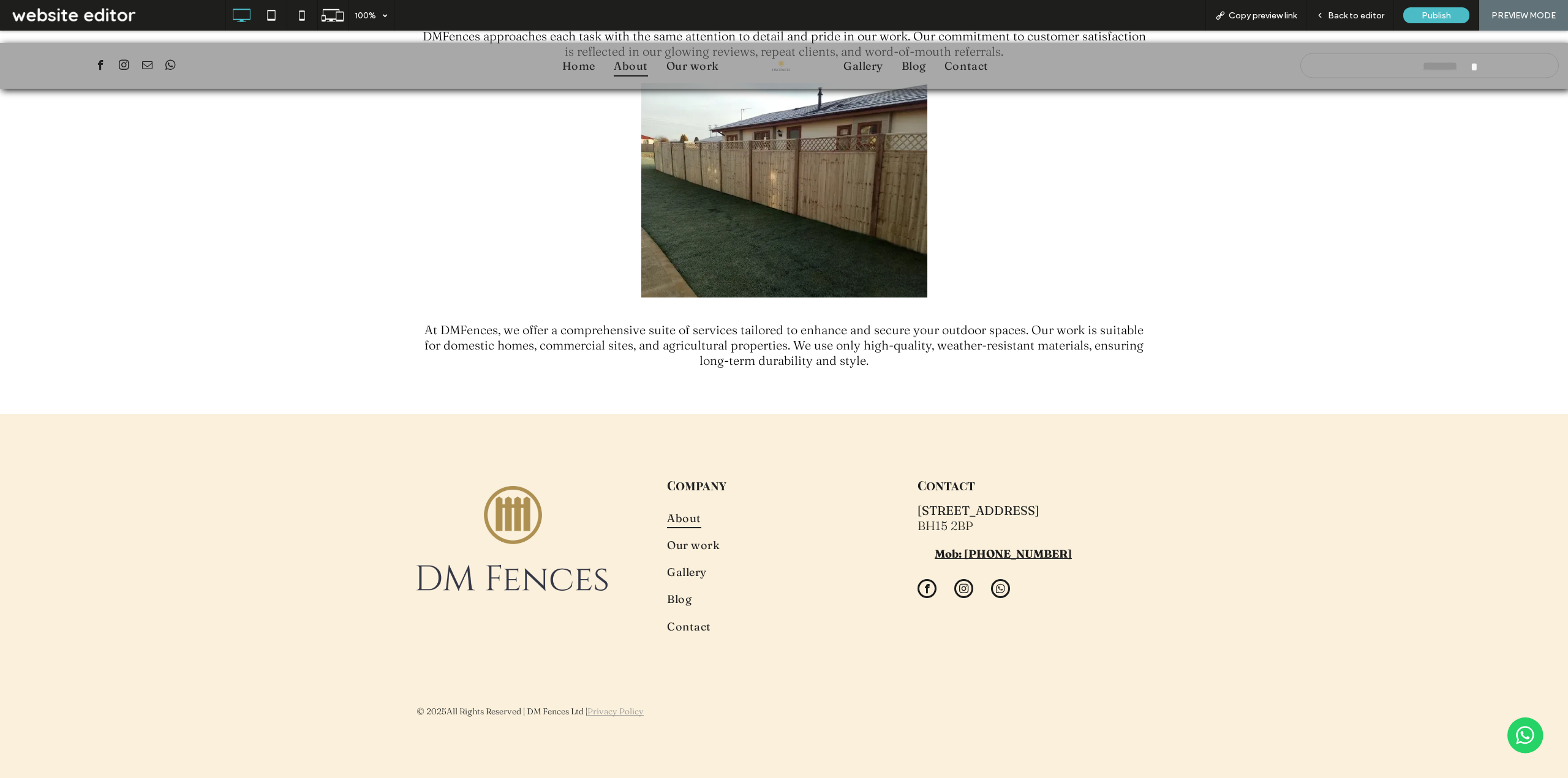
click at [1307, 266] on div "Slide title Write your caption here Button Slide title Write your caption here …" at bounding box center [784, 190] width 1568 height 233
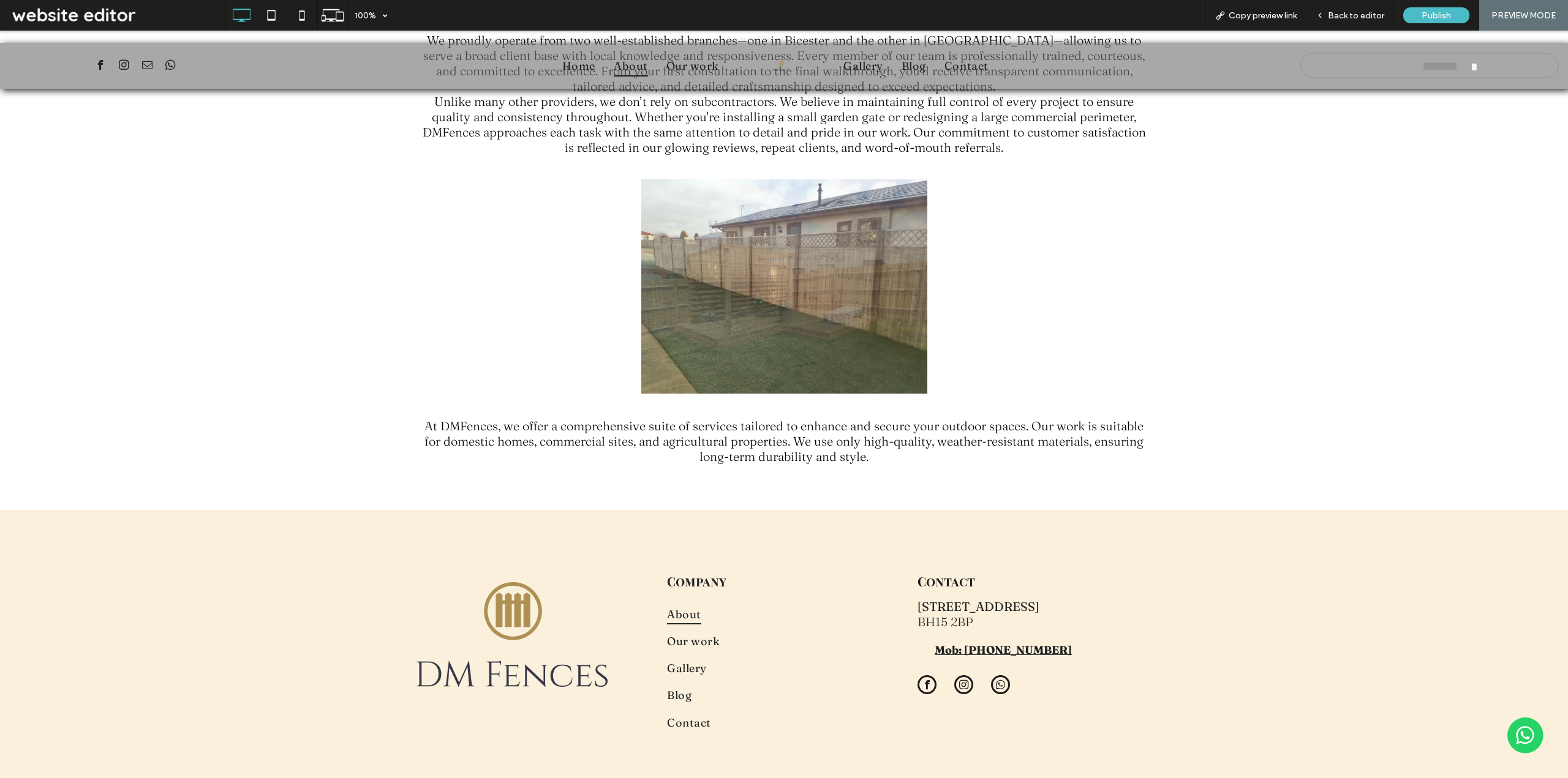
scroll to position [1447, 0]
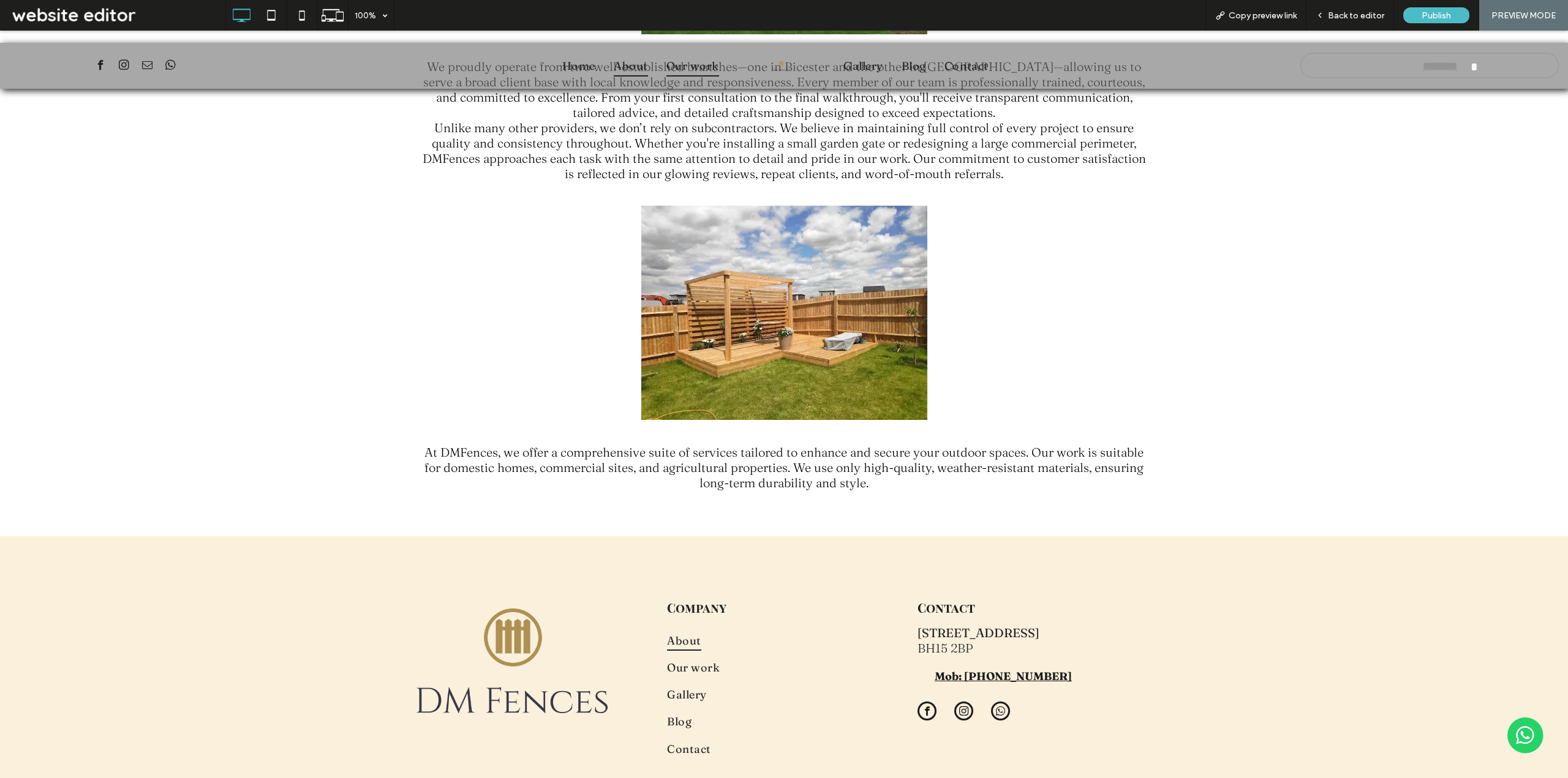
click at [686, 64] on span "Our work" at bounding box center [692, 65] width 52 height 21
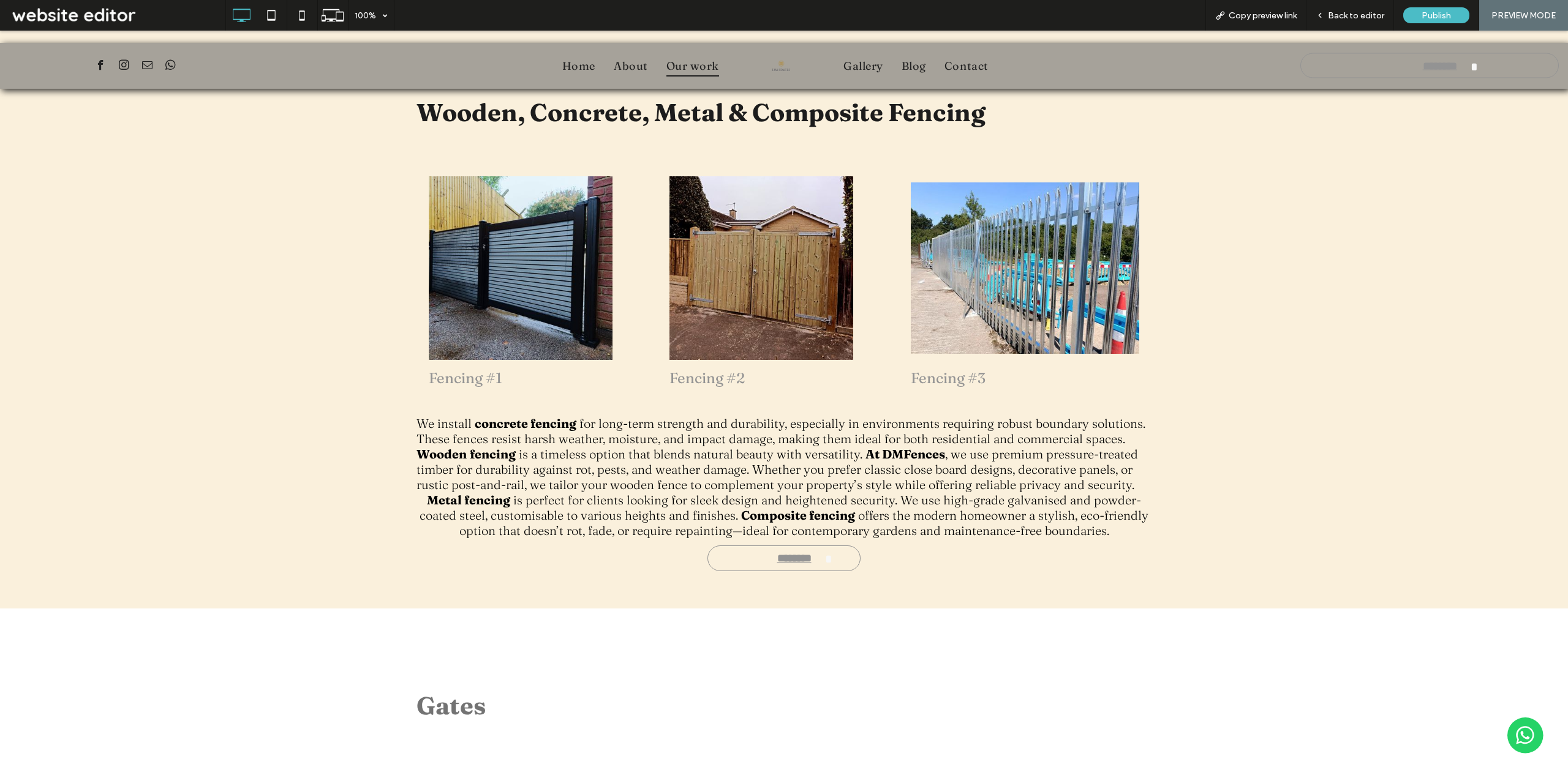
click at [1264, 476] on div "**********" at bounding box center [784, 303] width 1568 height 610
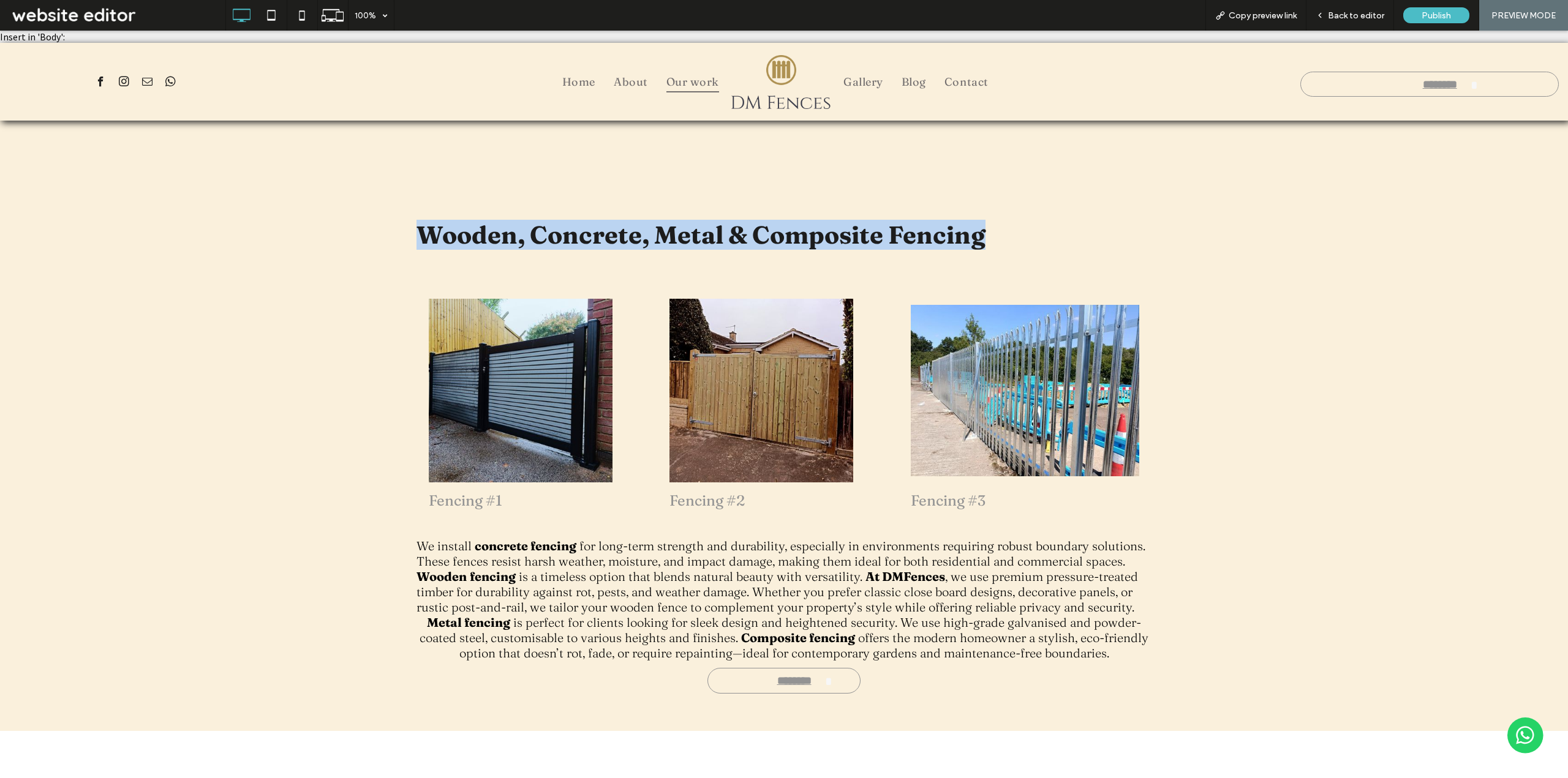
drag, startPoint x: 528, startPoint y: 211, endPoint x: 1014, endPoint y: 213, distance: 486.0
click at [1014, 213] on div "**********" at bounding box center [784, 425] width 1568 height 610
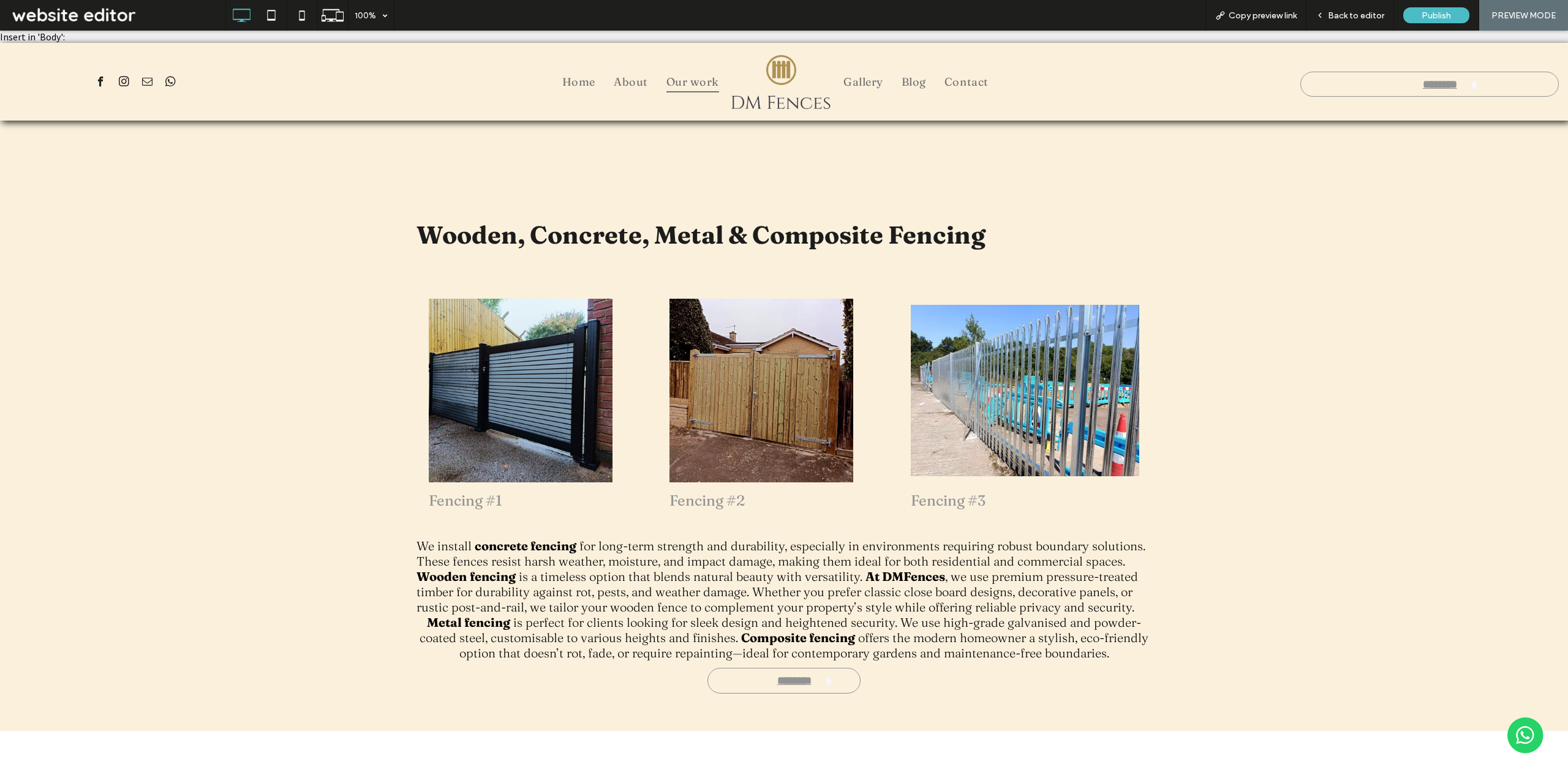
click at [1383, 577] on div "**********" at bounding box center [784, 425] width 1568 height 610
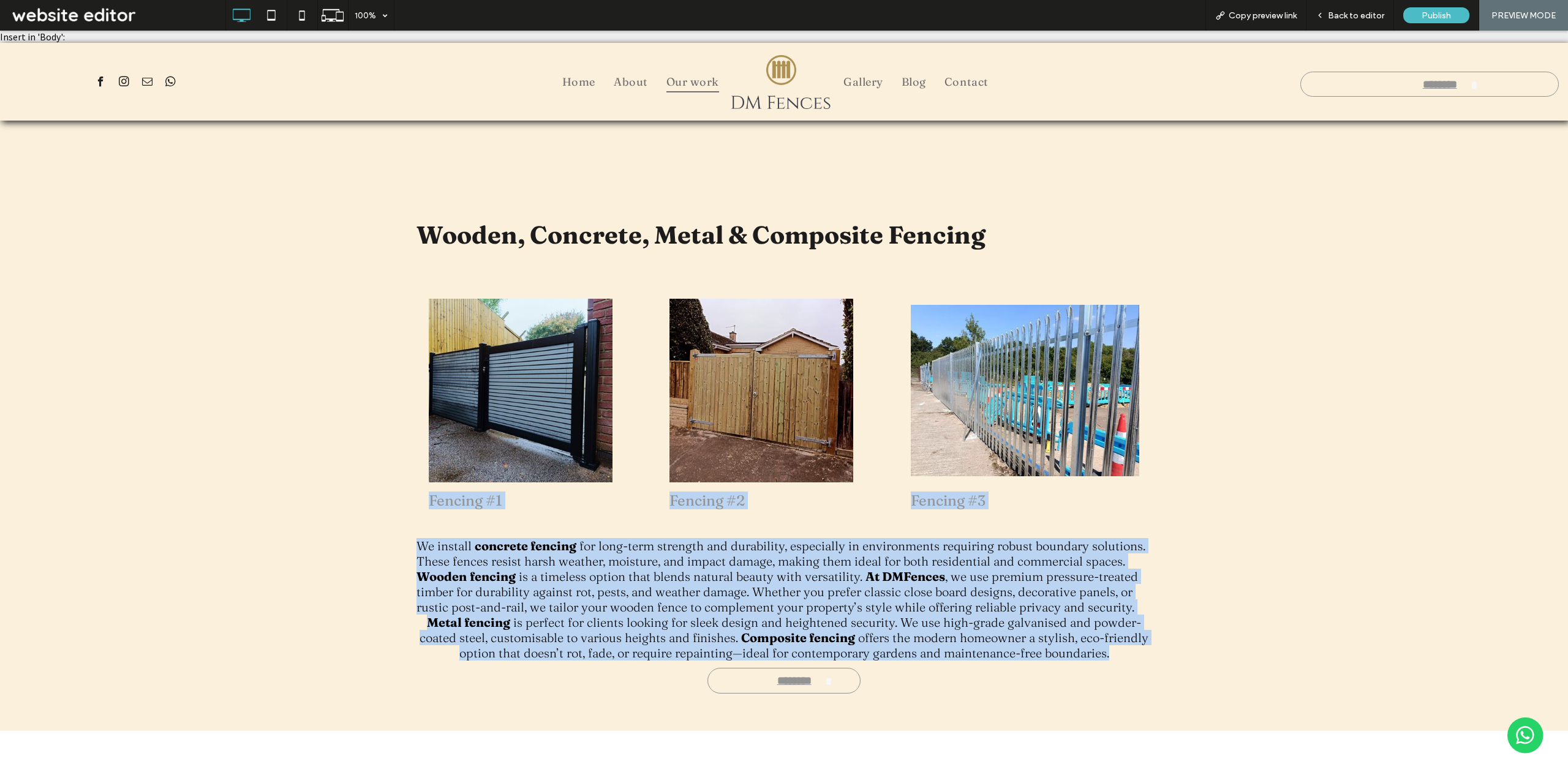
drag, startPoint x: 421, startPoint y: 506, endPoint x: 1150, endPoint y: 652, distance: 743.5
click at [1150, 652] on div "**********" at bounding box center [784, 425] width 1568 height 610
click at [1214, 607] on div "**********" at bounding box center [784, 425] width 1568 height 610
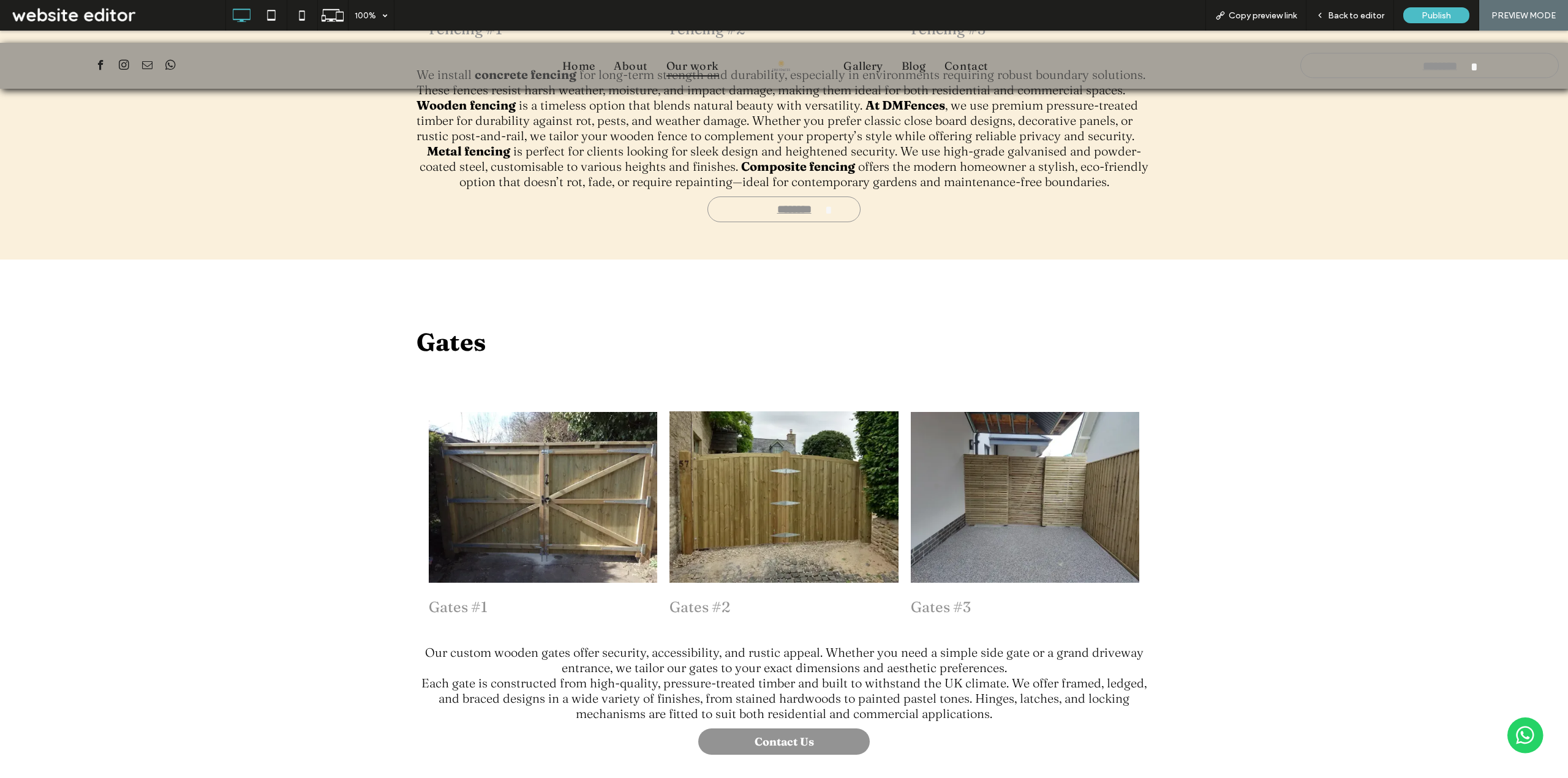
scroll to position [612, 0]
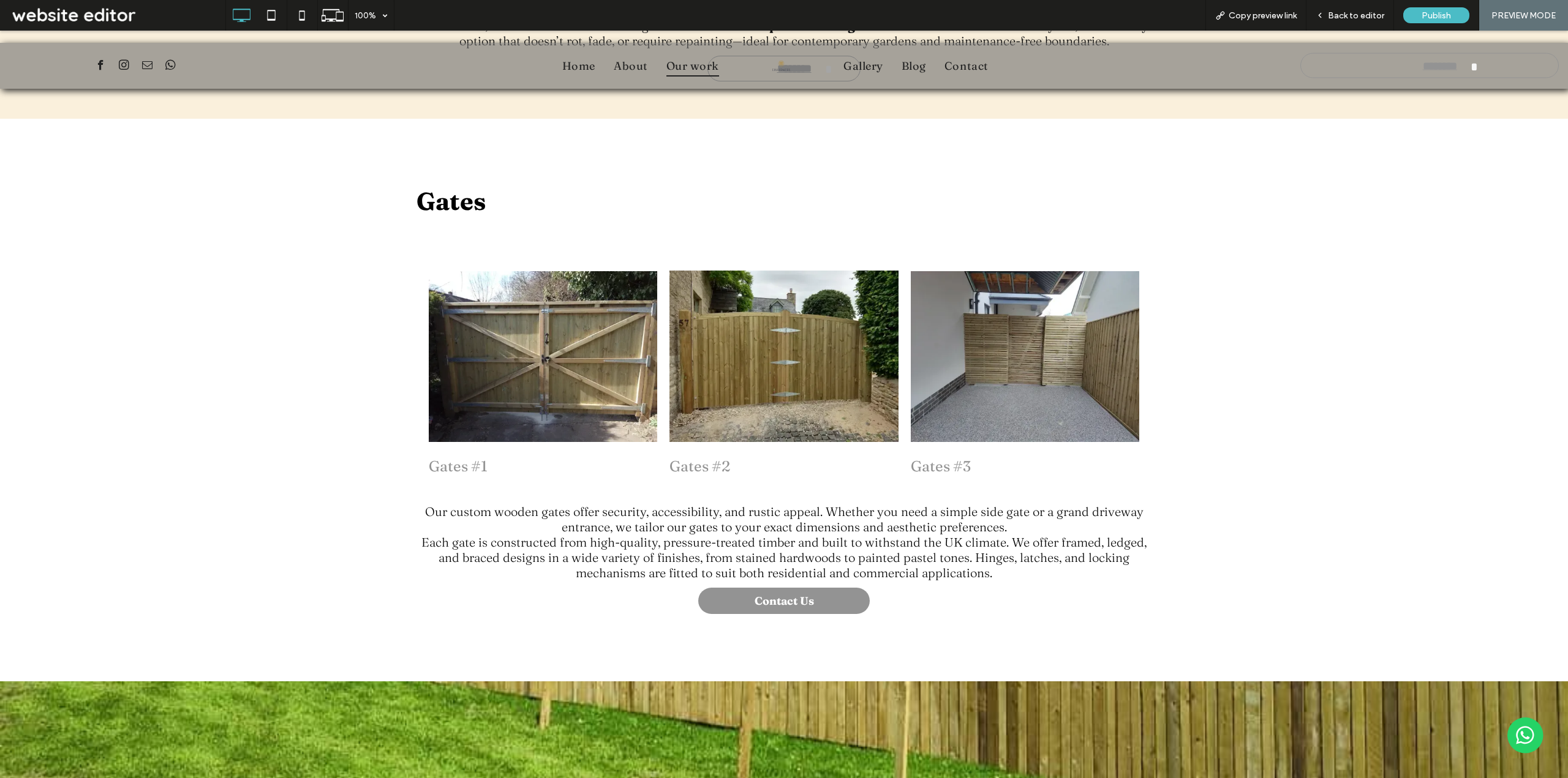
drag, startPoint x: 405, startPoint y: 203, endPoint x: 540, endPoint y: 199, distance: 135.1
click at [540, 199] on div "Gates Gates #1 - Let's make your dream a reality. Call us to set up an online m…" at bounding box center [784, 400] width 1568 height 563
click at [1339, 564] on div "Gates Gates #1 - Let's make your dream a reality. Call us to set up an online m…" at bounding box center [784, 400] width 1568 height 563
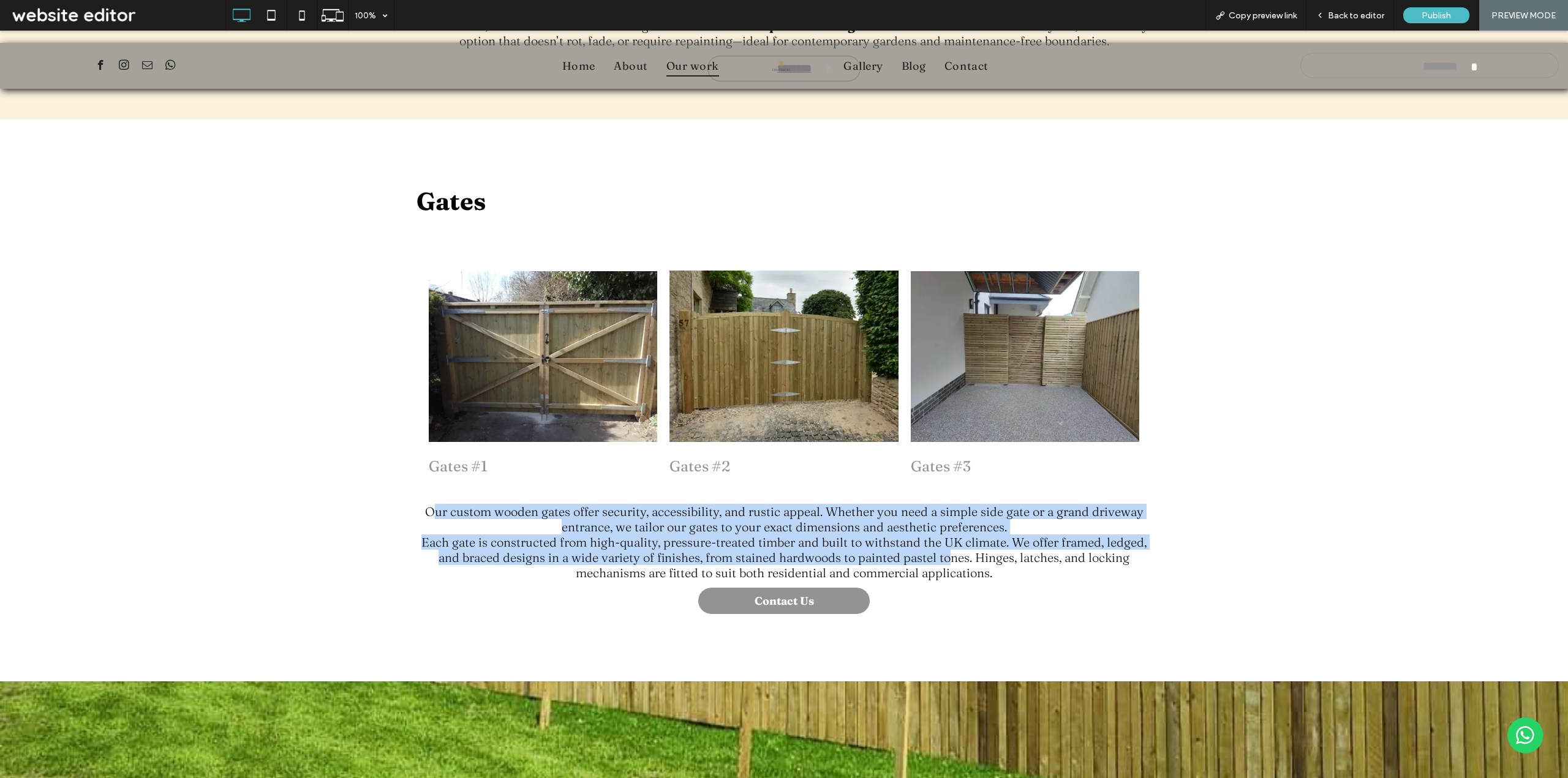
drag, startPoint x: 428, startPoint y: 515, endPoint x: 969, endPoint y: 558, distance: 542.7
click at [943, 563] on div "Our custom wooden gates offer security, accessibility, and rustic appeal. Wheth…" at bounding box center [784, 541] width 735 height 79
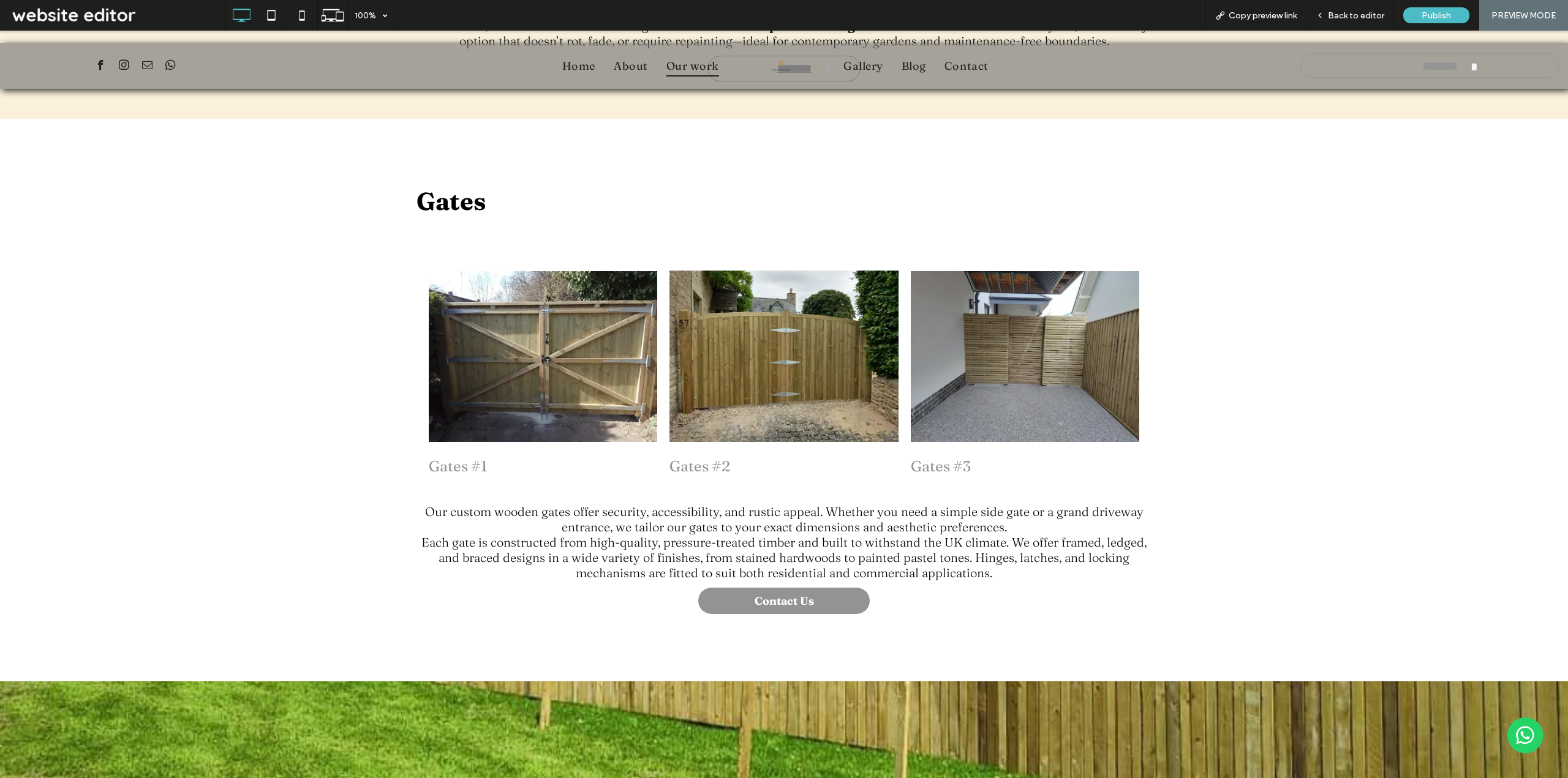
drag, startPoint x: 1043, startPoint y: 571, endPoint x: 1020, endPoint y: 573, distance: 23.1
click at [1042, 571] on p "Each gate is constructed from high-quality, pressure-treated timber and built t…" at bounding box center [784, 557] width 735 height 46
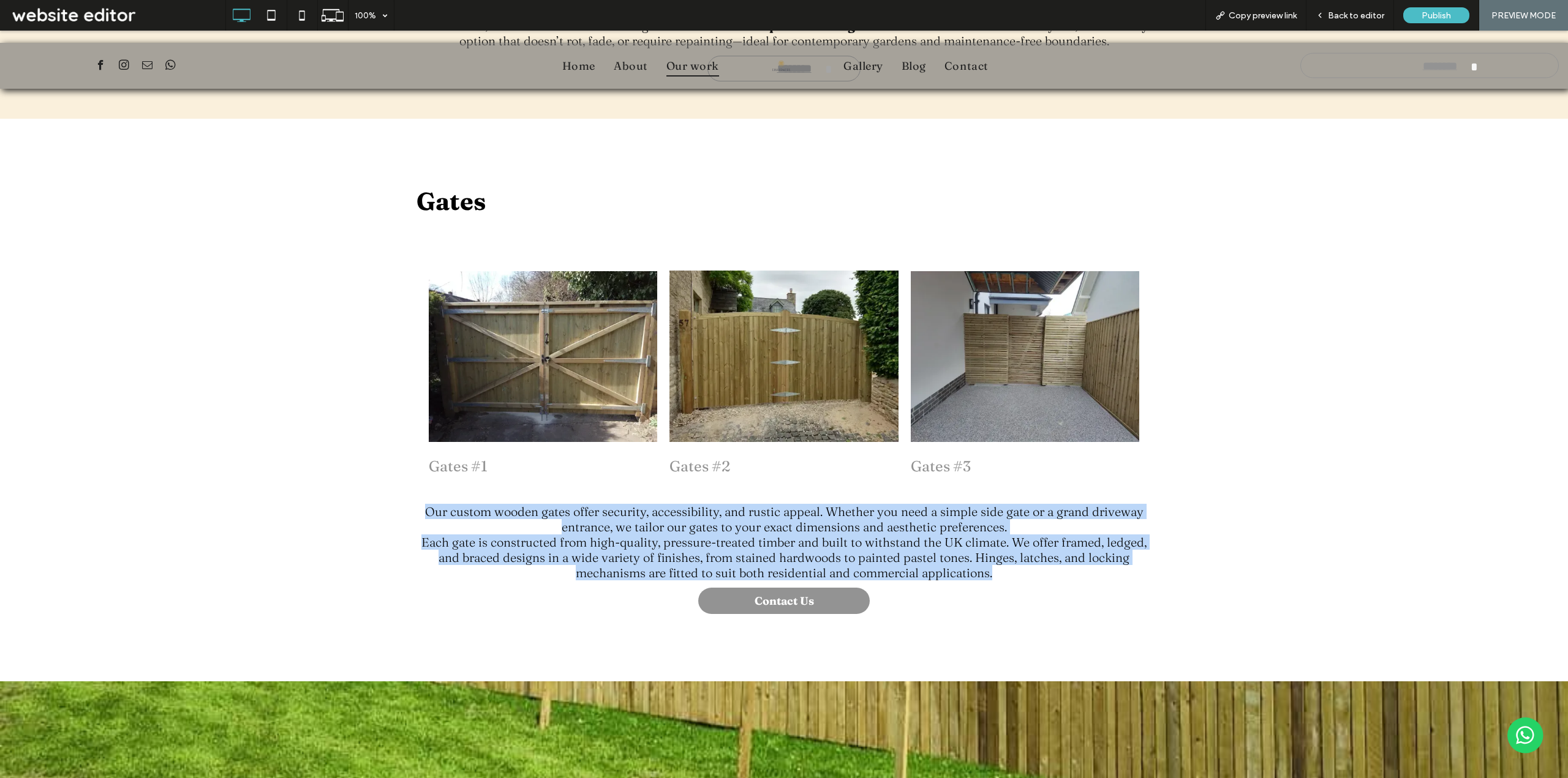
drag, startPoint x: 721, startPoint y: 556, endPoint x: 382, endPoint y: 514, distance: 341.6
click at [382, 514] on div "Gates Gates #1 - Let's make your dream a reality. Call us to set up an online m…" at bounding box center [784, 400] width 1568 height 563
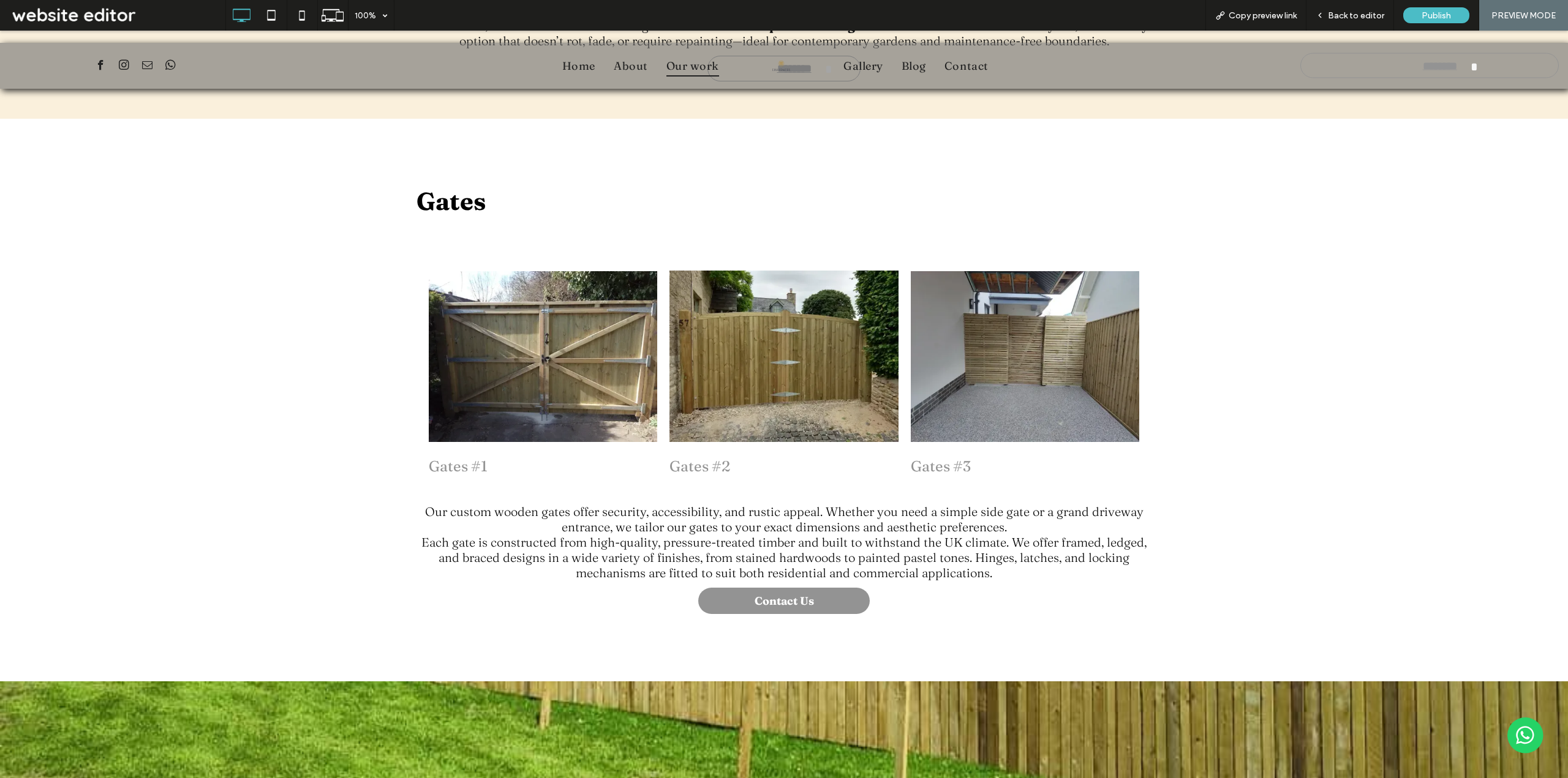
click at [1082, 656] on div "Gates Gates #1 - Let's make your dream a reality. Call us to set up an online m…" at bounding box center [784, 400] width 1568 height 563
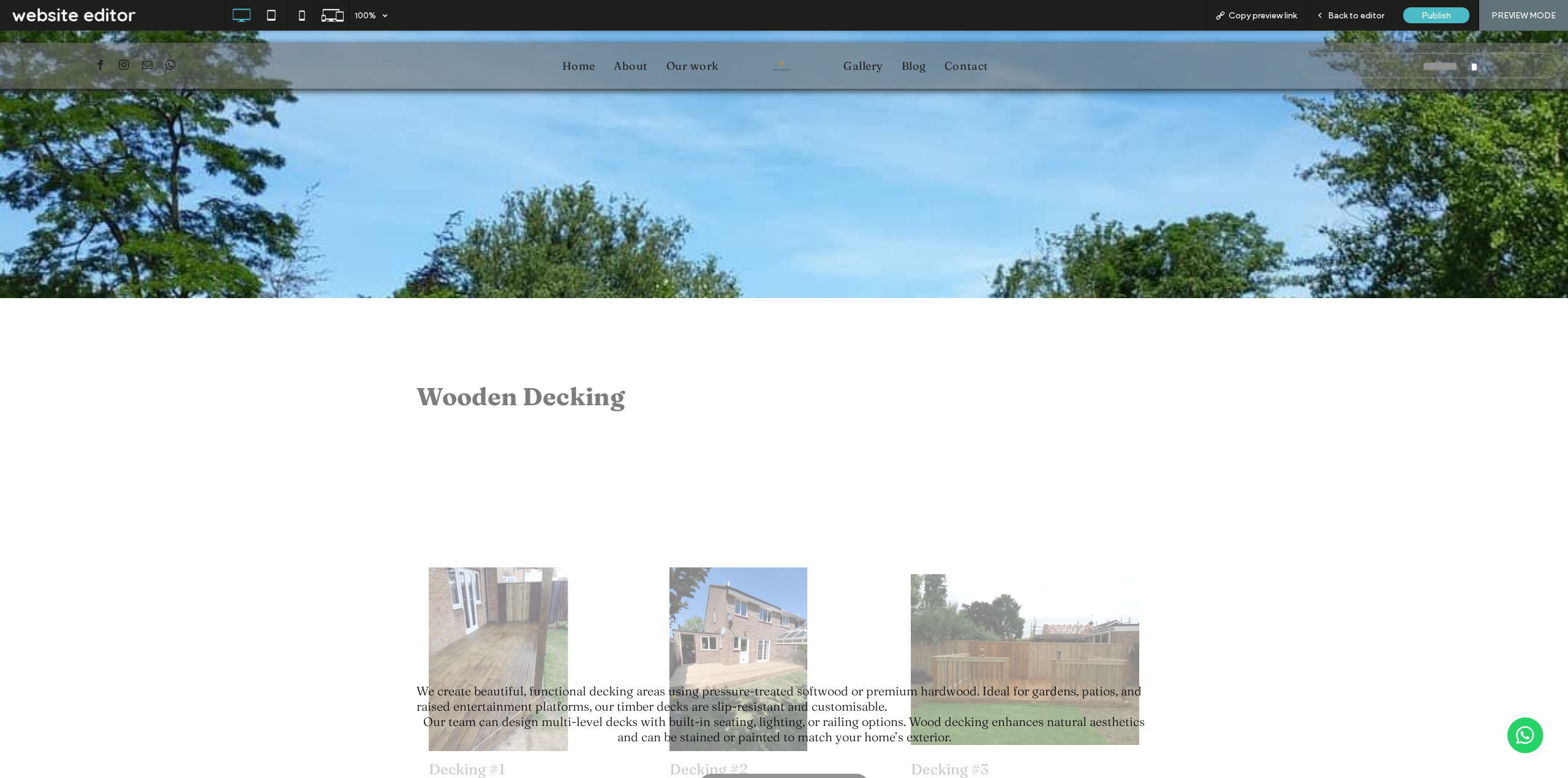
scroll to position [1469, 0]
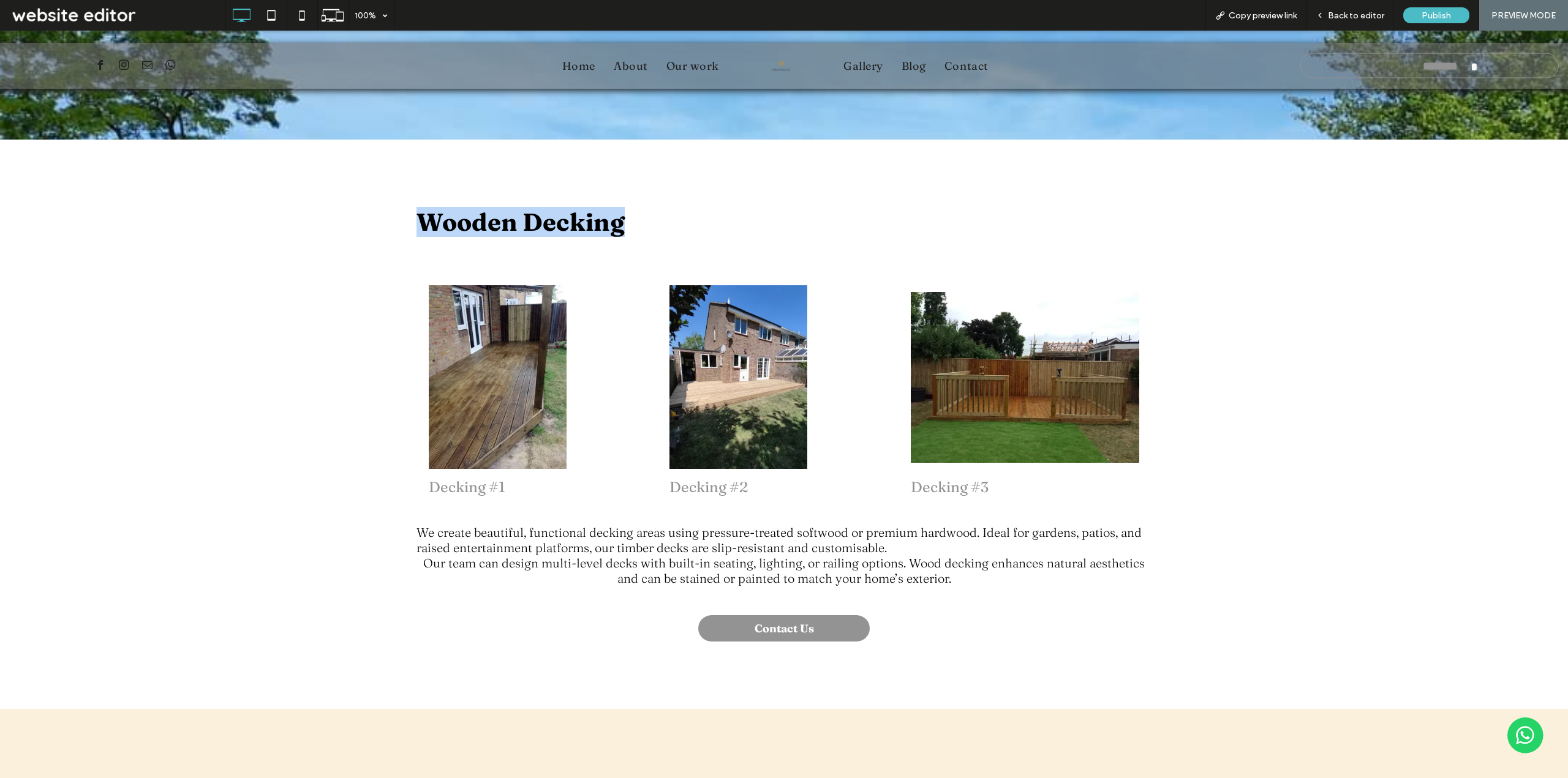
drag, startPoint x: 636, startPoint y: 217, endPoint x: 670, endPoint y: 221, distance: 34.2
click at [670, 221] on div "Wooden Decking Decking #1 - Let's make your dream a reality. Call us to set up …" at bounding box center [784, 424] width 1568 height 569
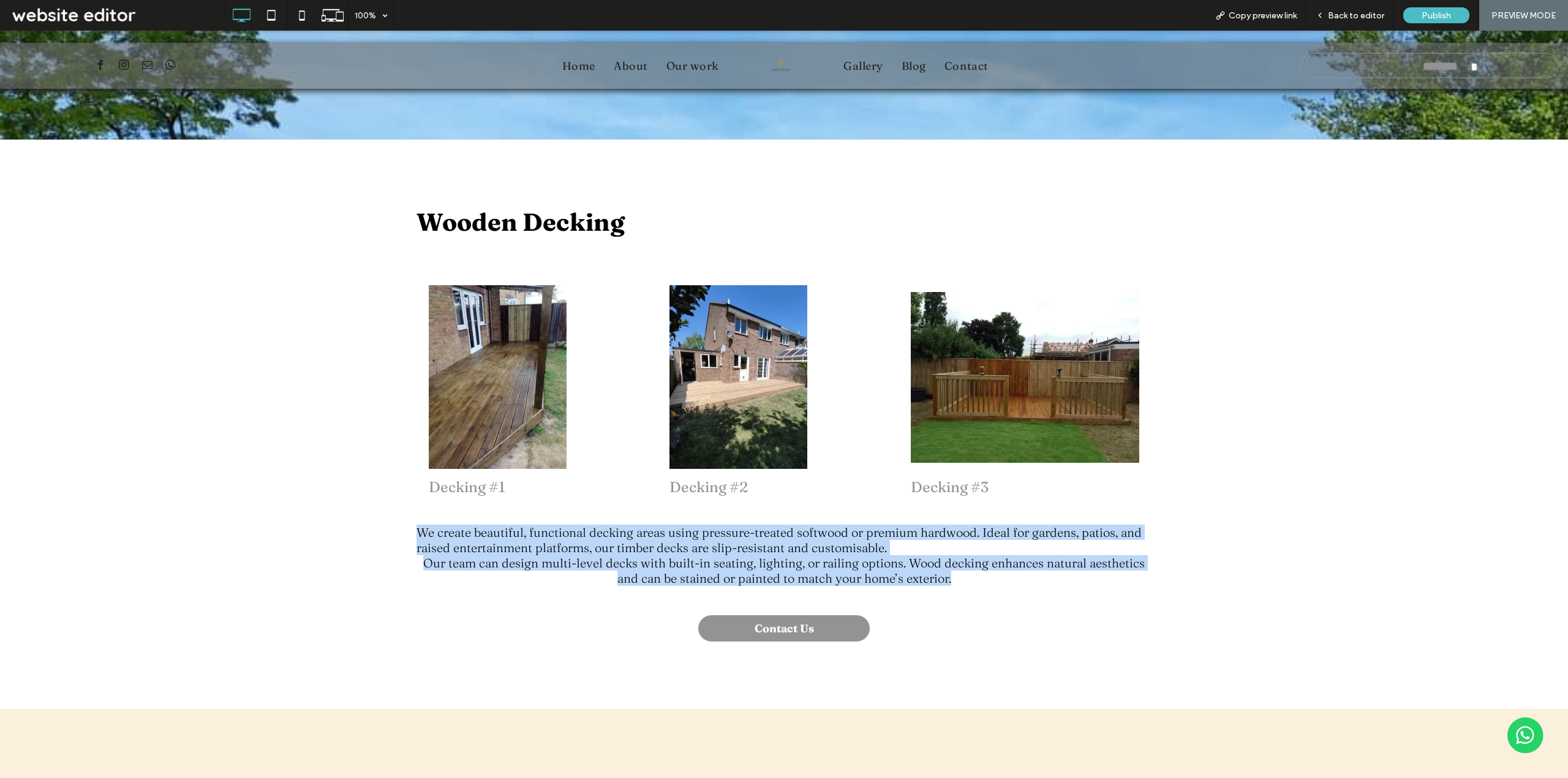
drag, startPoint x: 405, startPoint y: 520, endPoint x: 1004, endPoint y: 571, distance: 601.2
click at [1004, 571] on div "Wooden Decking Decking #1 - Let's make your dream a reality. Call us to set up …" at bounding box center [784, 424] width 1568 height 569
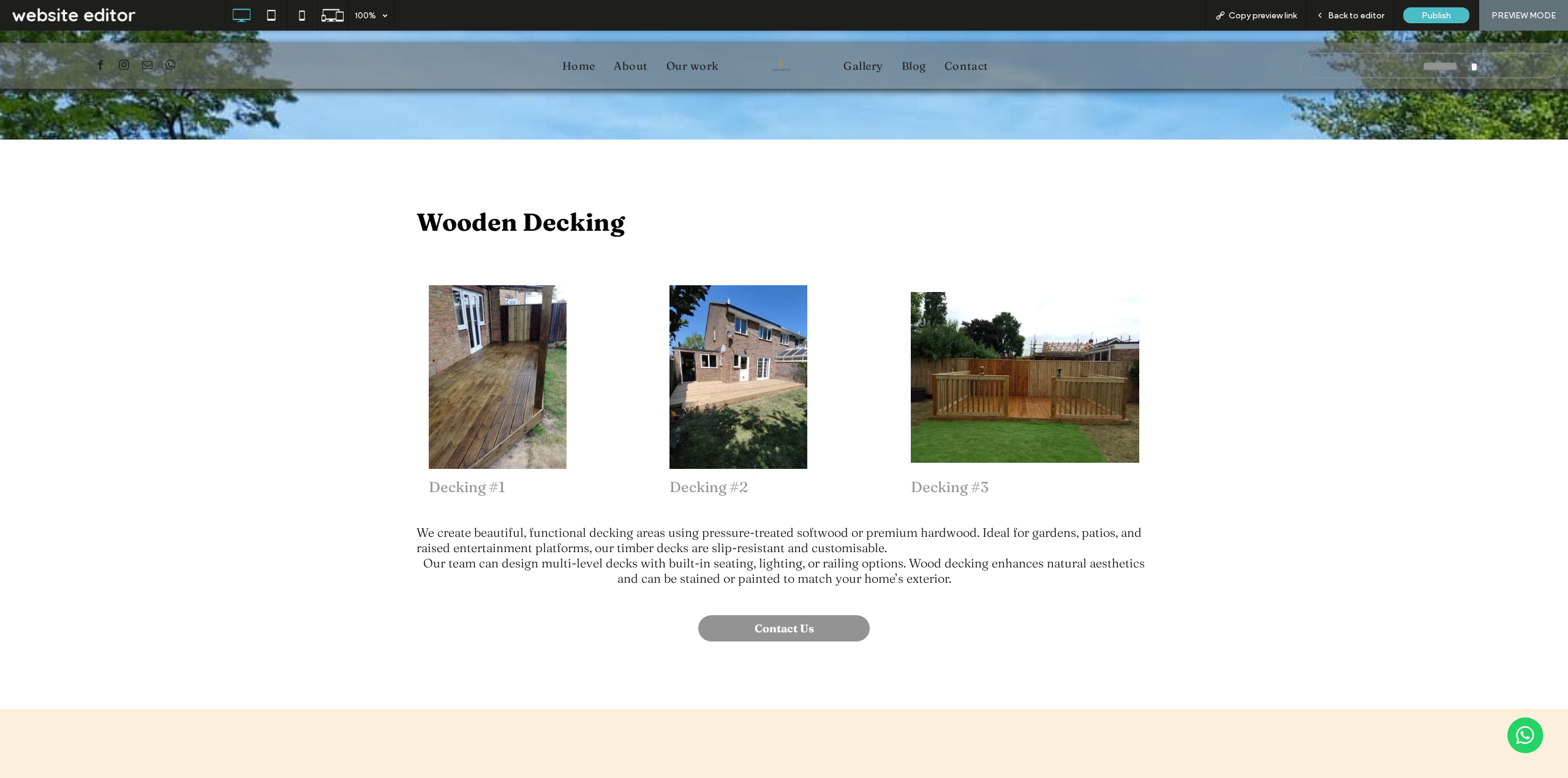
click at [1240, 683] on div "Wooden Decking Decking #1 - Let's make your dream a reality. Call us to set up …" at bounding box center [784, 424] width 1568 height 569
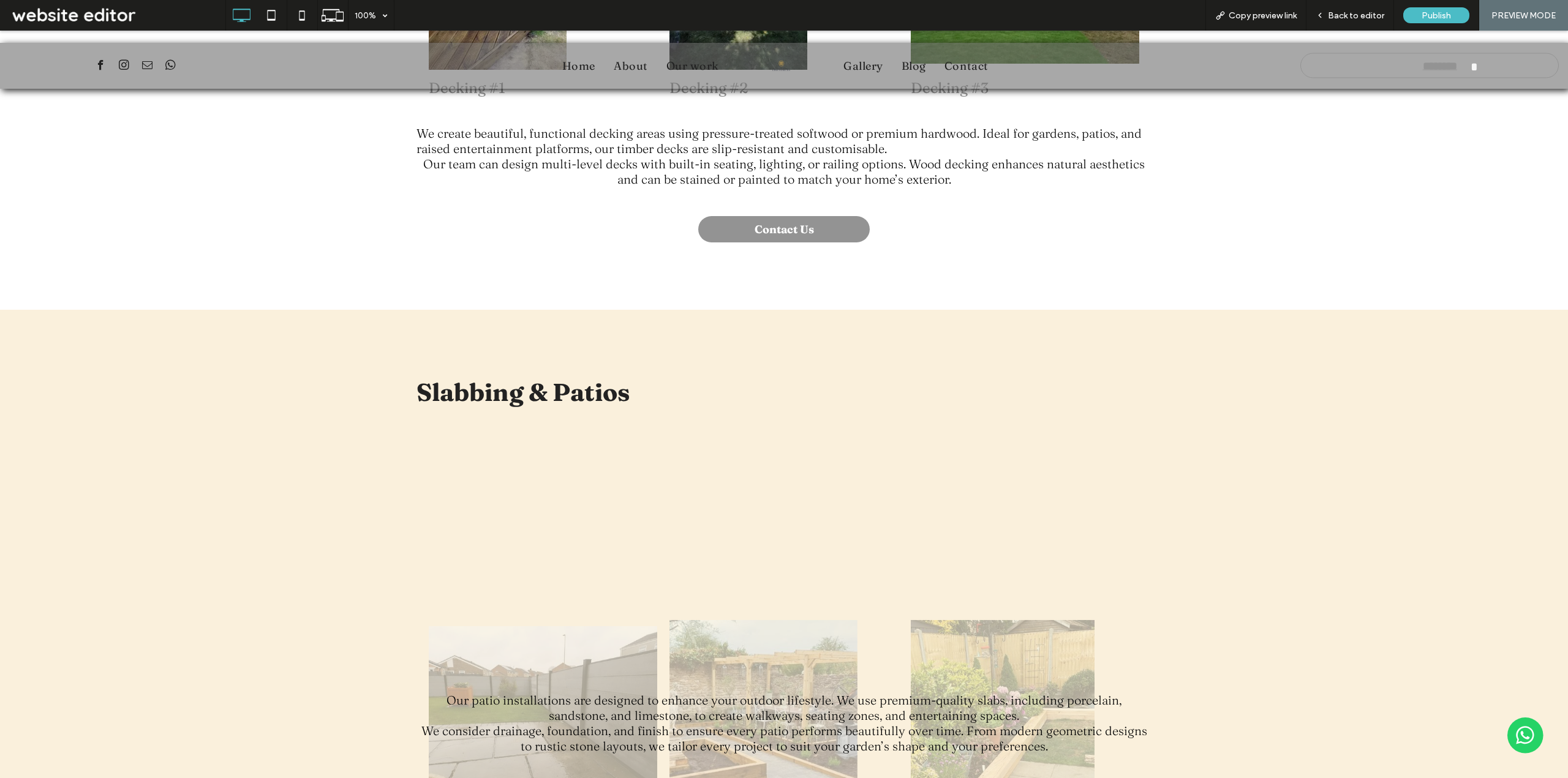
scroll to position [1897, 0]
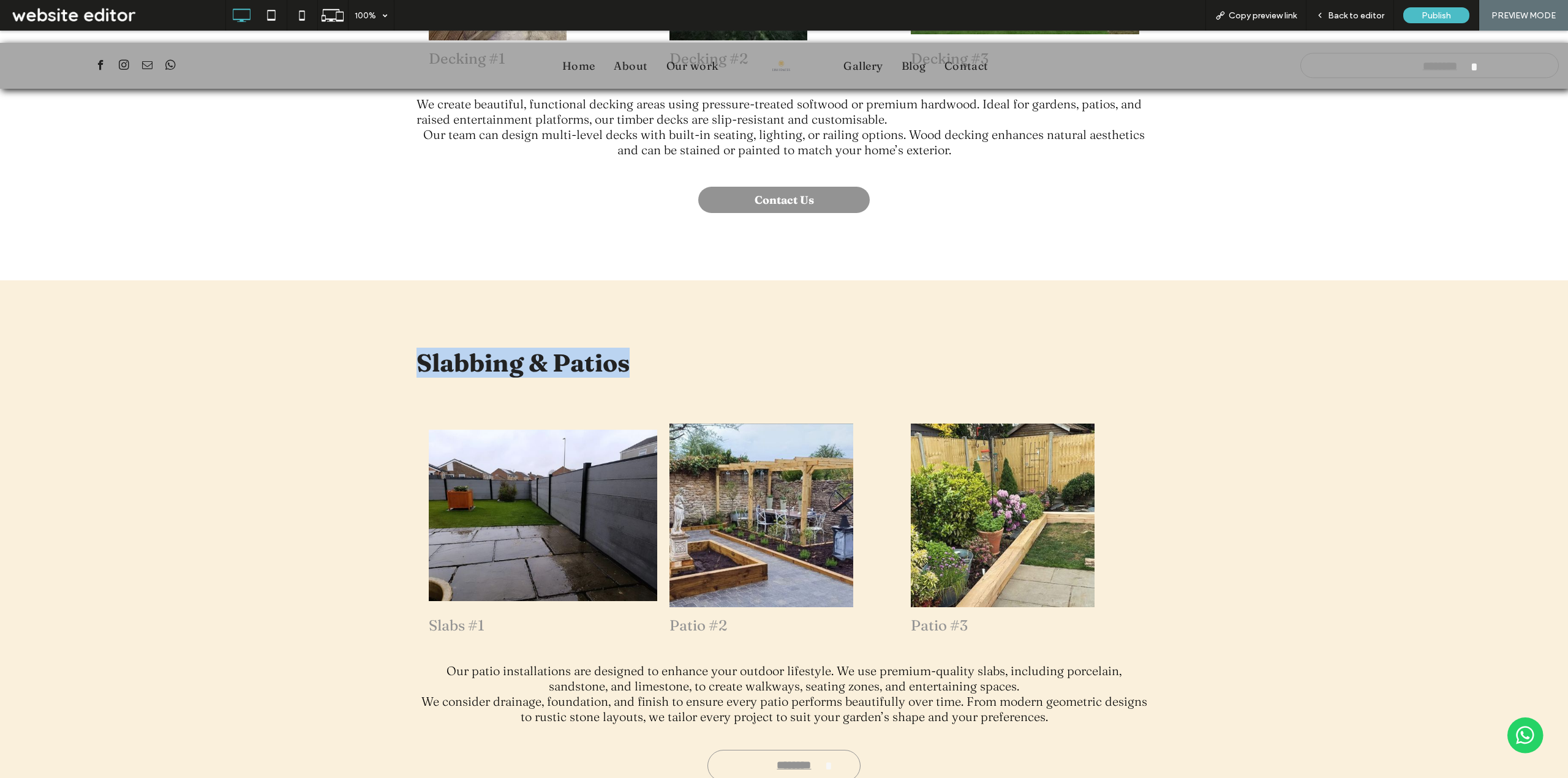
drag, startPoint x: 405, startPoint y: 359, endPoint x: 684, endPoint y: 359, distance: 279.0
click at [684, 359] on div "**********" at bounding box center [784, 561] width 1568 height 563
click at [1328, 447] on div "**********" at bounding box center [784, 561] width 1568 height 563
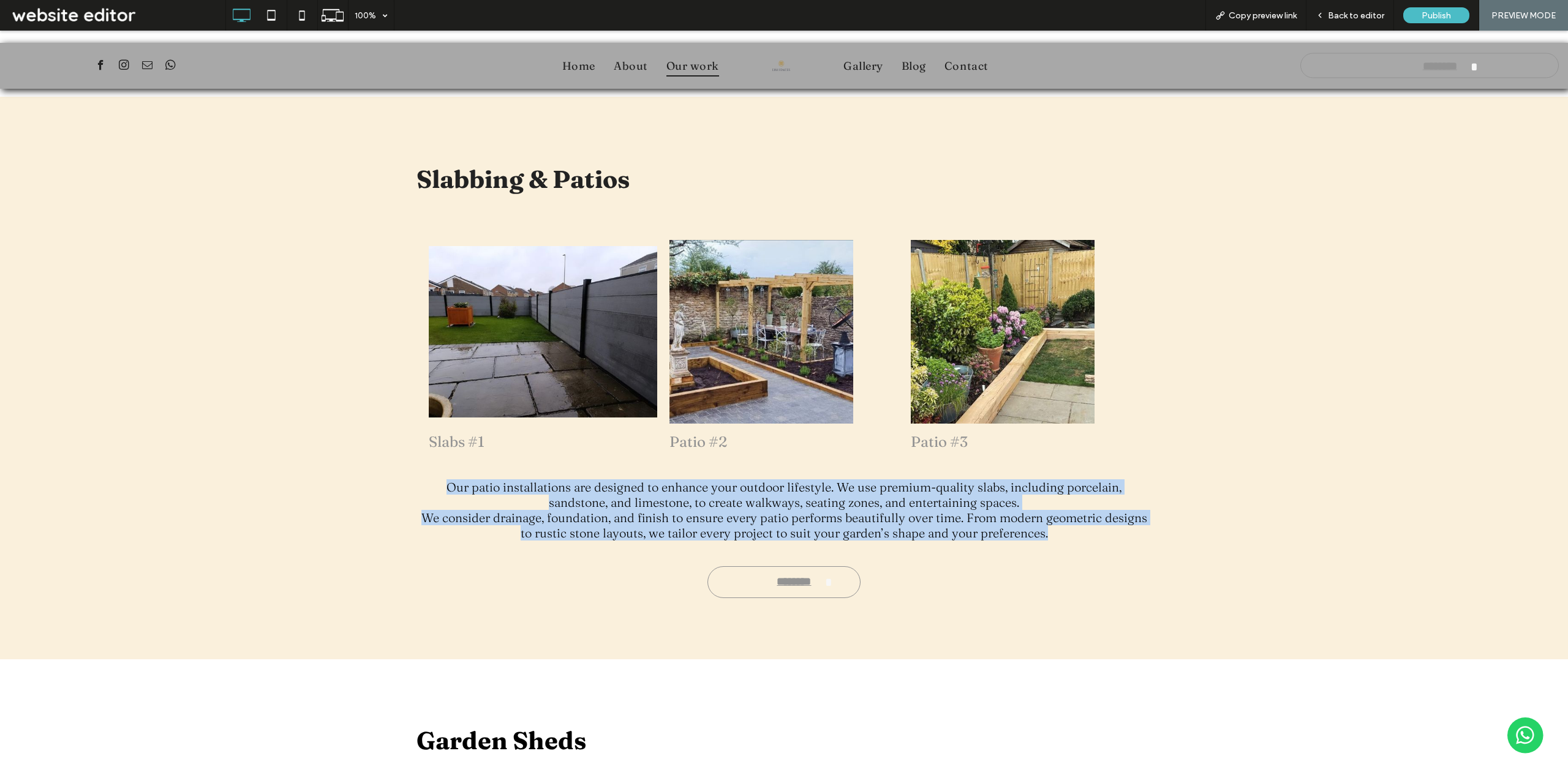
drag, startPoint x: 408, startPoint y: 487, endPoint x: 1059, endPoint y: 531, distance: 652.5
click at [1061, 531] on div "**********" at bounding box center [784, 378] width 1568 height 563
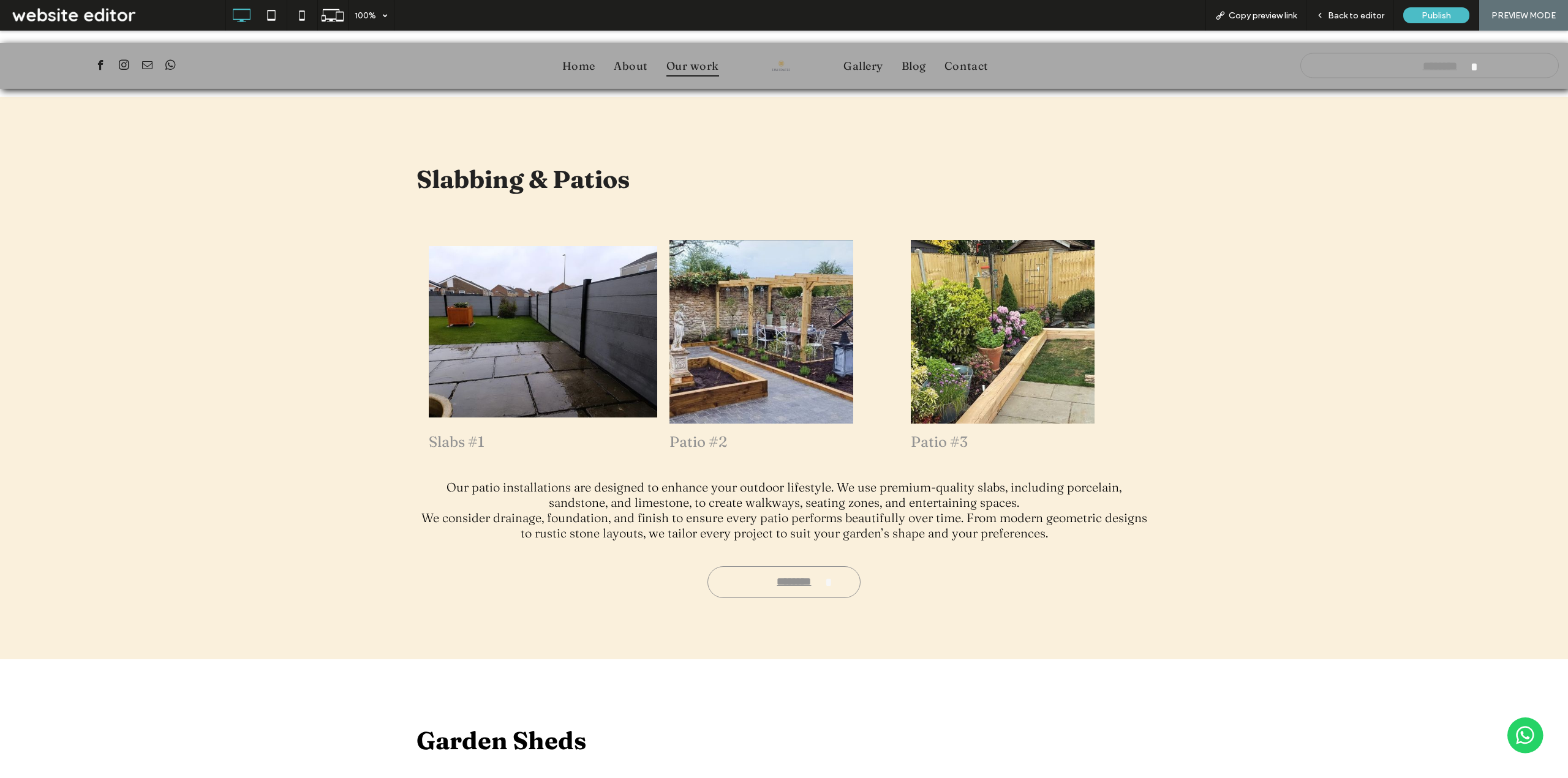
click at [1032, 636] on div "**********" at bounding box center [784, 378] width 1568 height 563
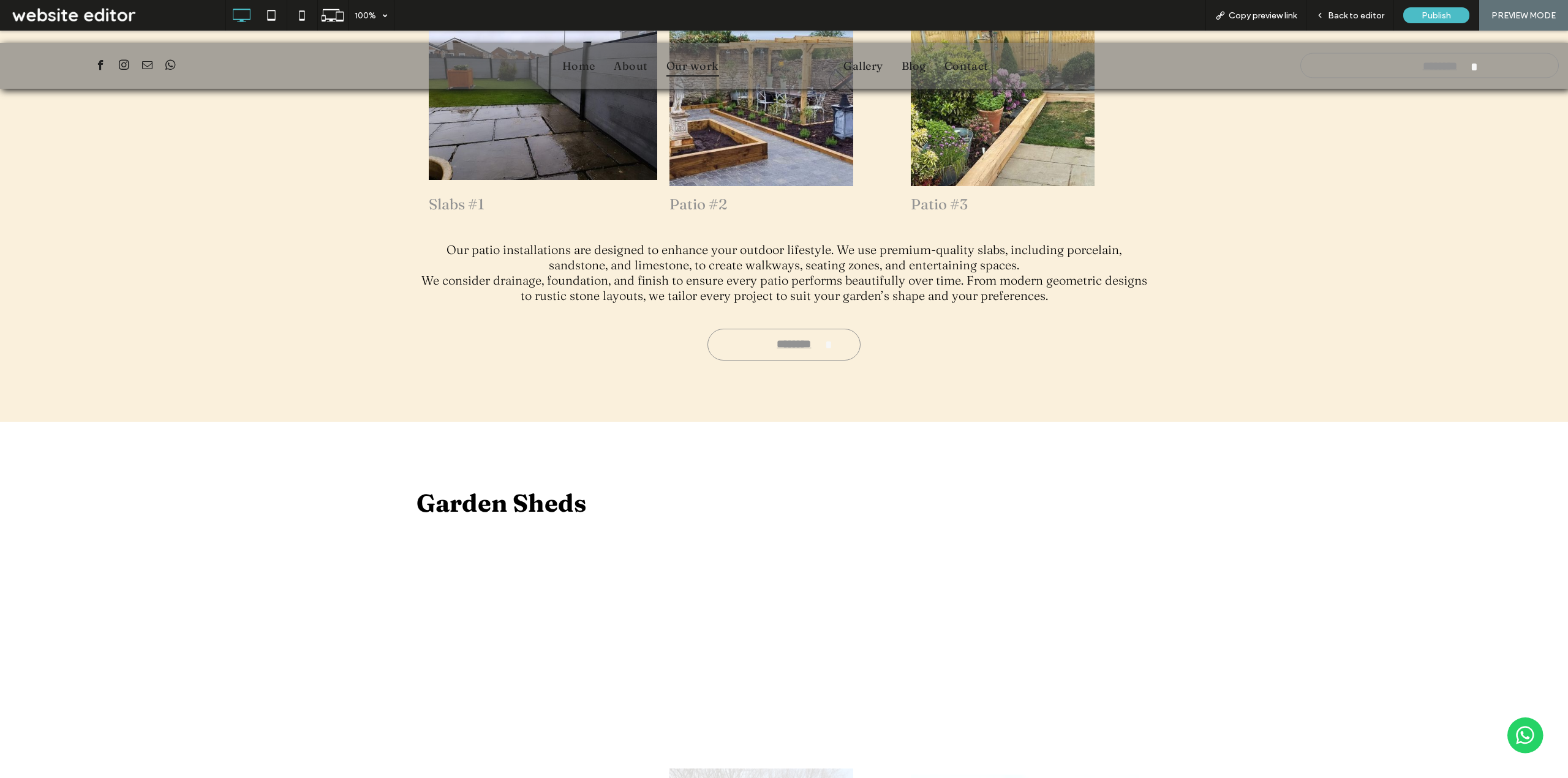
scroll to position [2326, 0]
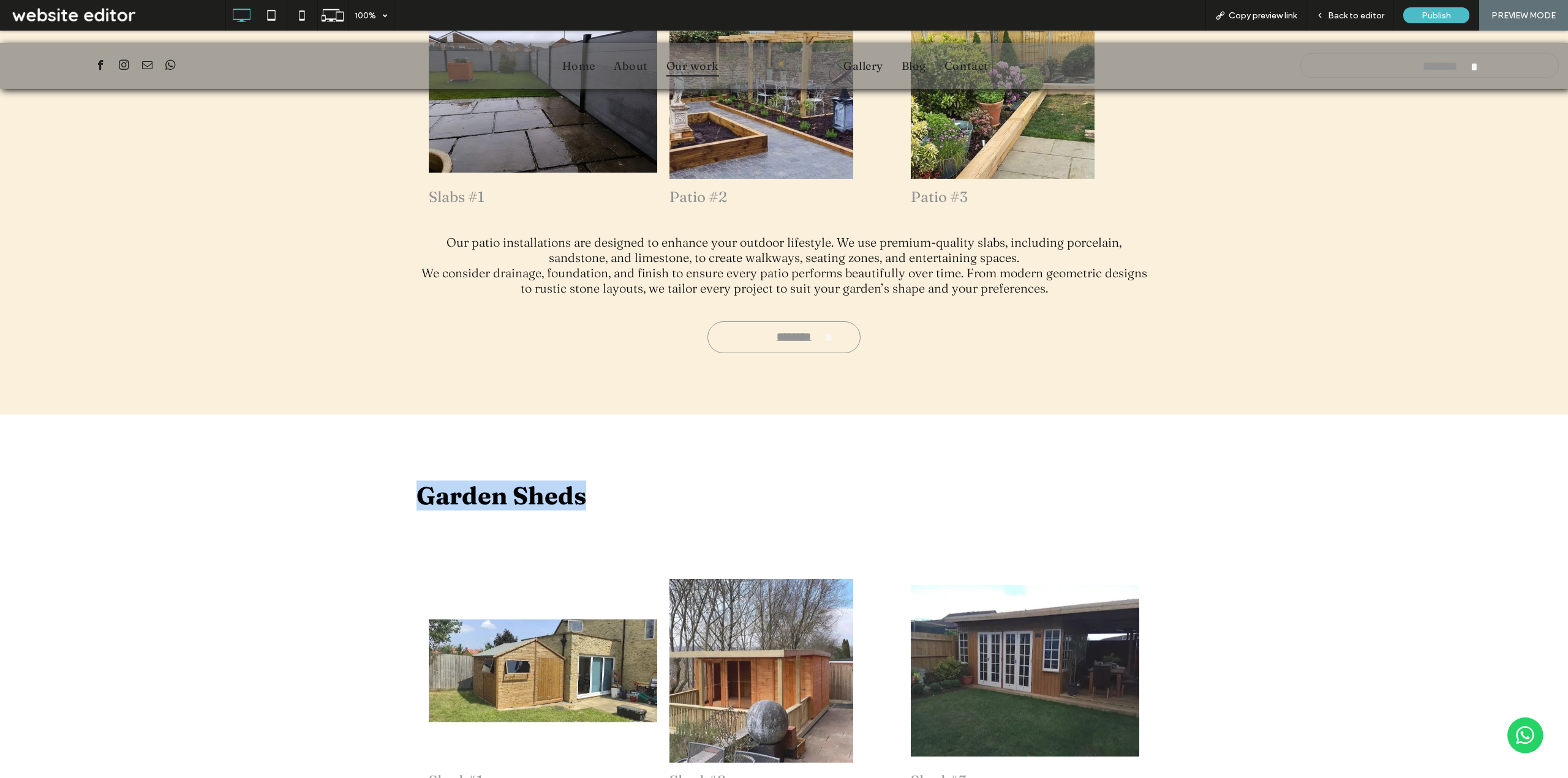
drag, startPoint x: 406, startPoint y: 494, endPoint x: 664, endPoint y: 498, distance: 258.0
click at [664, 498] on div "Garden Sheds Shed #1 - Let's make your dream a reality. Call us to set up an on…" at bounding box center [784, 687] width 1568 height 546
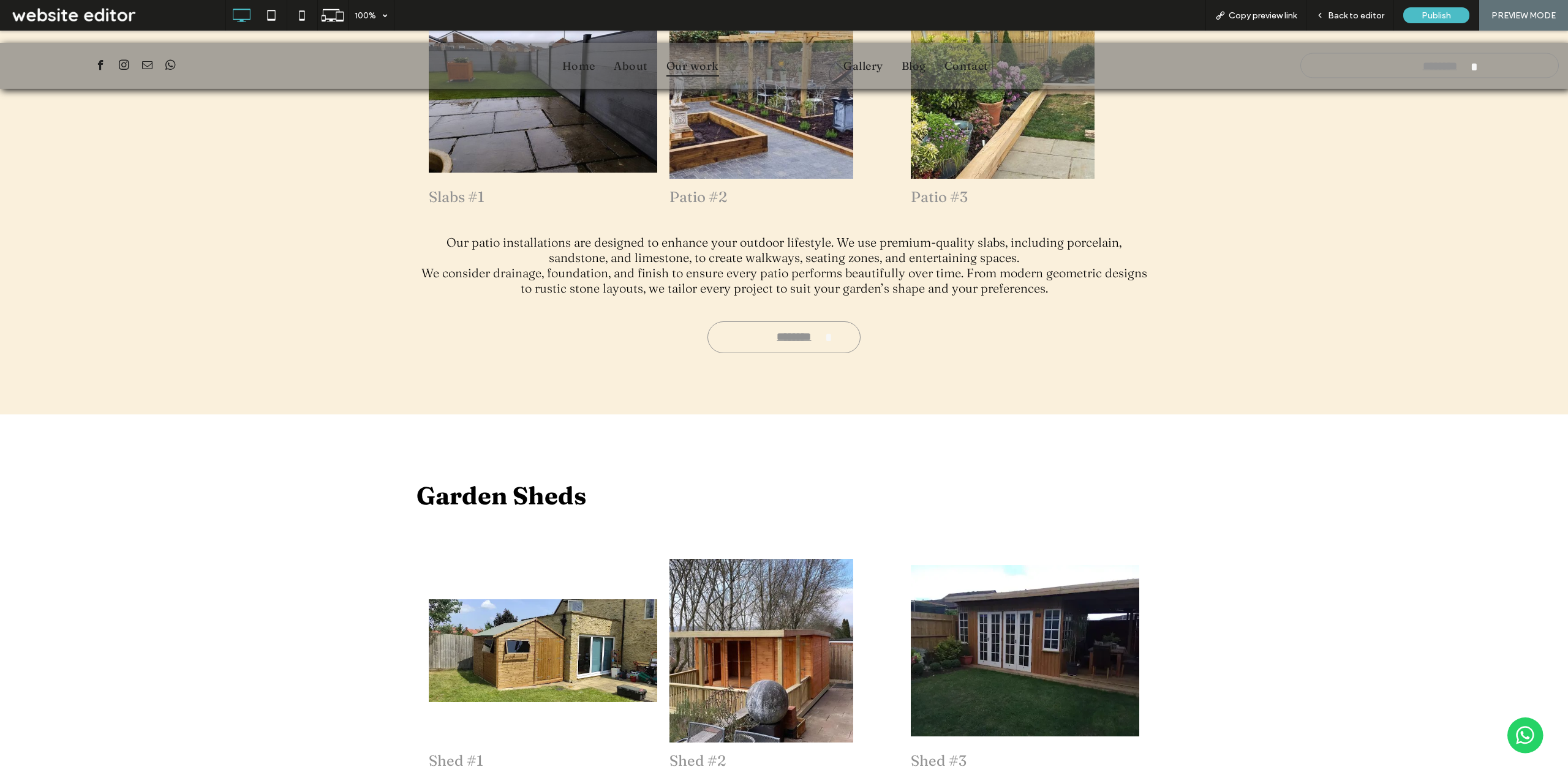
click at [1264, 563] on div "Garden Sheds Shed #1 - Let's make your dream a reality. Call us to set up an on…" at bounding box center [784, 687] width 1568 height 546
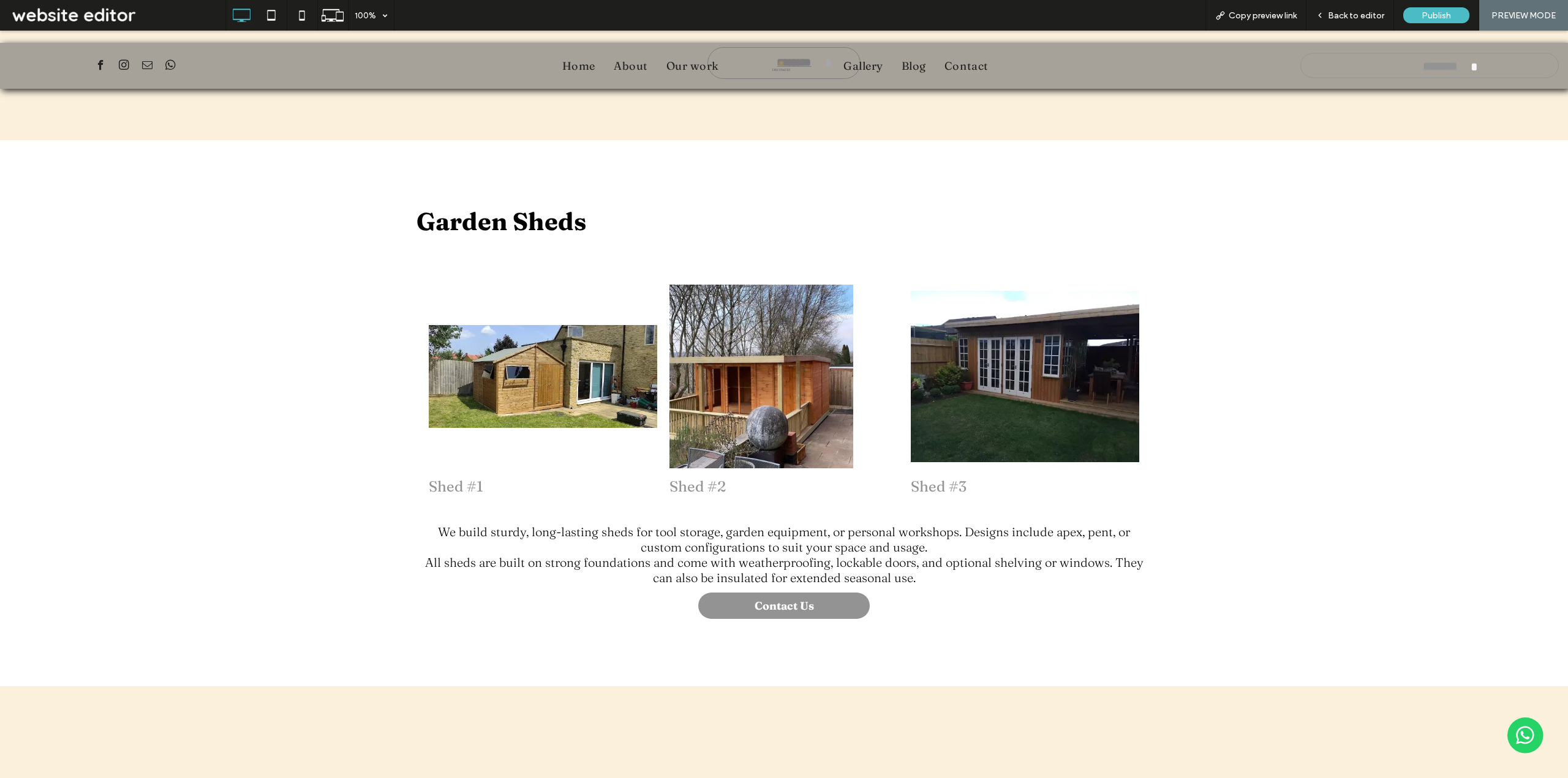
scroll to position [2693, 0]
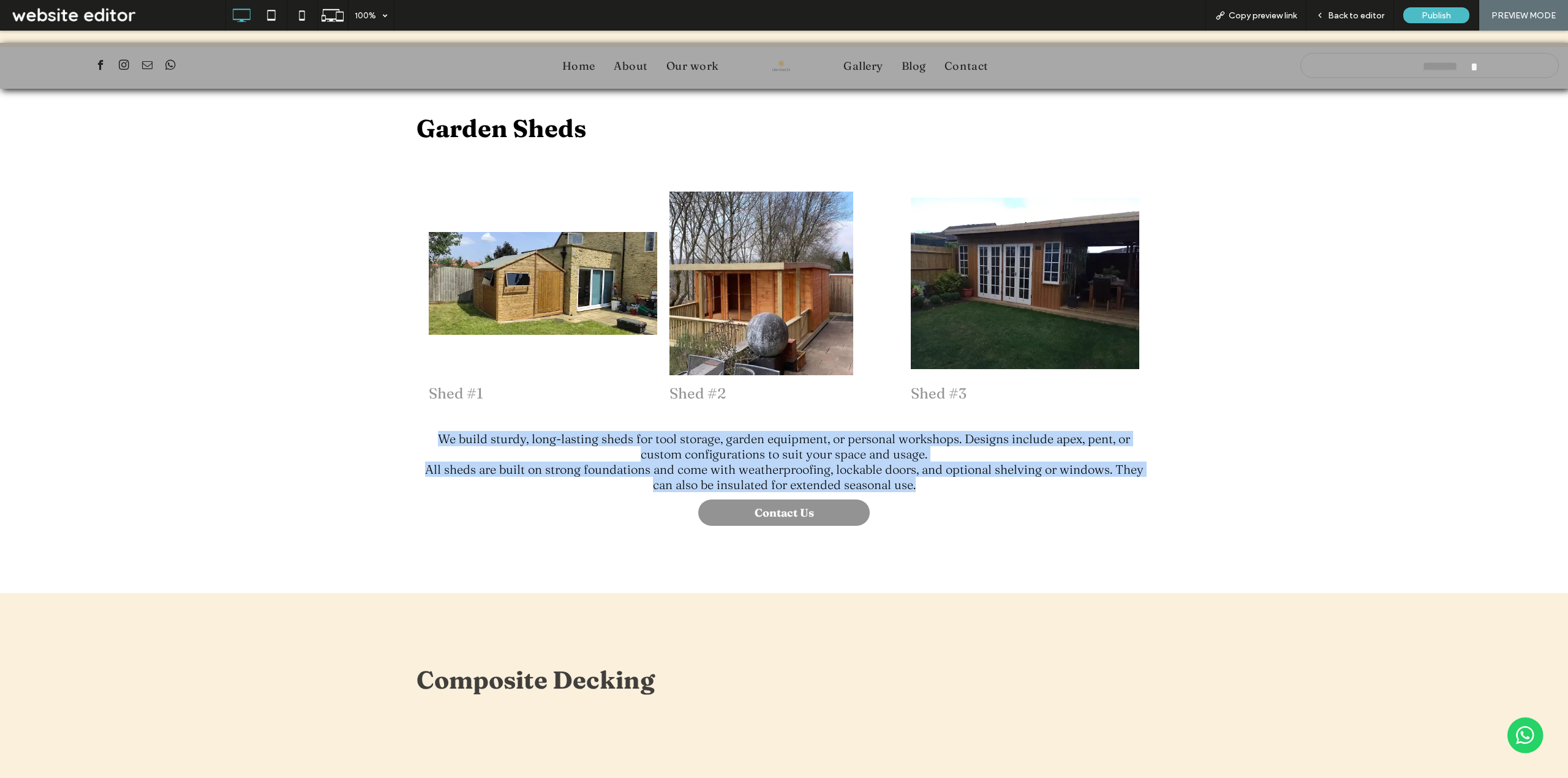
drag, startPoint x: 433, startPoint y: 437, endPoint x: 951, endPoint y: 486, distance: 520.3
click at [951, 486] on div "We build sturdy, long-lasting sheds for tool storage, garden equipment, or pers…" at bounding box center [784, 461] width 735 height 64
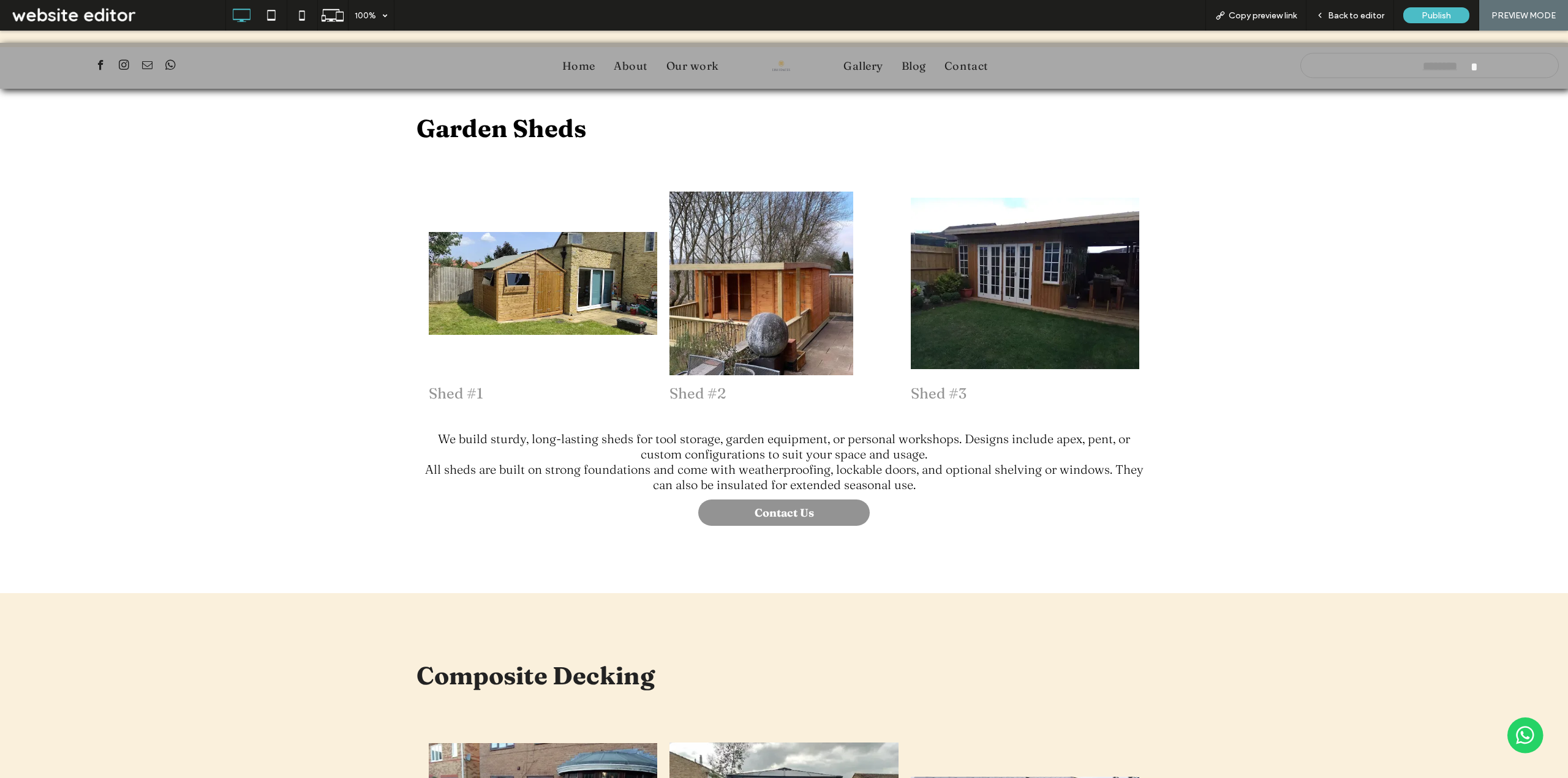
drag, startPoint x: 479, startPoint y: 669, endPoint x: 670, endPoint y: 669, distance: 191.0
drag, startPoint x: 864, startPoint y: 630, endPoint x: 849, endPoint y: 632, distance: 15.1
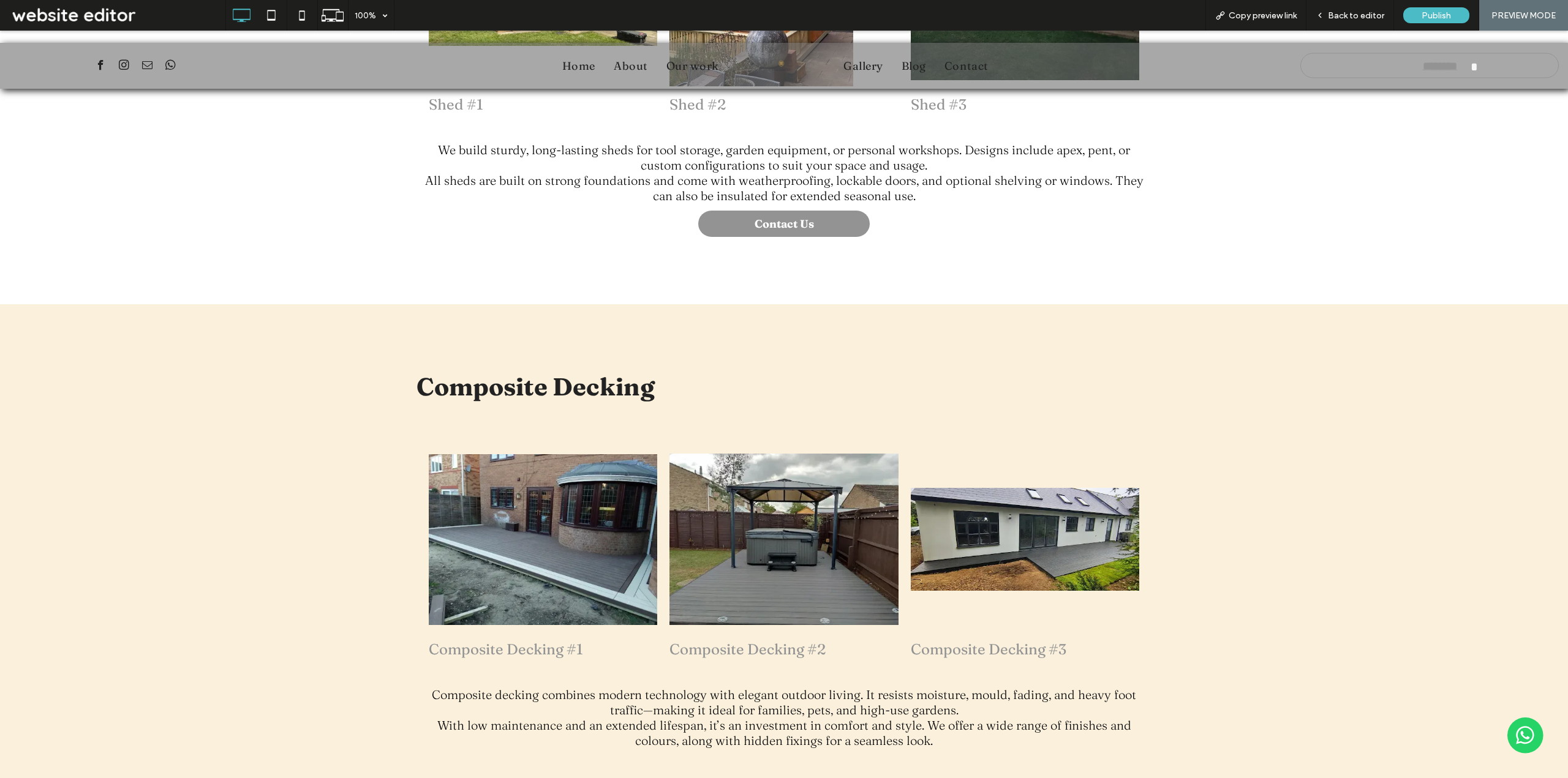
scroll to position [3122, 0]
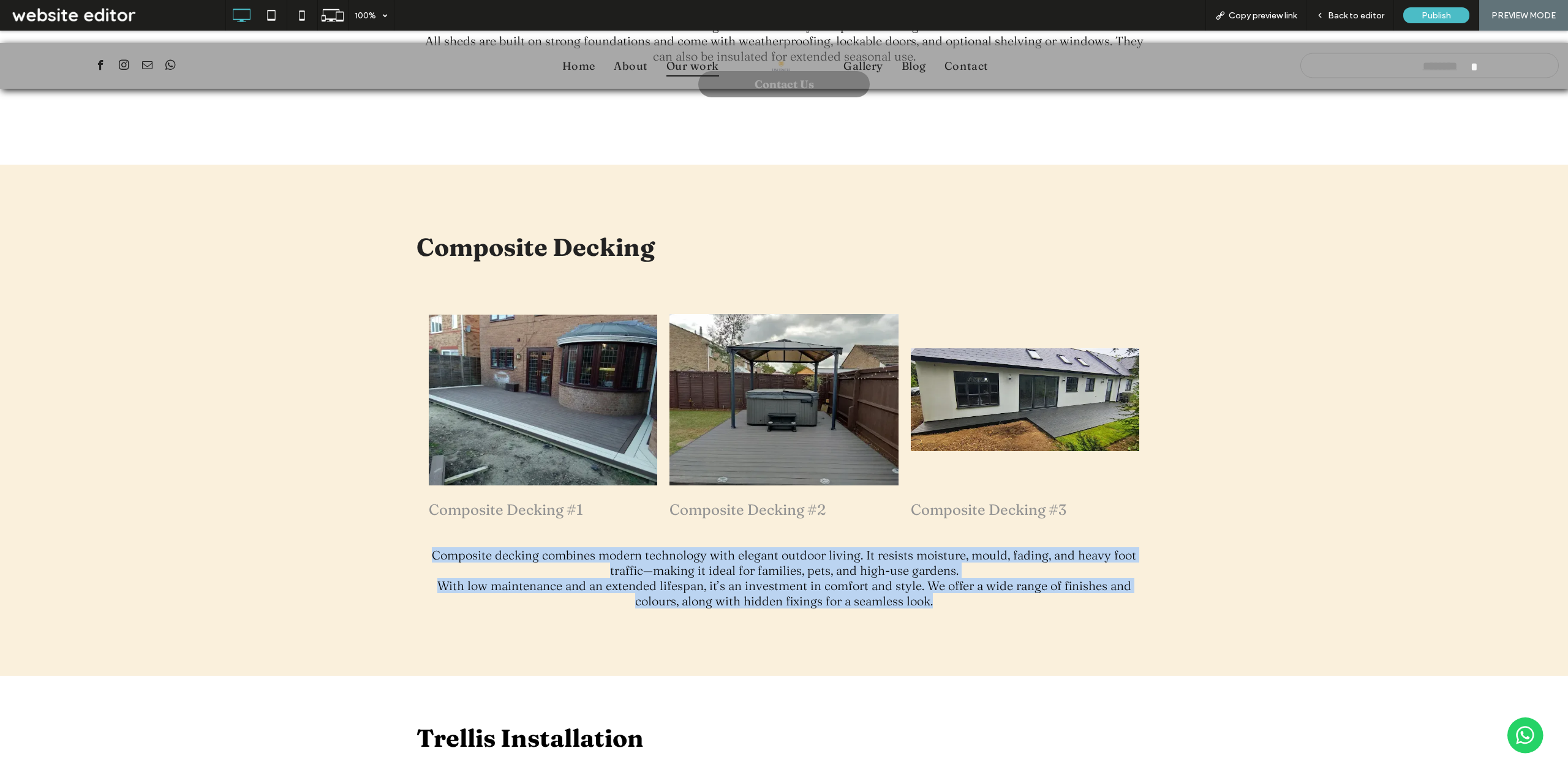
drag, startPoint x: 425, startPoint y: 553, endPoint x: 982, endPoint y: 612, distance: 560.1
click at [982, 612] on div "Composite Decking Composite Decking #1 - Let's make your dream a reality. Call …" at bounding box center [784, 420] width 735 height 389
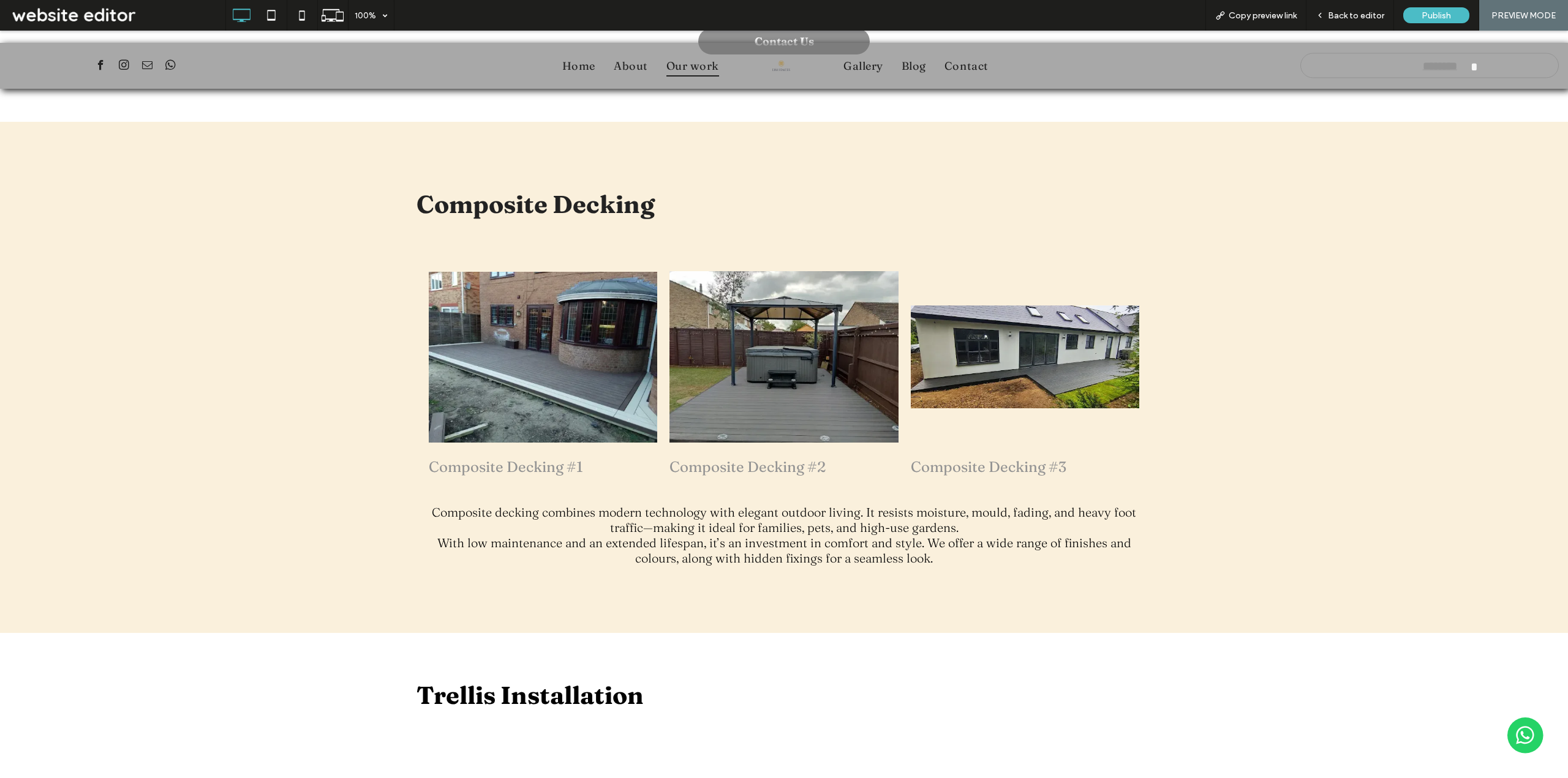
scroll to position [3366, 0]
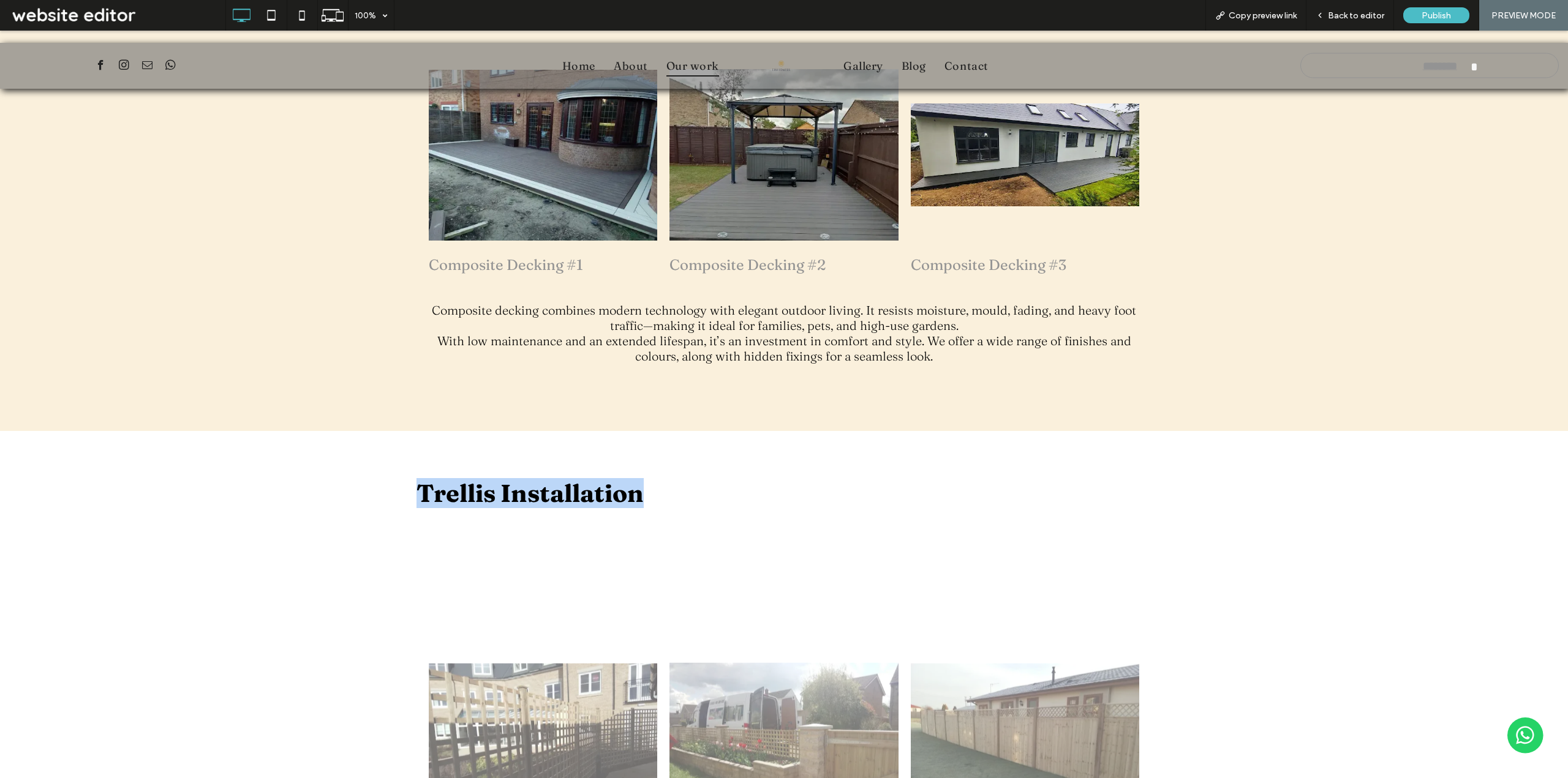
drag, startPoint x: 402, startPoint y: 495, endPoint x: 692, endPoint y: 496, distance: 290.0
click at [692, 496] on div "Trellis Installation Trellis Installation #1 - Let's make your dream a reality.…" at bounding box center [784, 701] width 1568 height 541
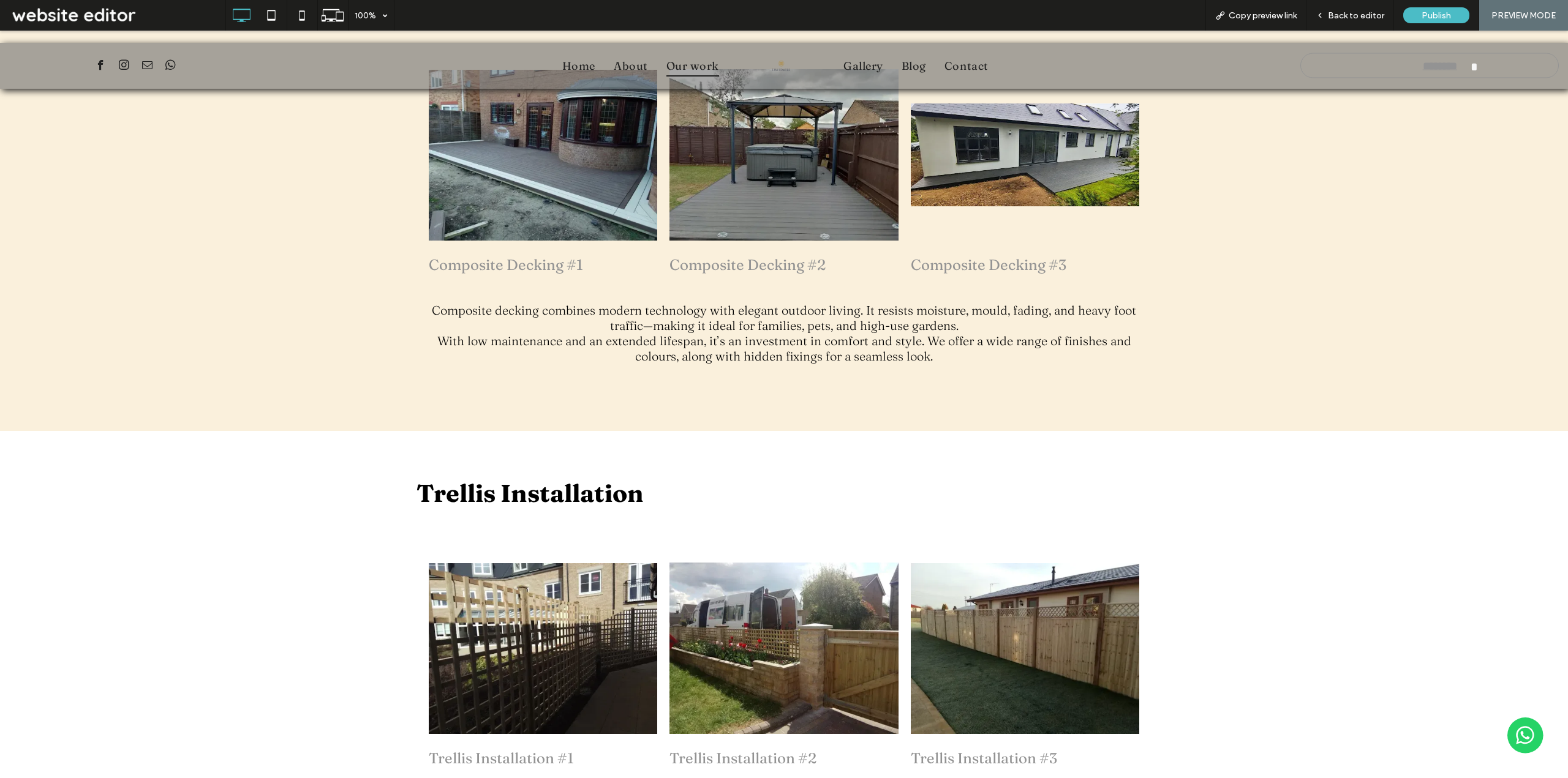
click at [1317, 563] on div "Trellis Installation Trellis Installation #1 - Let's make your dream a reality.…" at bounding box center [784, 701] width 1568 height 541
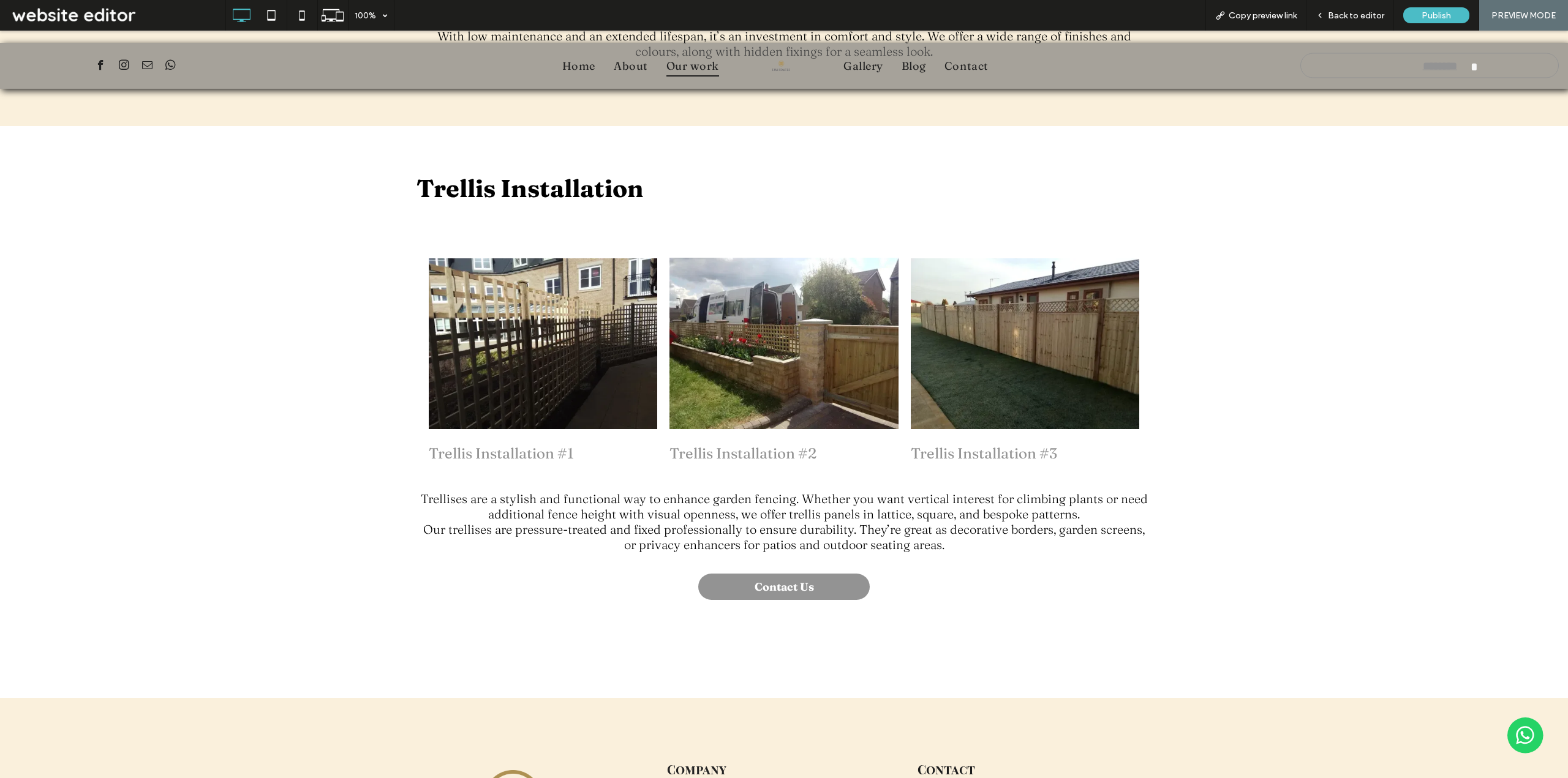
scroll to position [3734, 0]
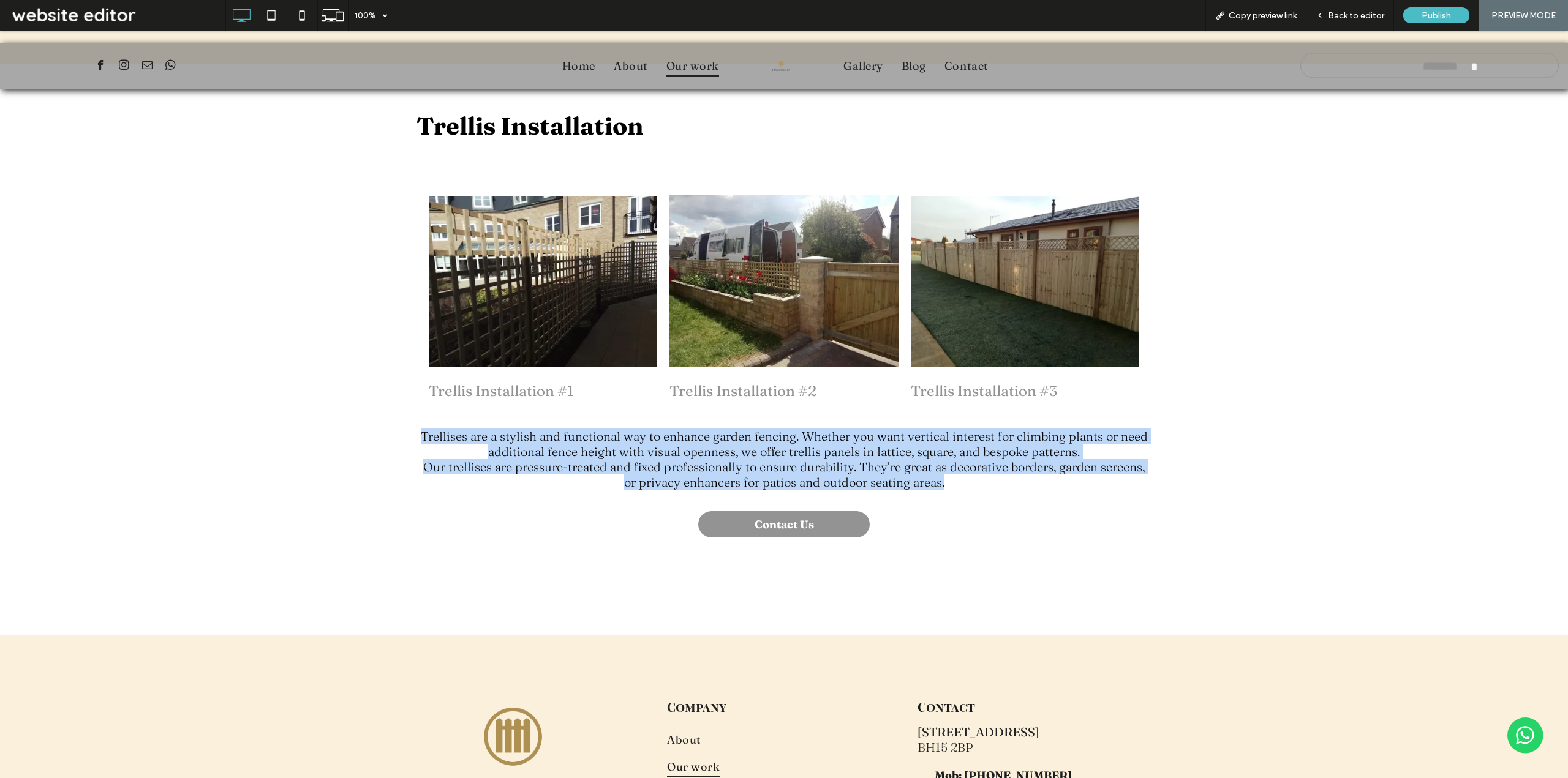
drag, startPoint x: 414, startPoint y: 437, endPoint x: 999, endPoint y: 482, distance: 586.7
click at [999, 482] on div "Trellises are a stylish and functional way to enhance garden fencing. Whether y…" at bounding box center [784, 459] width 735 height 64
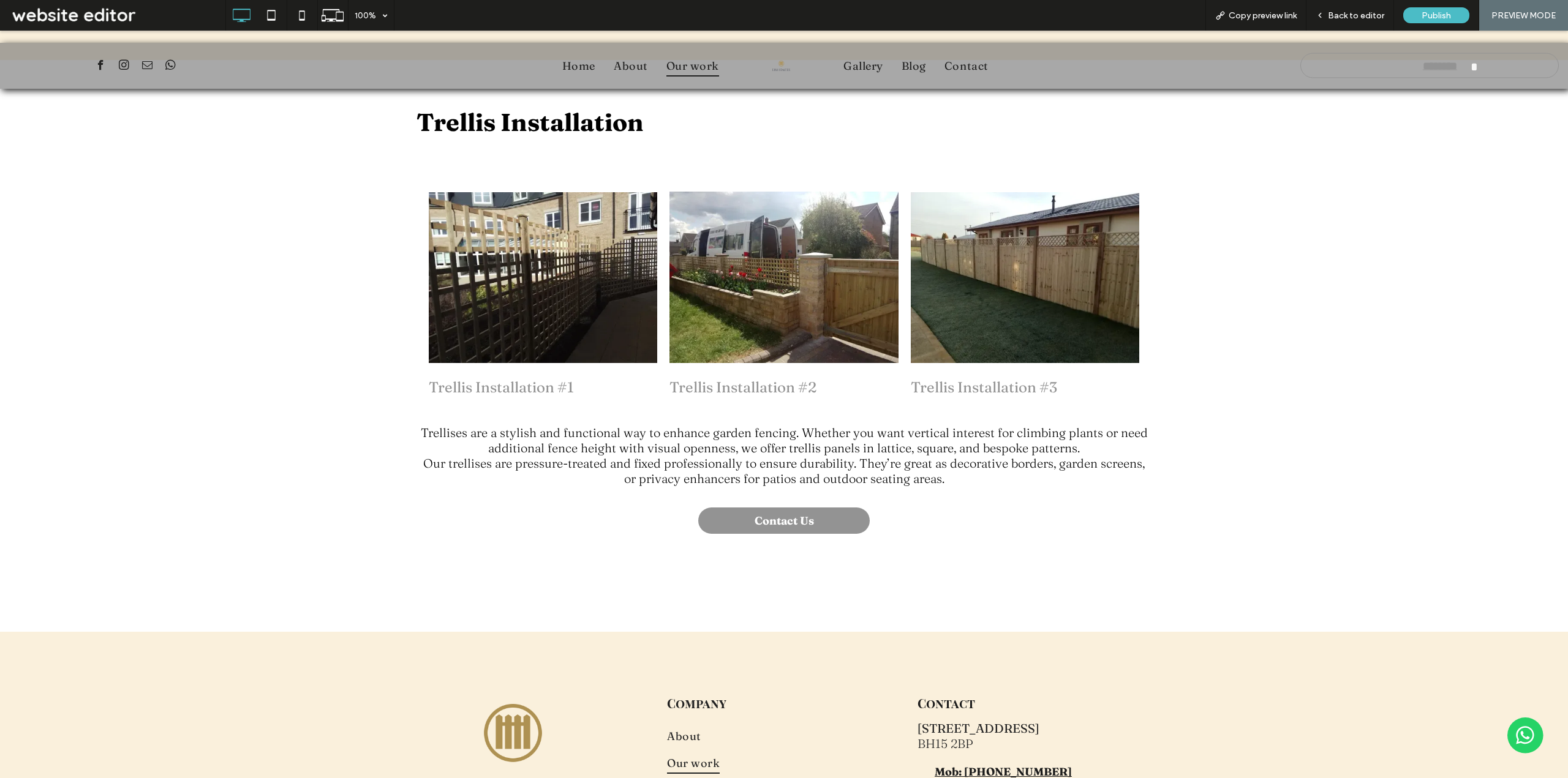
scroll to position [3588, 0]
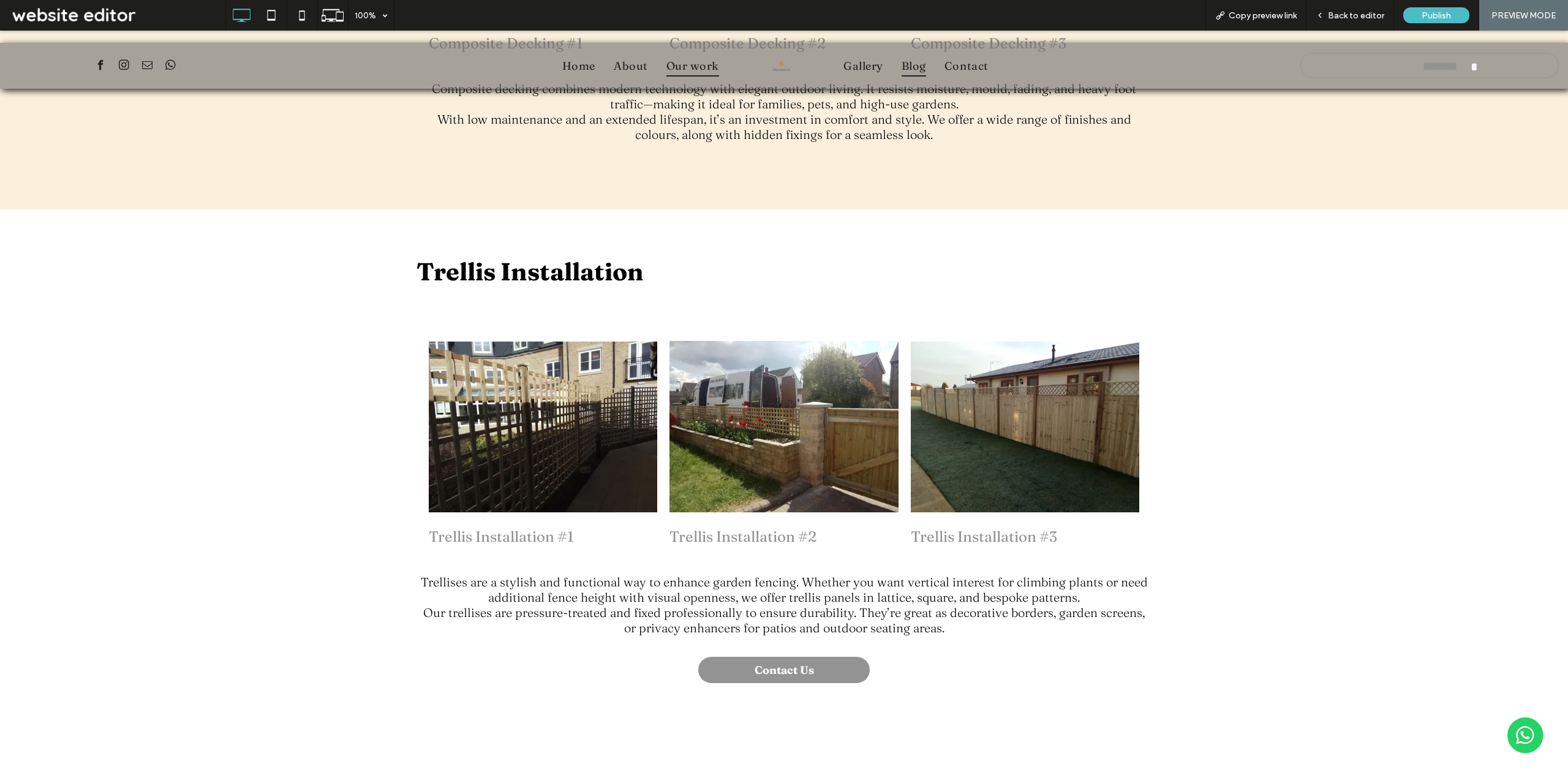
click at [908, 66] on span "Blog" at bounding box center [914, 65] width 25 height 21
click at [965, 68] on div at bounding box center [784, 389] width 1568 height 778
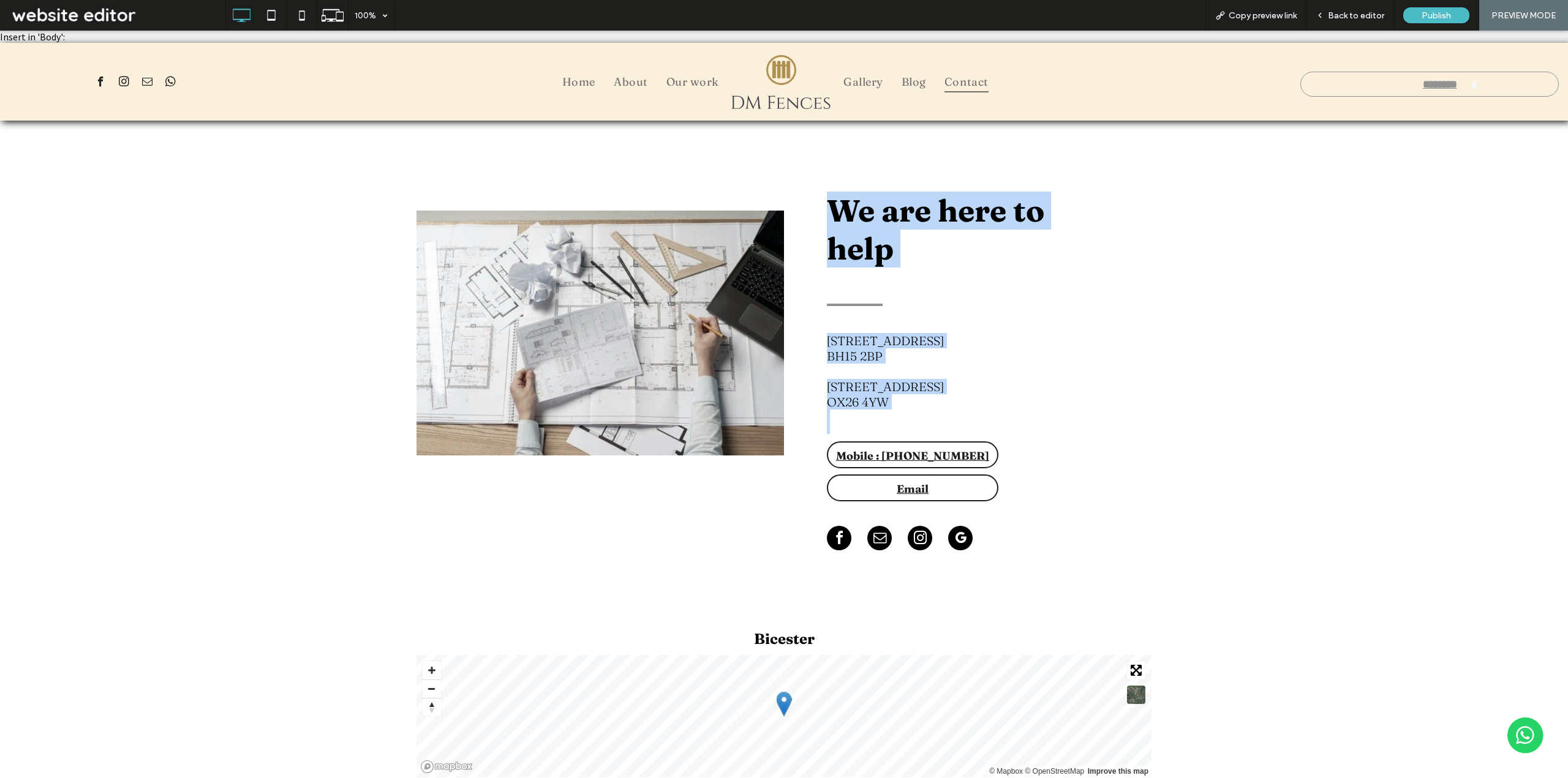
drag, startPoint x: 831, startPoint y: 207, endPoint x: 960, endPoint y: 412, distance: 242.2
click at [960, 412] on div "We are here to help [STREET_ADDRESS][PERSON_NAME] Mobile : [PHONE_NUMBER] Email…" at bounding box center [967, 367] width 367 height 372
